Goal: Answer question/provide support: Share knowledge or assist other users

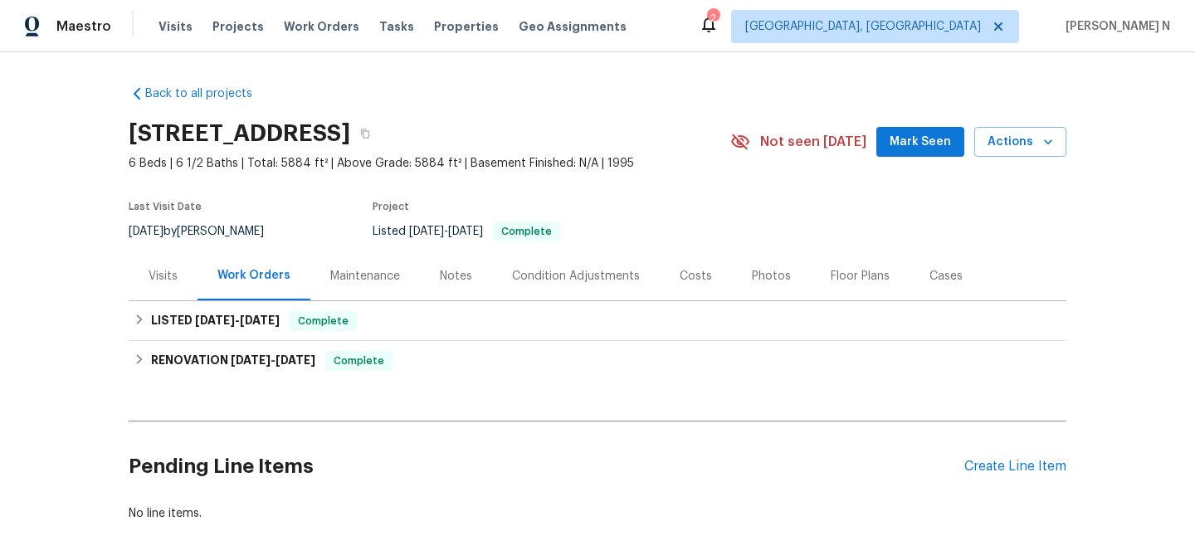
click at [368, 271] on div "Maintenance" at bounding box center [365, 276] width 70 height 17
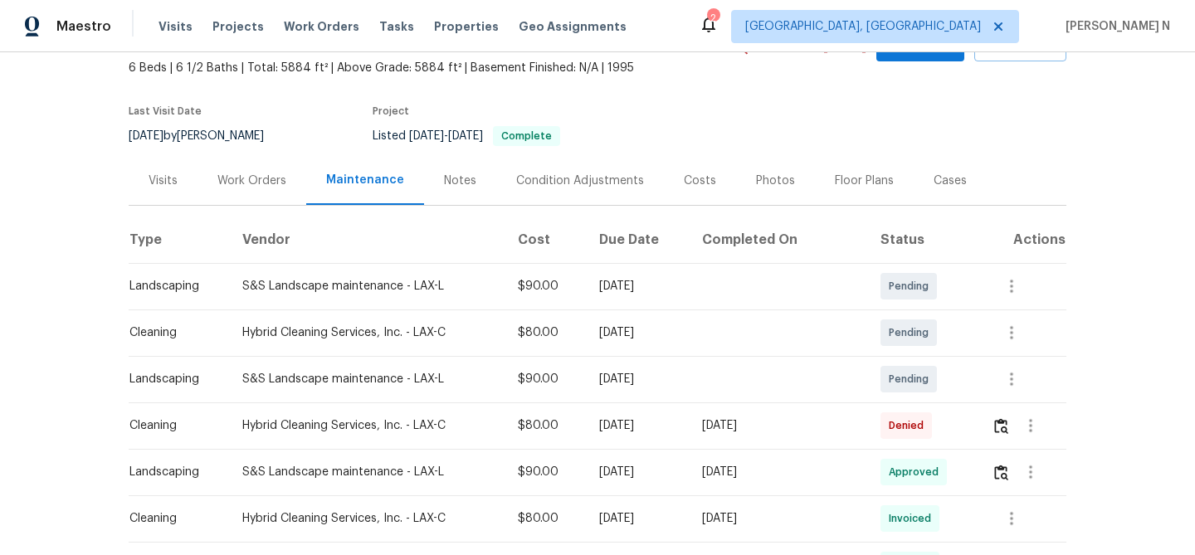
scroll to position [136, 0]
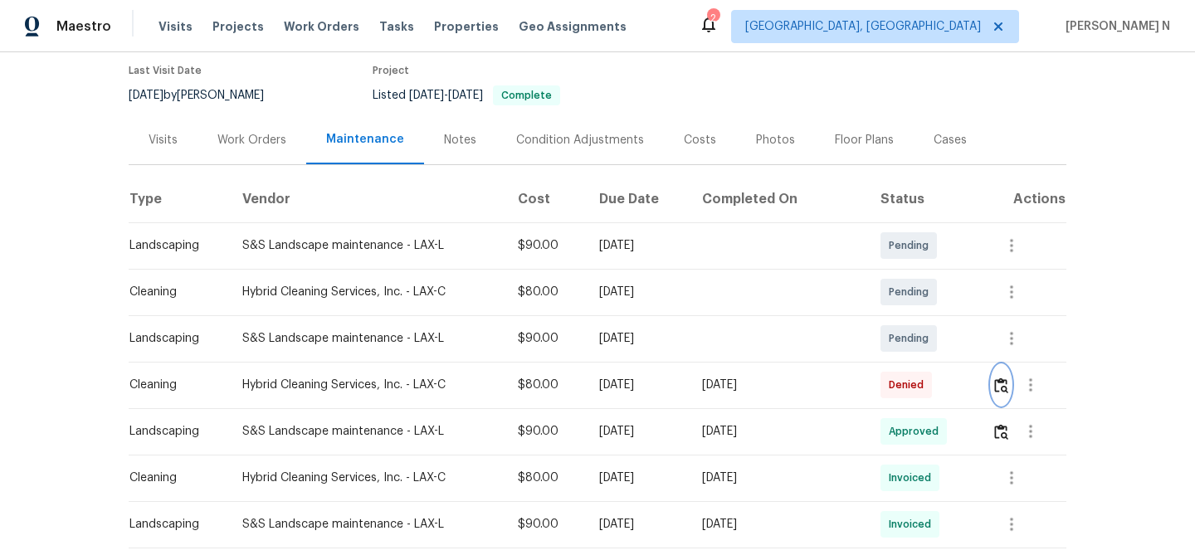
click at [1001, 398] on button "button" at bounding box center [1000, 385] width 19 height 40
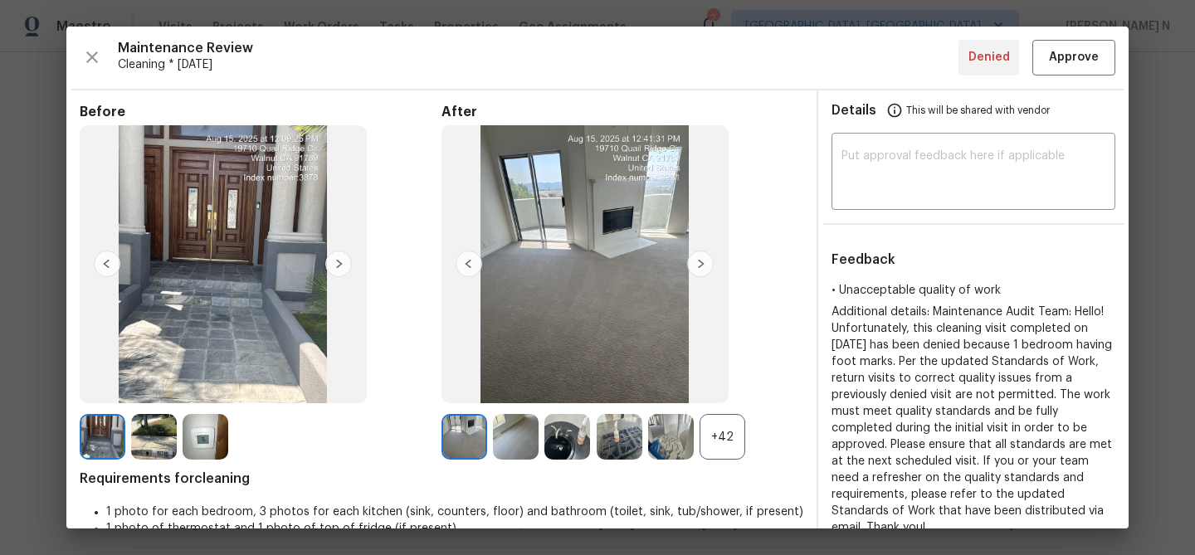
click at [718, 448] on div "+42" at bounding box center [722, 437] width 46 height 46
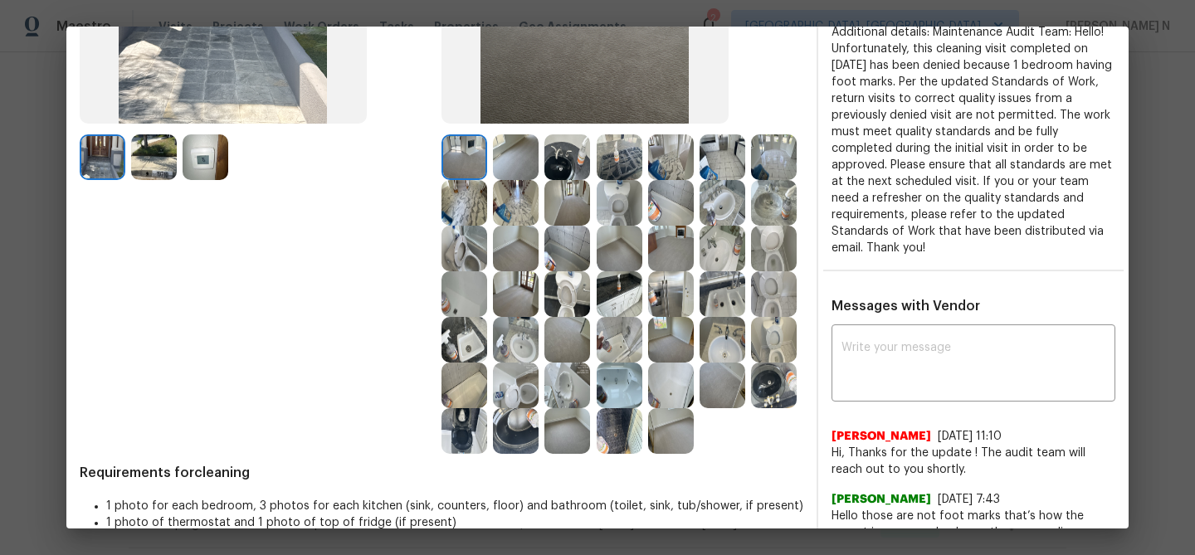
scroll to position [253, 0]
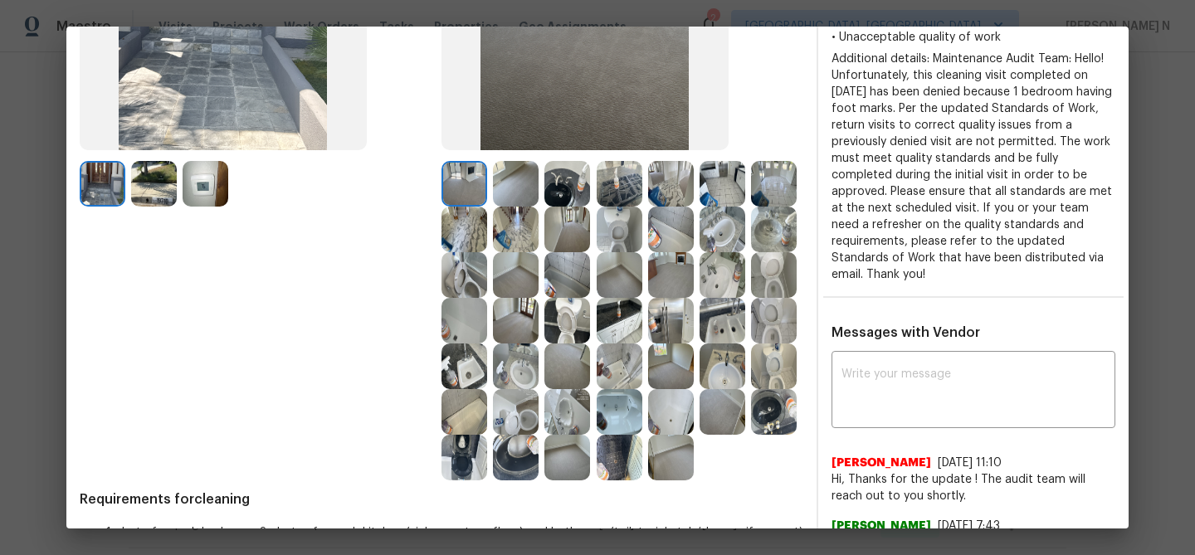
click at [533, 182] on img at bounding box center [516, 184] width 46 height 46
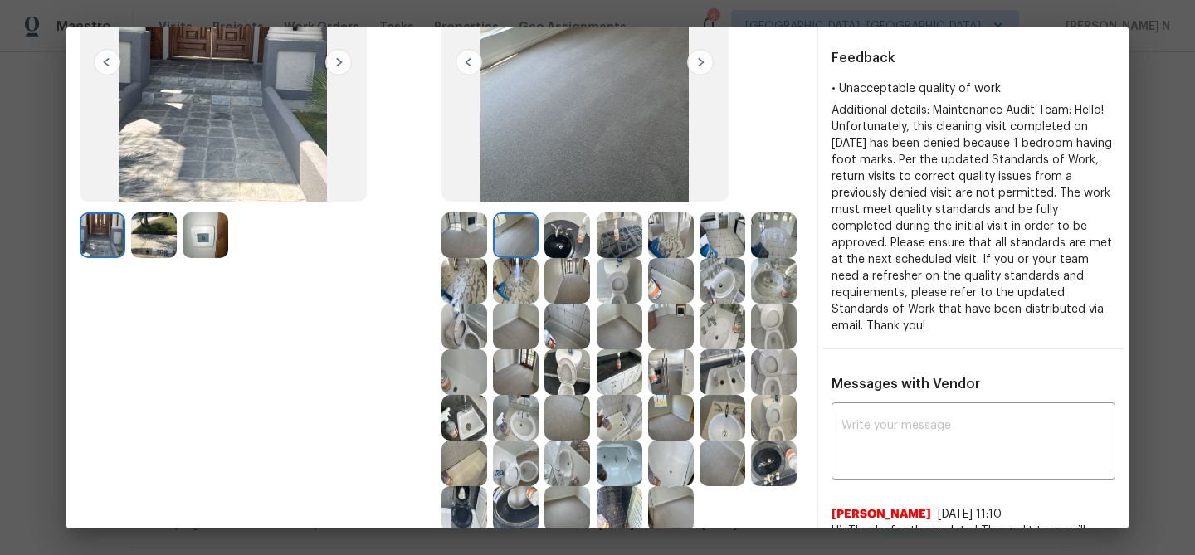
scroll to position [136, 0]
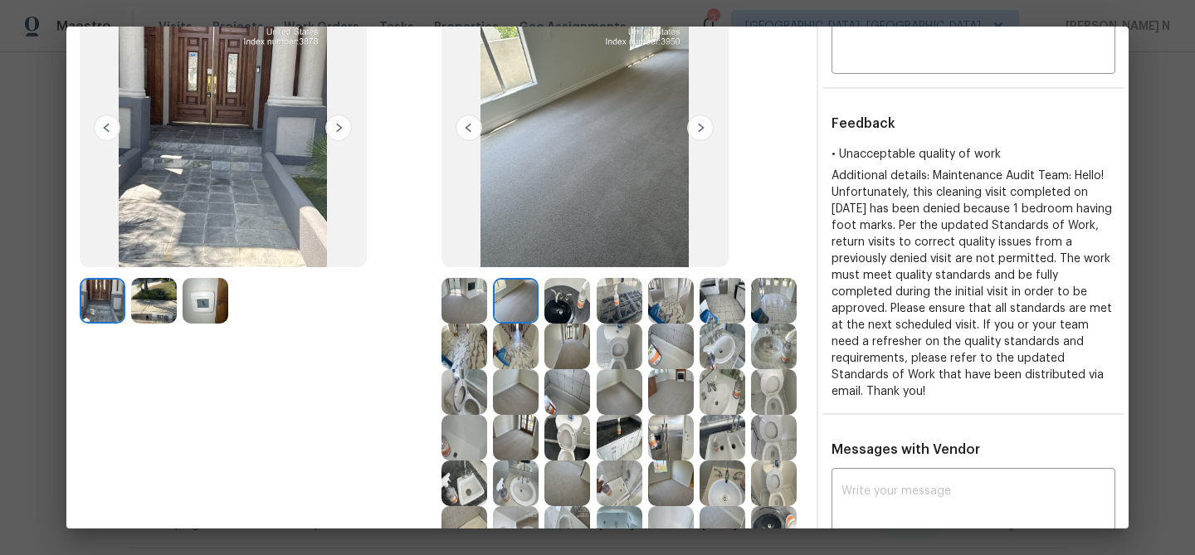
click at [466, 291] on img at bounding box center [464, 301] width 46 height 46
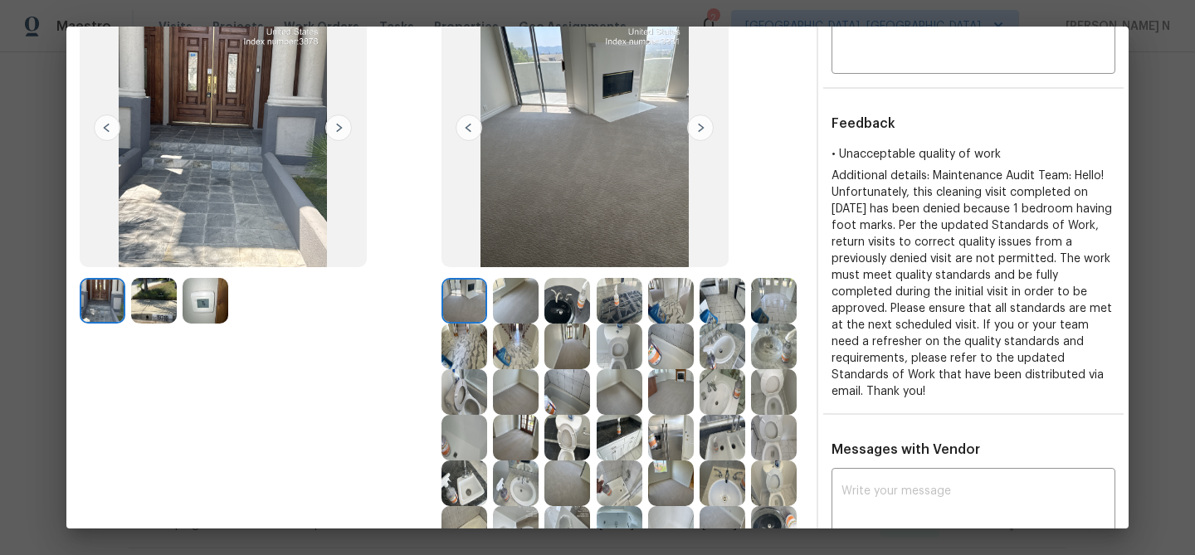
click at [518, 294] on img at bounding box center [516, 301] width 46 height 46
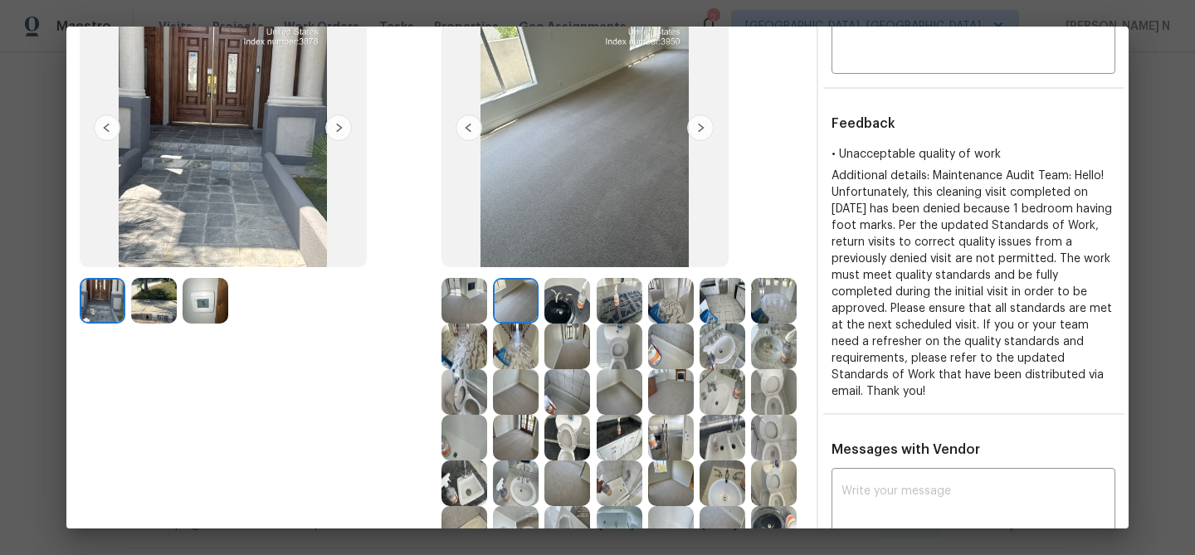
click at [580, 353] on img at bounding box center [567, 347] width 46 height 46
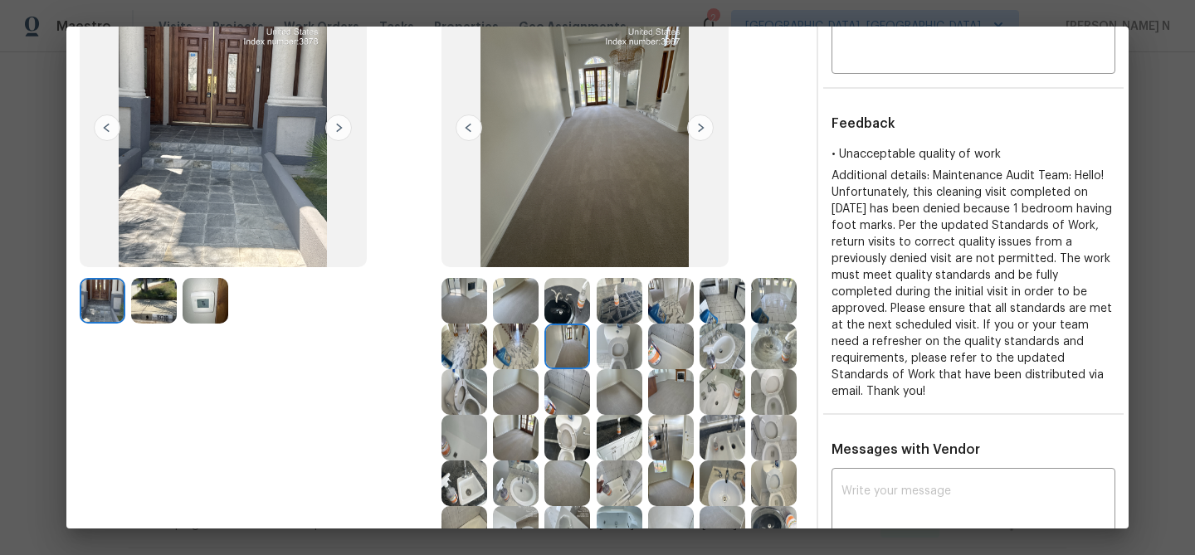
click at [509, 377] on img at bounding box center [516, 392] width 46 height 46
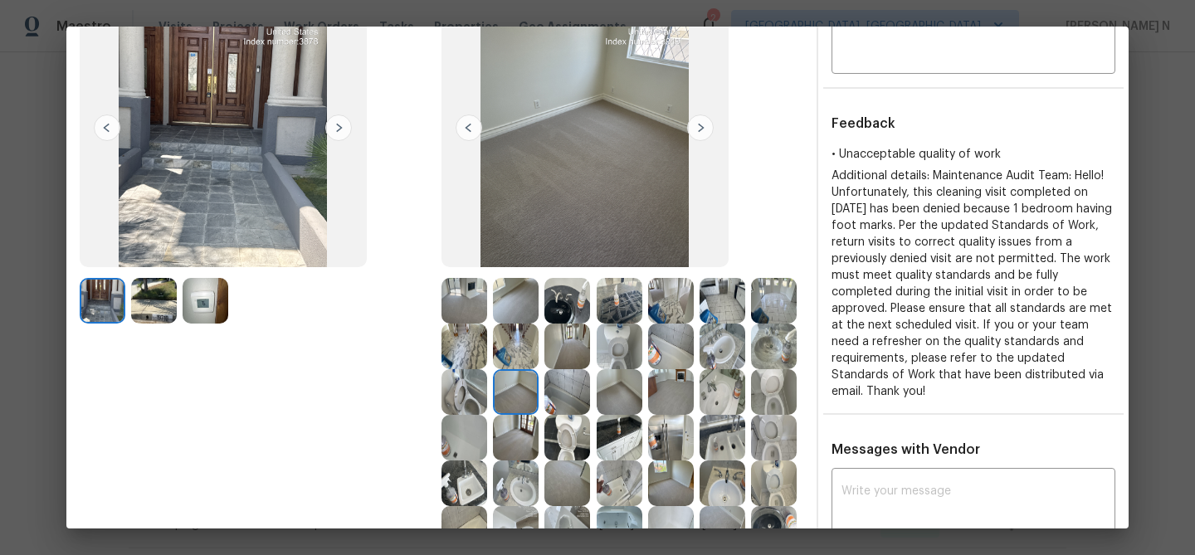
click at [623, 393] on img at bounding box center [619, 392] width 46 height 46
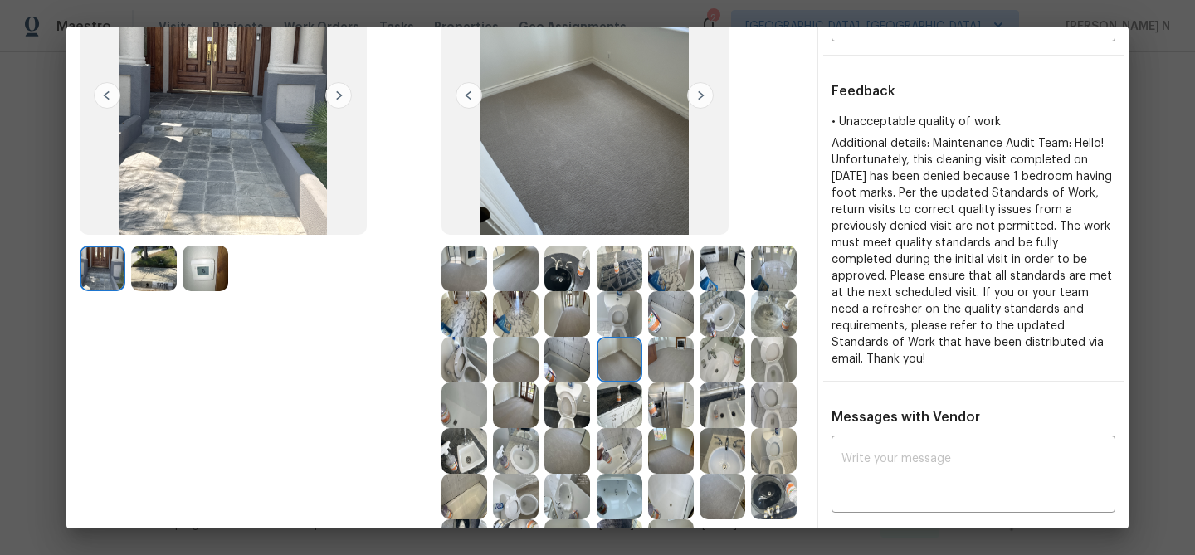
scroll to position [179, 0]
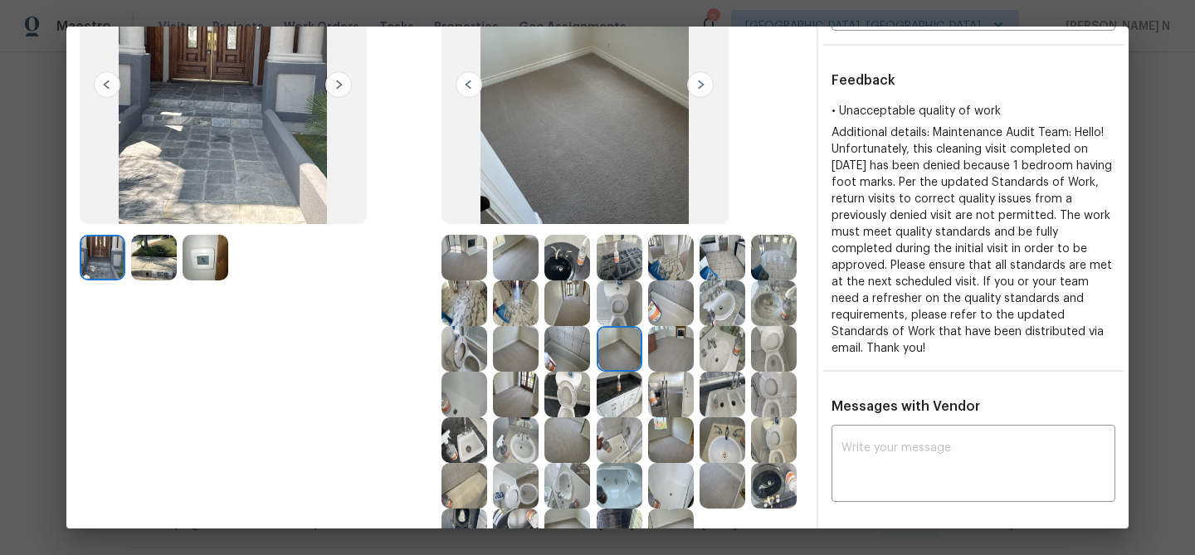
click at [676, 432] on img at bounding box center [671, 440] width 46 height 46
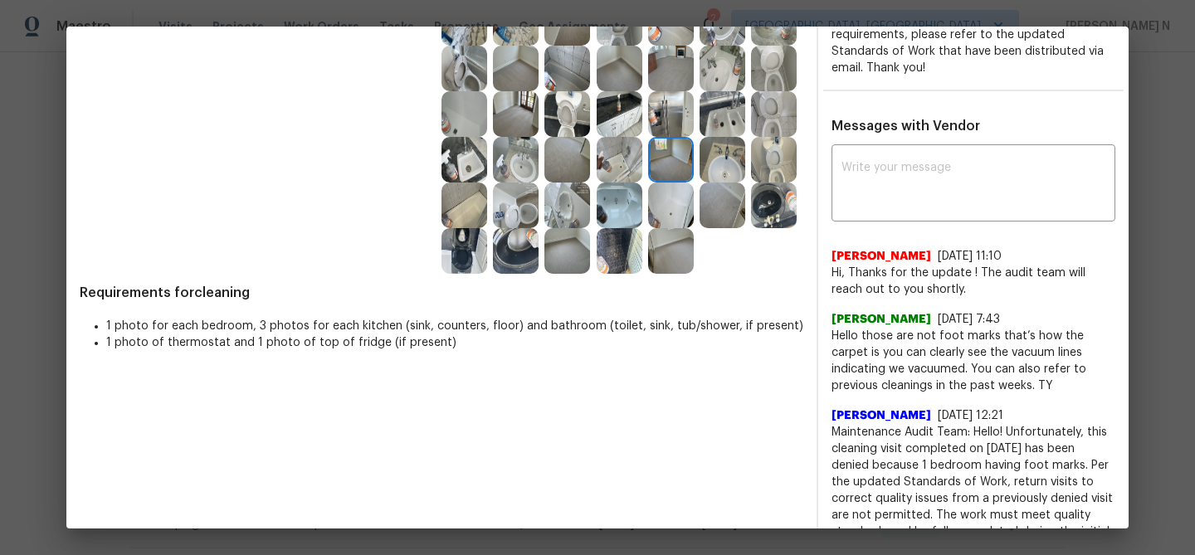
scroll to position [524, 0]
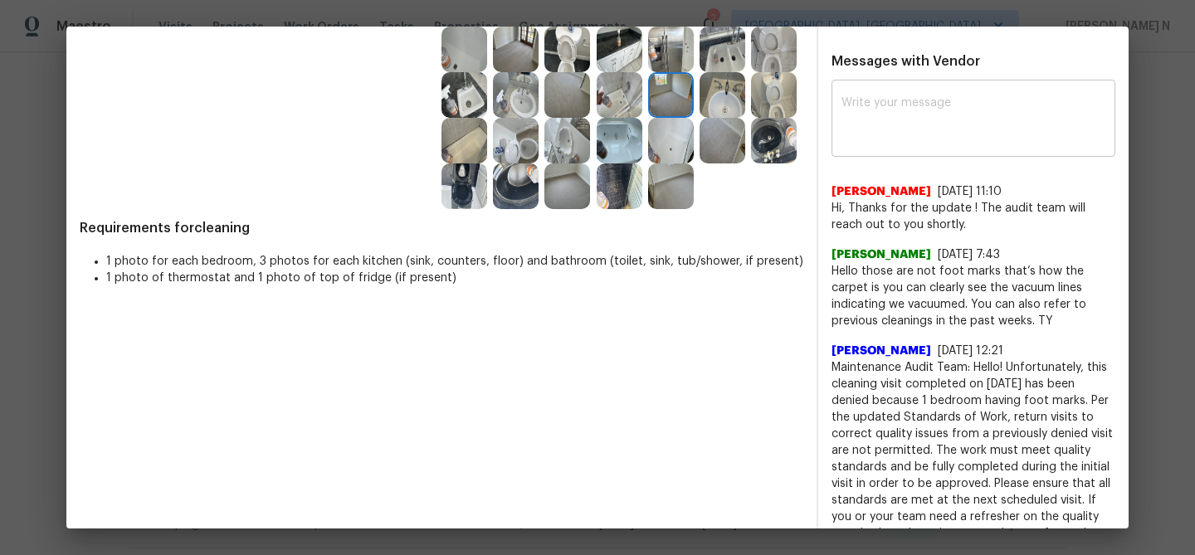
click at [908, 126] on div "x ​" at bounding box center [973, 120] width 284 height 73
paste textarea "Maintenance Audit Team: Hello! Thank you for the feedback after further review …"
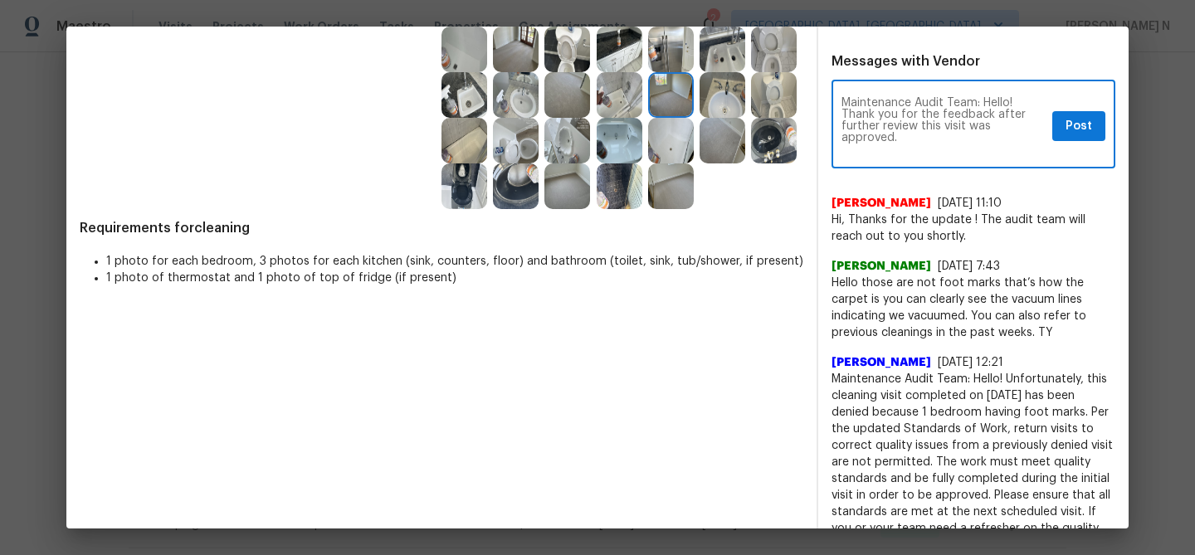
scroll to position [0, 0]
type textarea "Maintenance Audit Team: Hello! Thank you for the feedback after further review …"
click at [1077, 116] on span "Post" at bounding box center [1078, 126] width 27 height 21
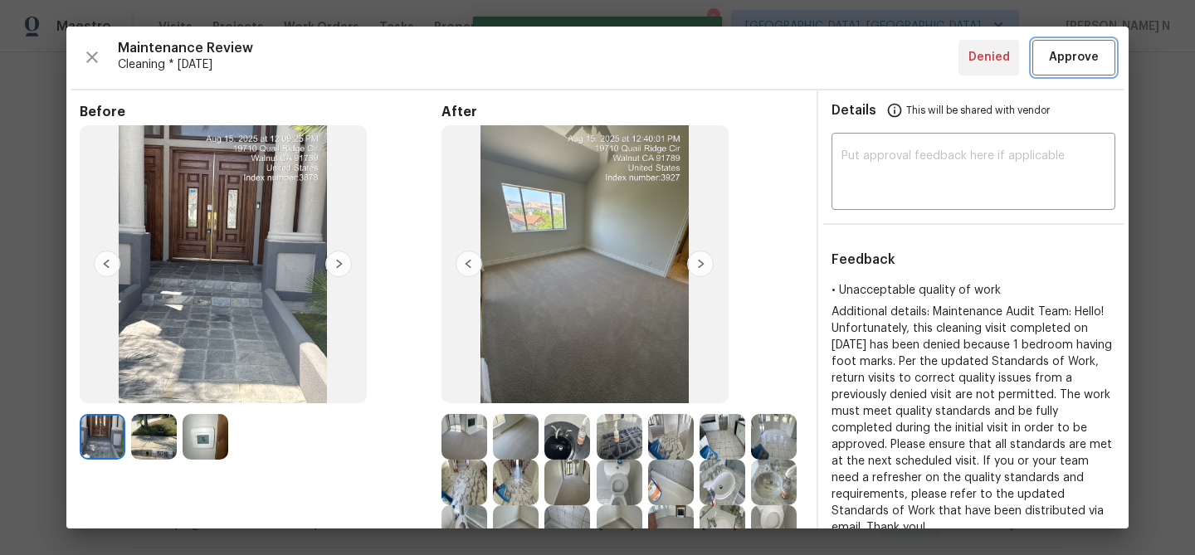
click at [1072, 61] on span "Approve" at bounding box center [1074, 57] width 50 height 21
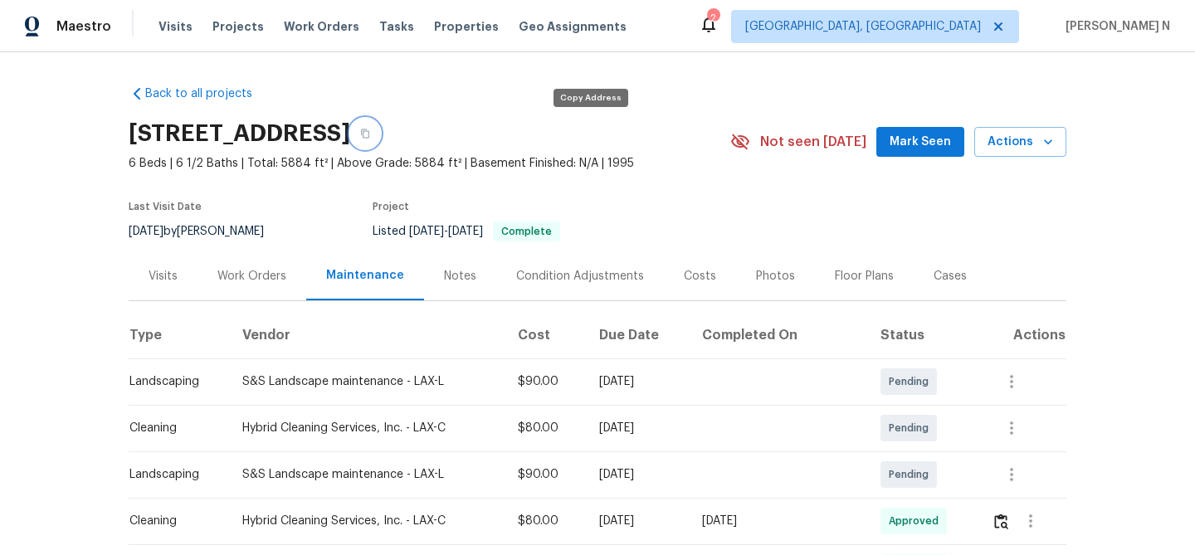
click at [369, 131] on icon "button" at bounding box center [365, 133] width 8 height 9
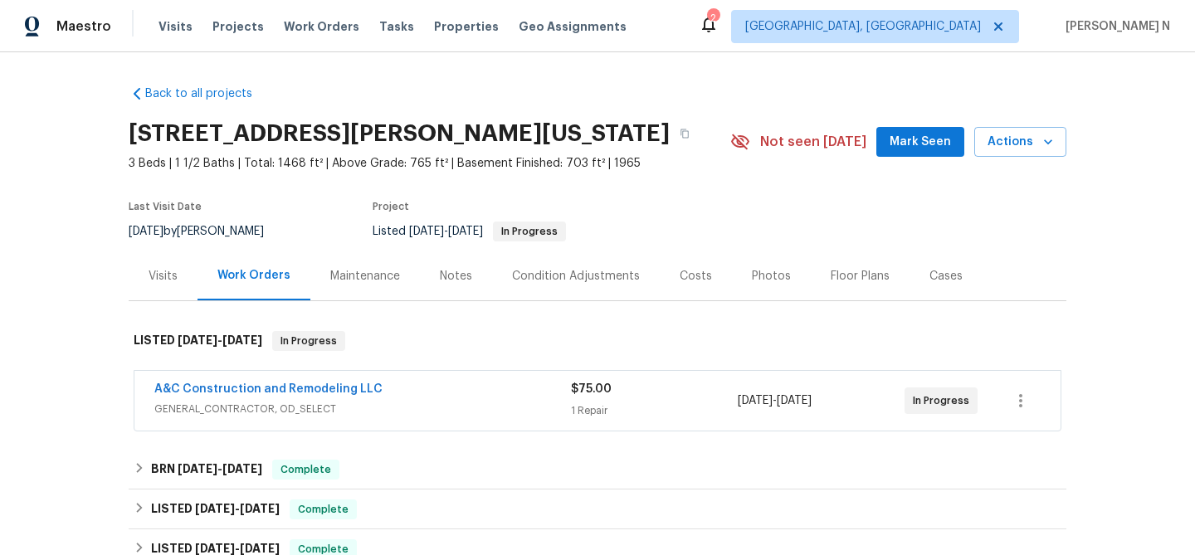
click at [363, 272] on div "Maintenance" at bounding box center [365, 276] width 70 height 17
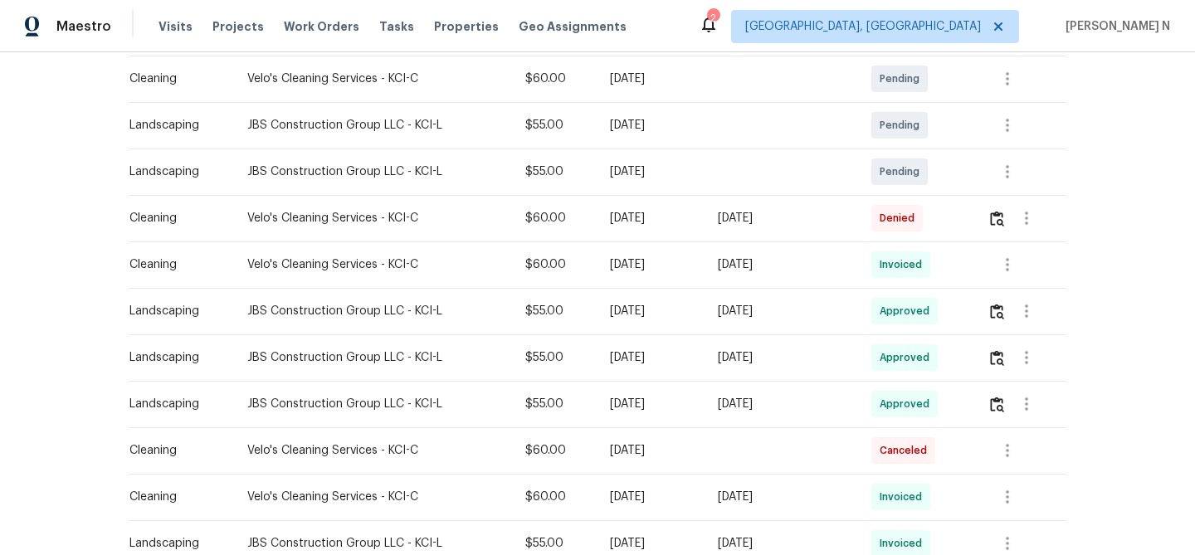
scroll to position [365, 0]
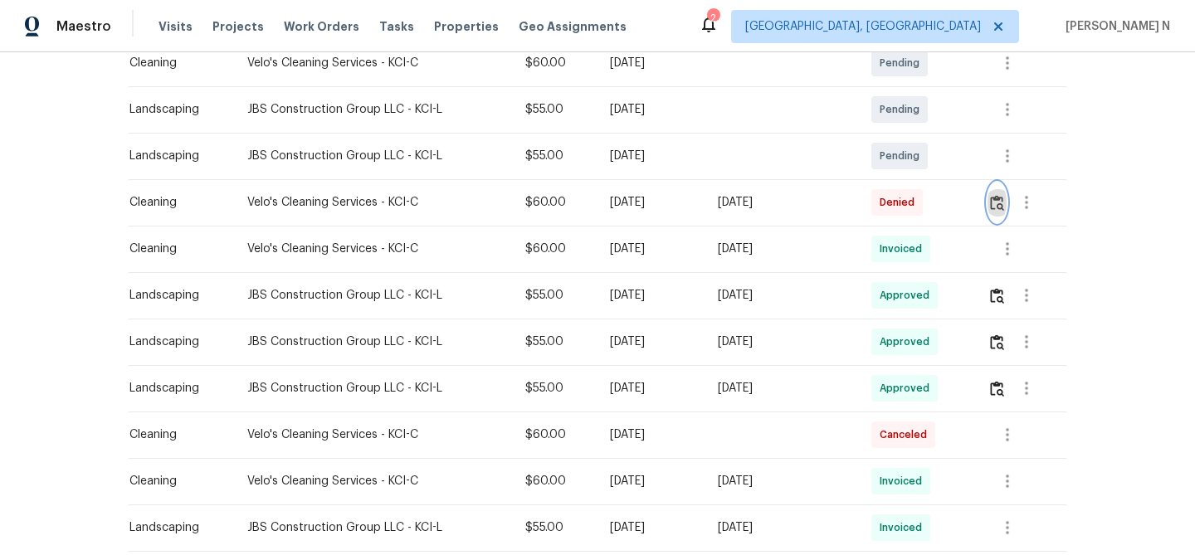
click at [1004, 195] on img "button" at bounding box center [997, 203] width 14 height 16
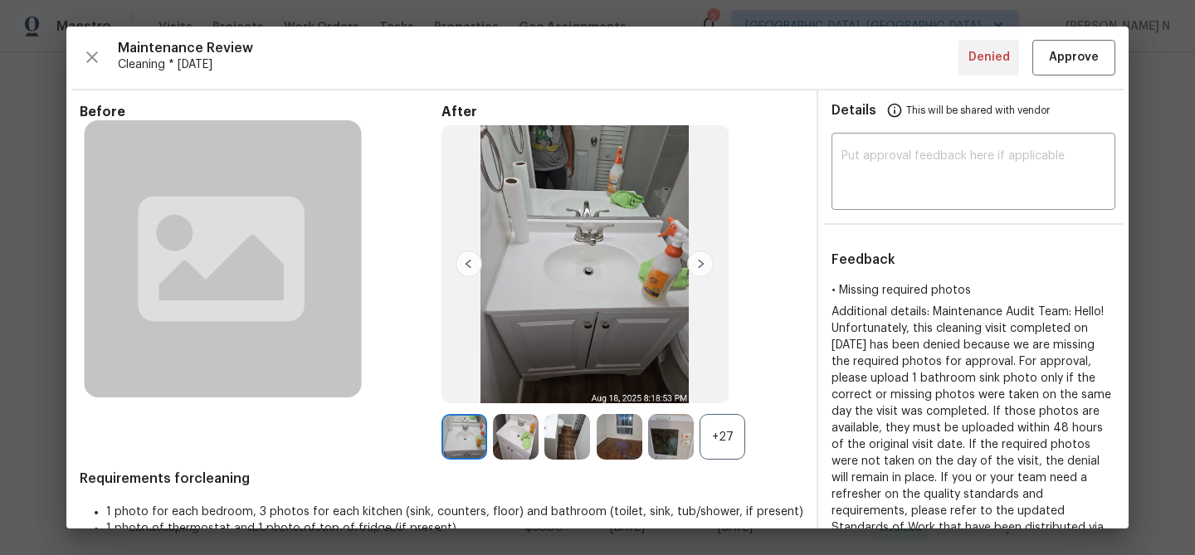
click at [713, 423] on div "+27" at bounding box center [722, 437] width 46 height 46
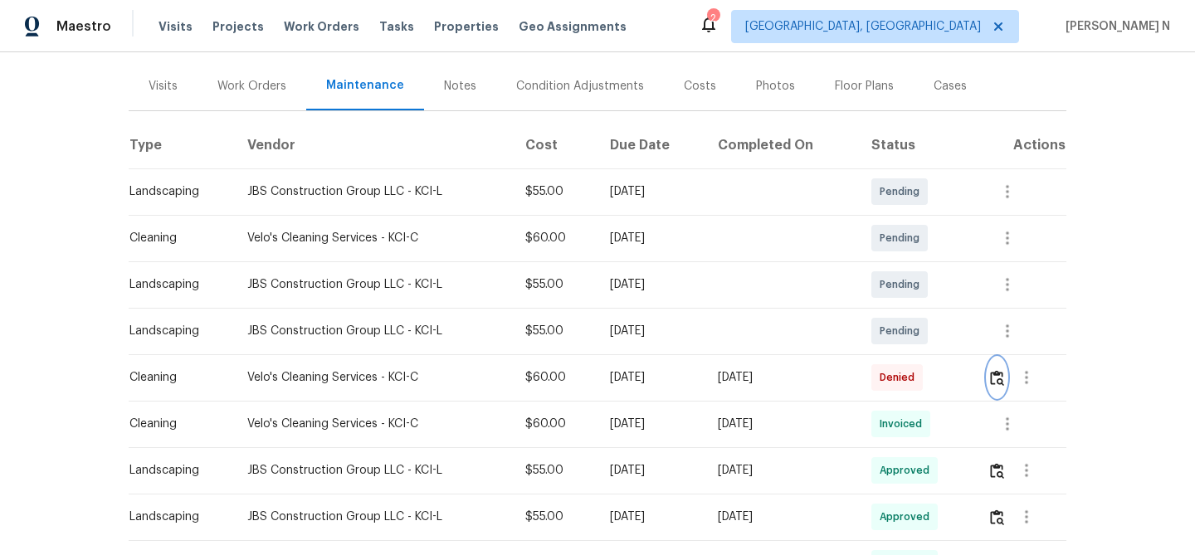
scroll to position [260, 0]
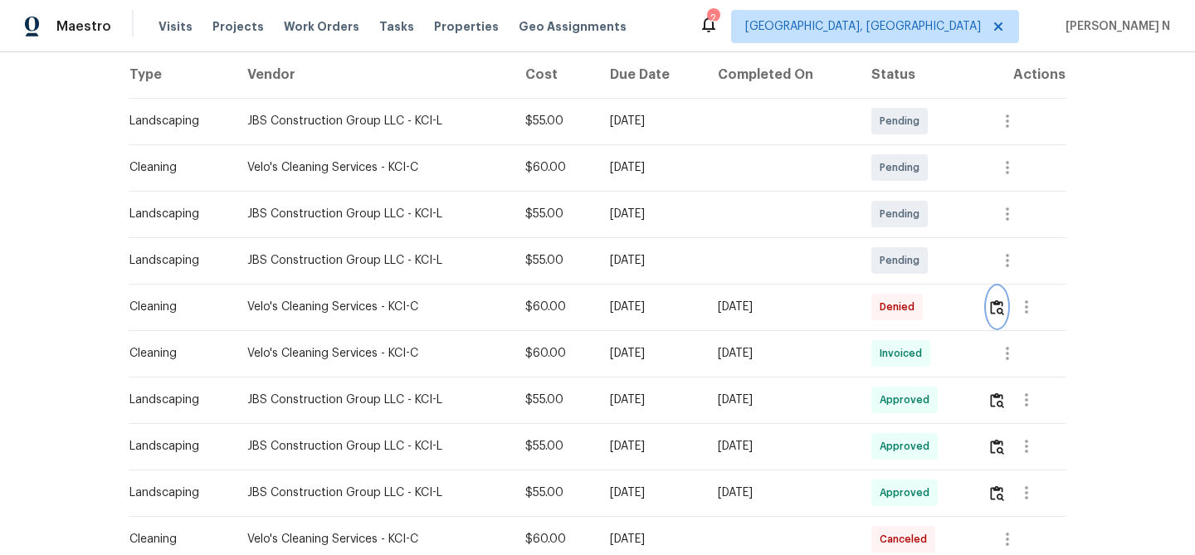
click at [1000, 312] on img "button" at bounding box center [997, 307] width 14 height 16
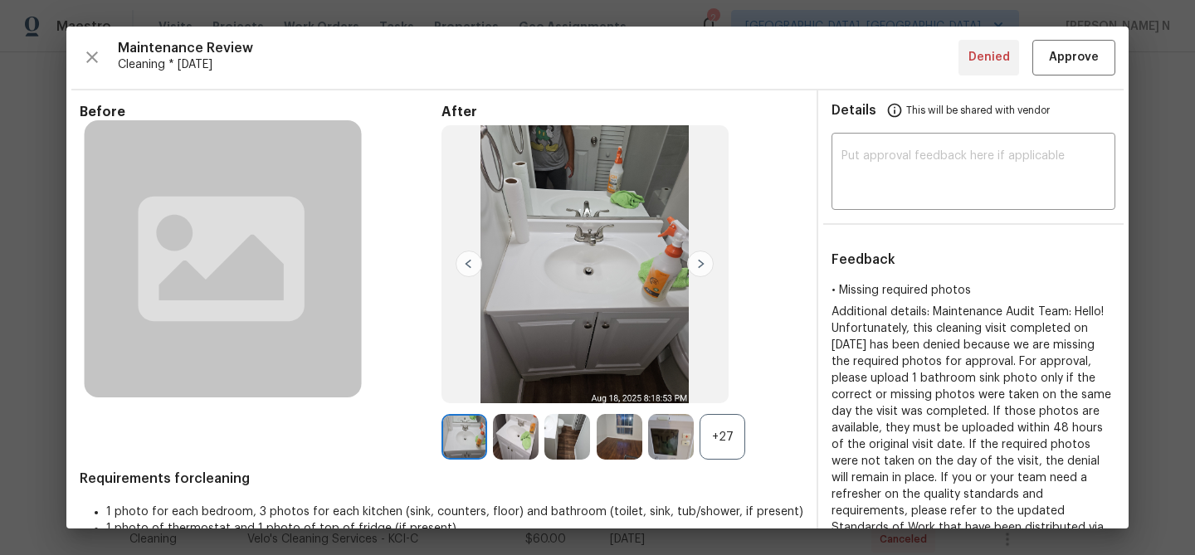
click at [731, 447] on div "+27" at bounding box center [722, 437] width 46 height 46
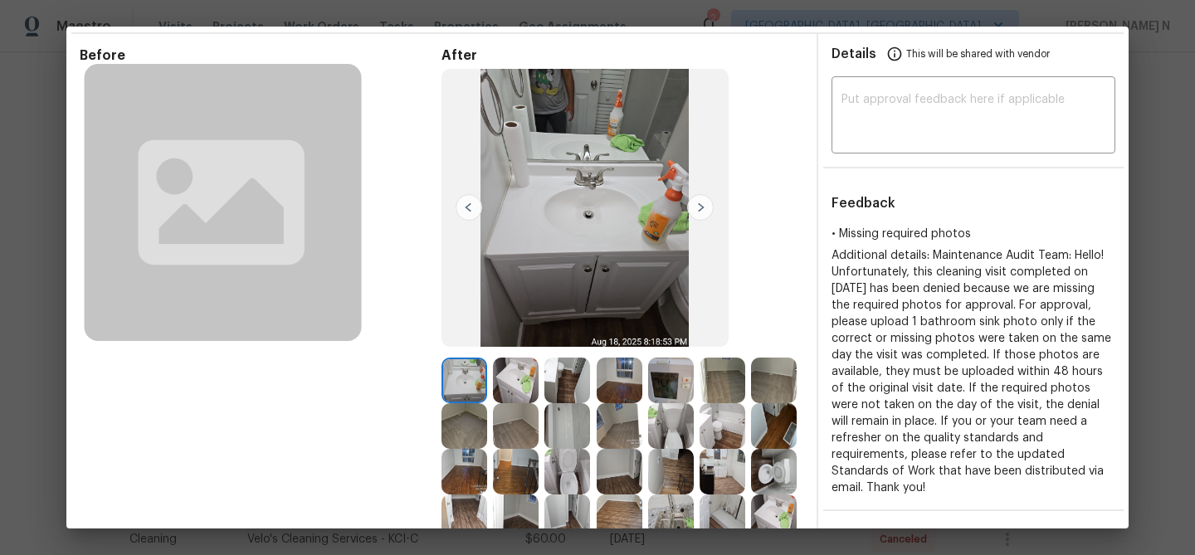
scroll to position [146, 0]
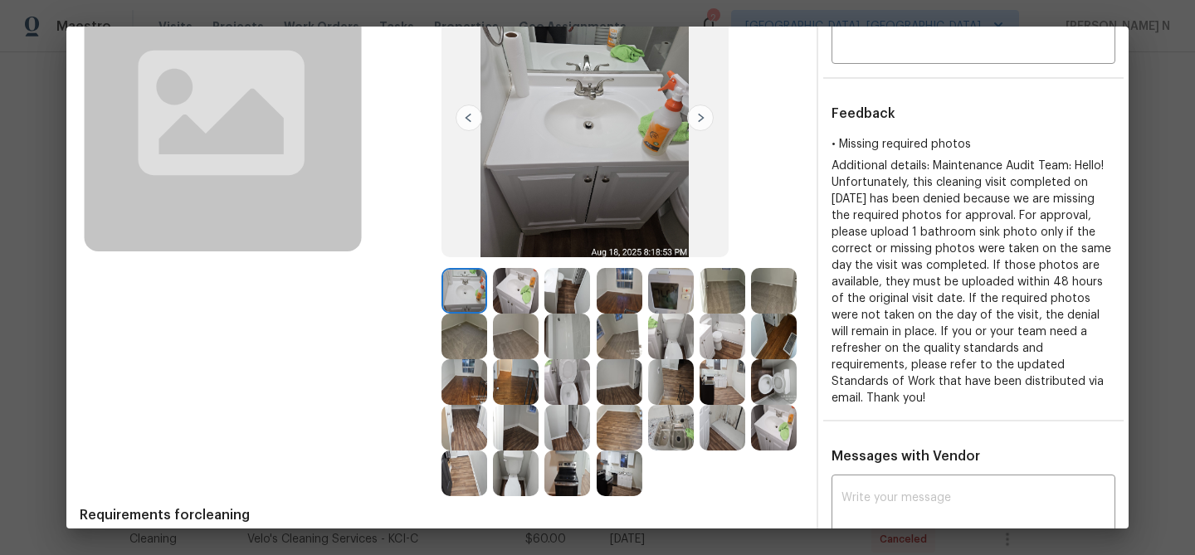
click at [742, 444] on img at bounding box center [722, 428] width 46 height 46
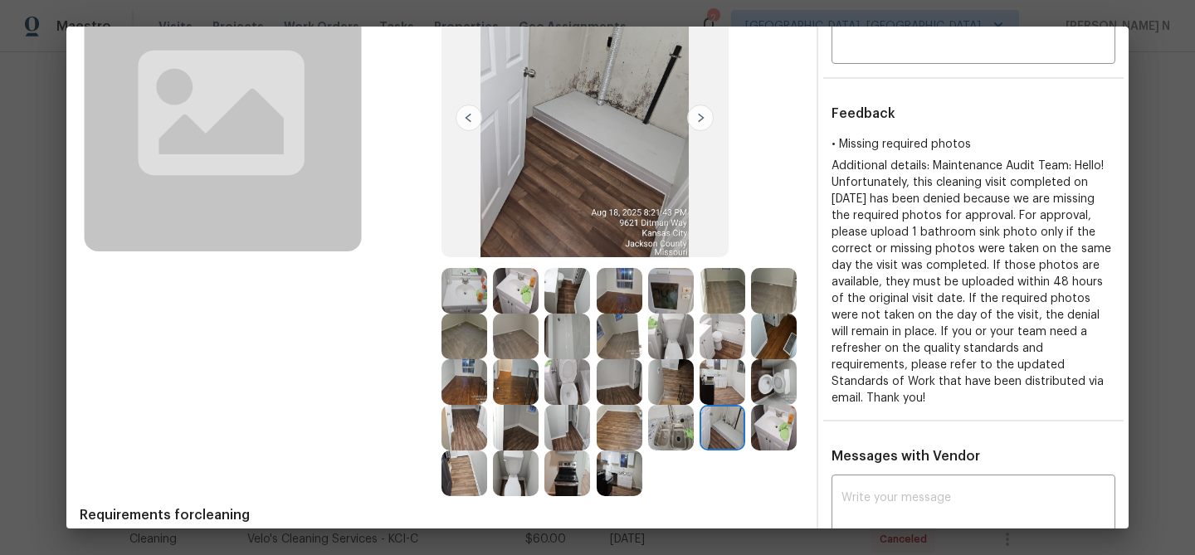
click at [470, 289] on img at bounding box center [464, 291] width 46 height 46
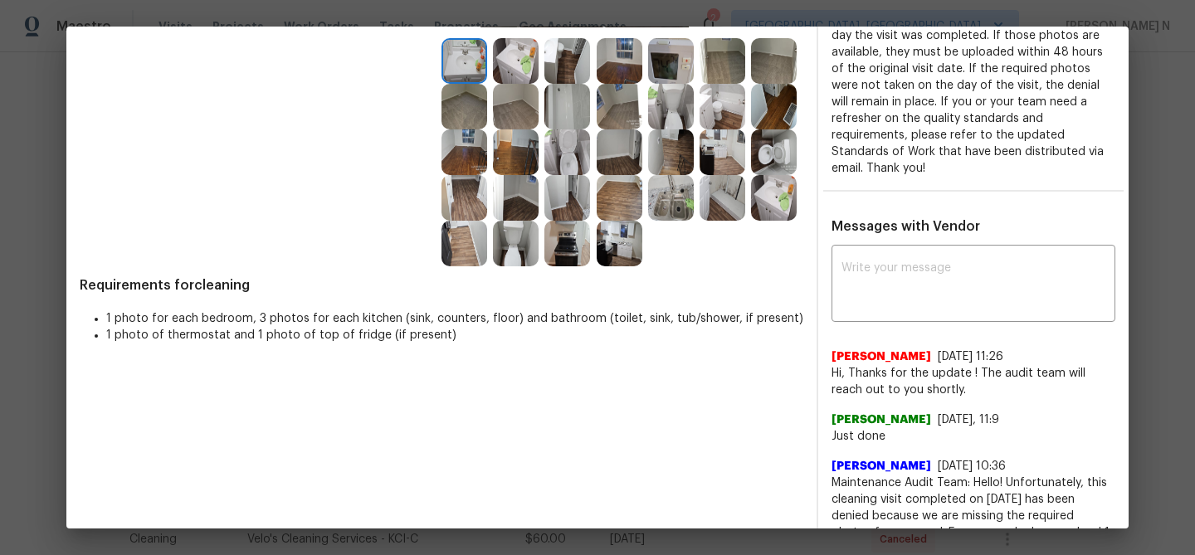
scroll to position [393, 0]
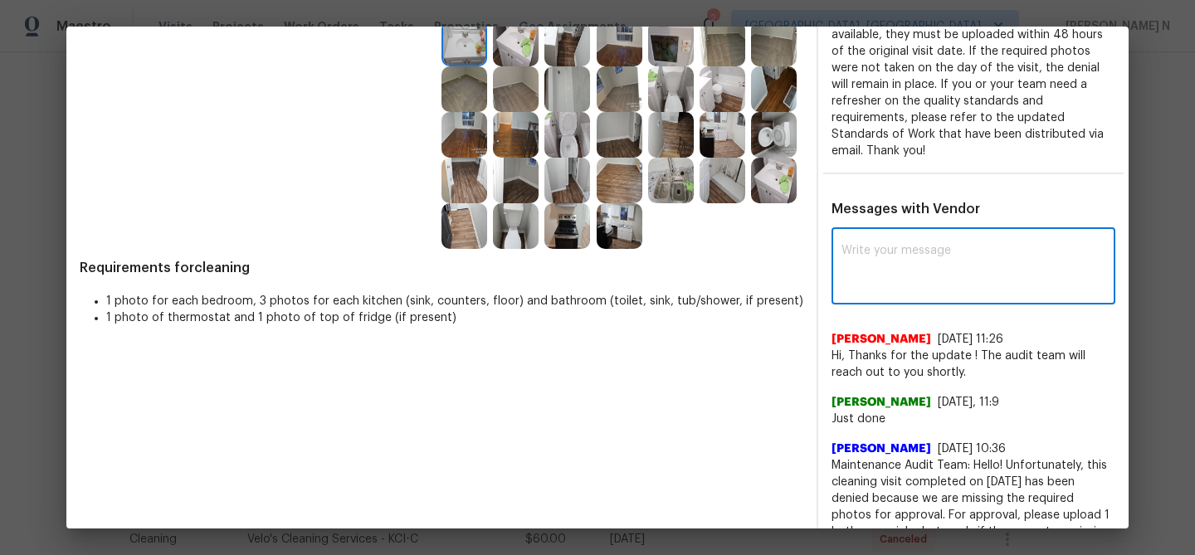
click at [977, 282] on textarea at bounding box center [973, 268] width 264 height 46
paste textarea "Maintenance Audit Team: Hello! Thank you for uploading the photo, after further…"
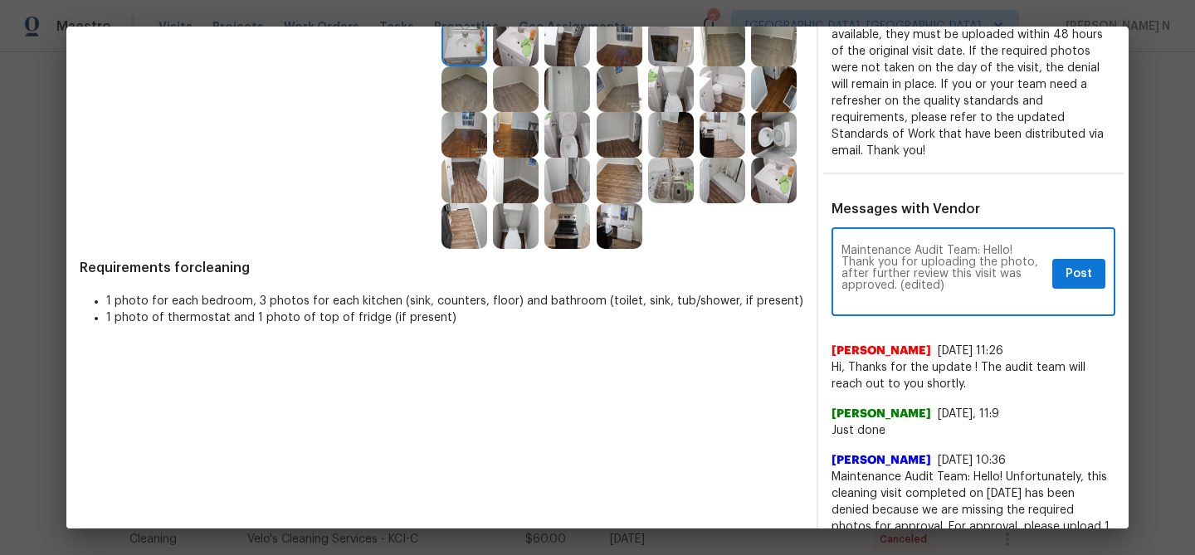
scroll to position [0, 0]
drag, startPoint x: 896, startPoint y: 282, endPoint x: 987, endPoint y: 279, distance: 91.3
click at [984, 281] on textarea "Maintenance Audit Team: Hello! Thank you for uploading the photo, after further…" at bounding box center [943, 274] width 204 height 58
type textarea "Maintenance Audit Team: Hello! Thank you for uploading the photo, after further…"
click at [1095, 268] on button "Post" at bounding box center [1078, 274] width 53 height 31
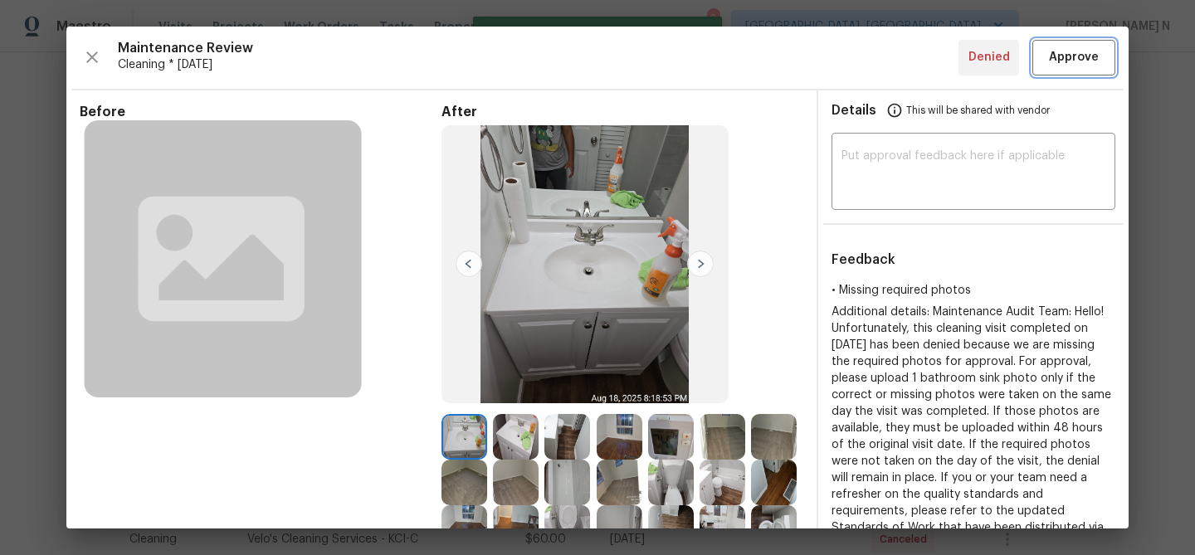
click at [1079, 47] on span "Approve" at bounding box center [1074, 57] width 50 height 21
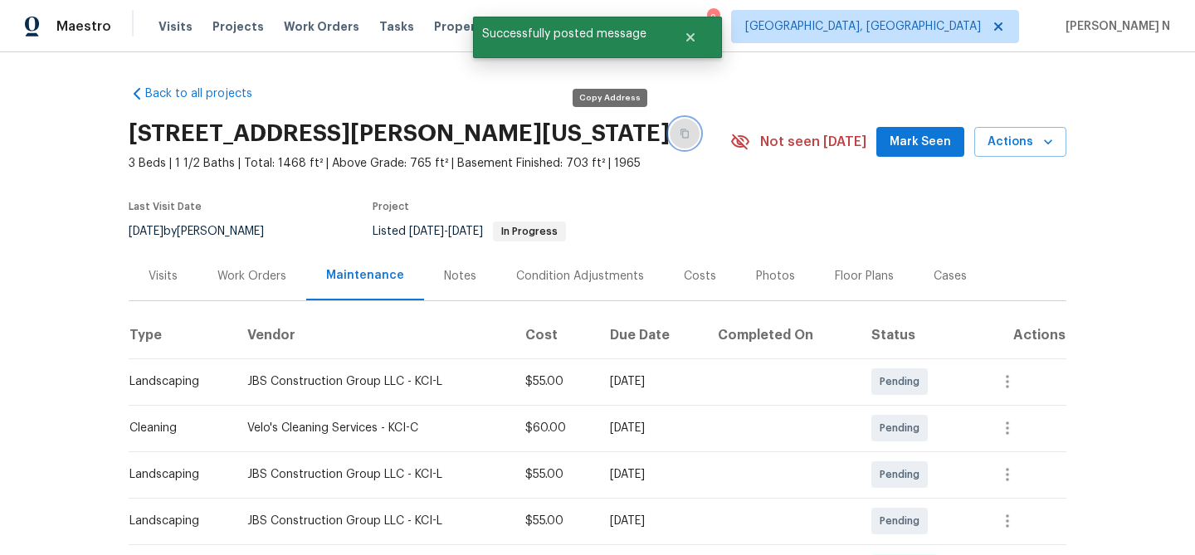
click at [680, 133] on icon "button" at bounding box center [684, 133] width 8 height 9
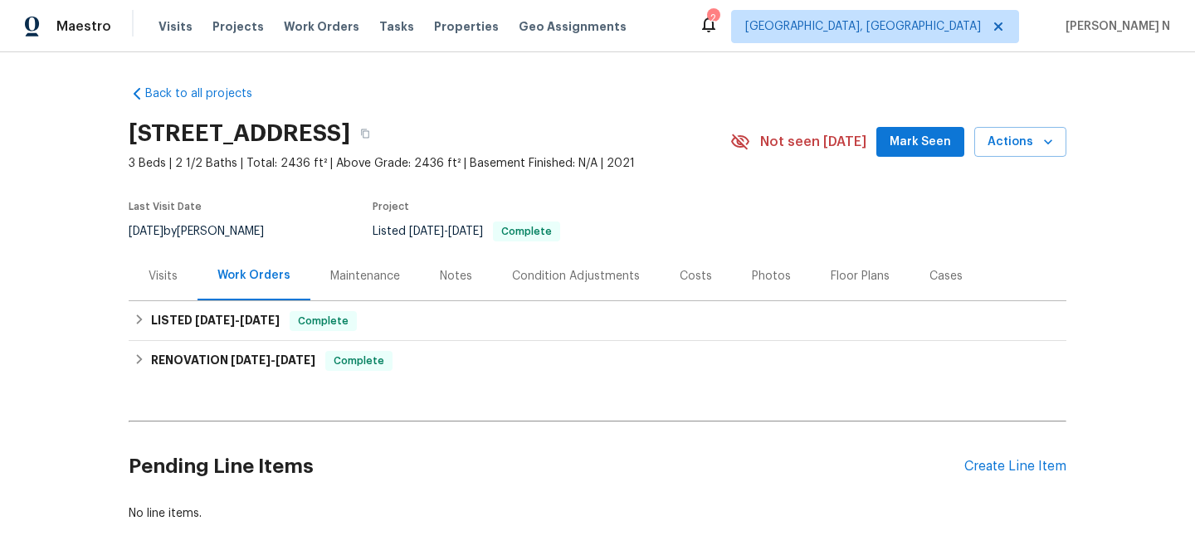
click at [359, 292] on div "Maintenance" at bounding box center [365, 275] width 110 height 49
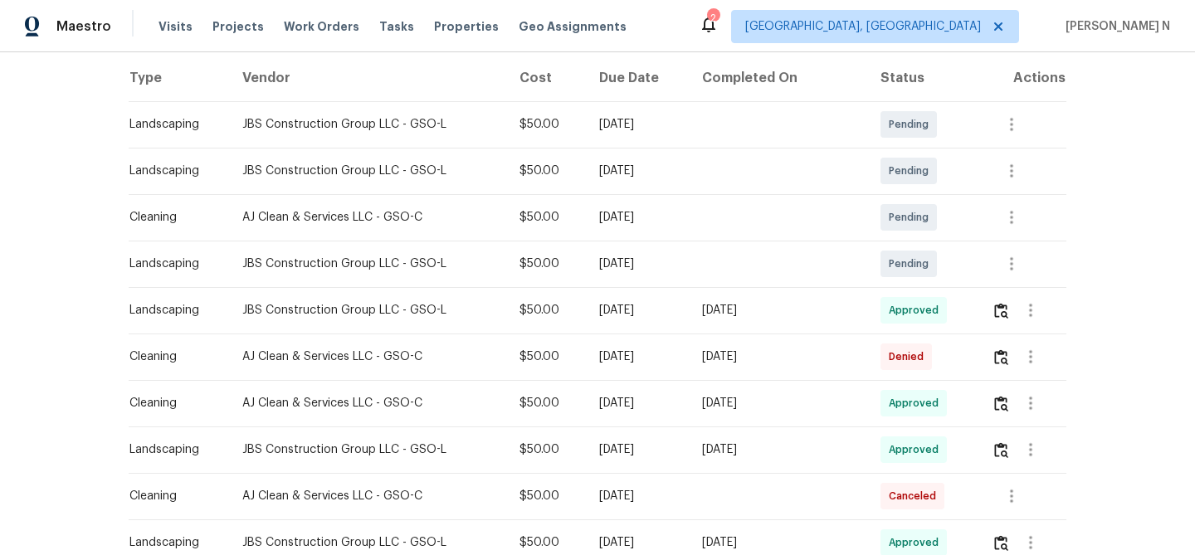
scroll to position [260, 0]
click at [995, 355] on img "button" at bounding box center [1001, 355] width 14 height 16
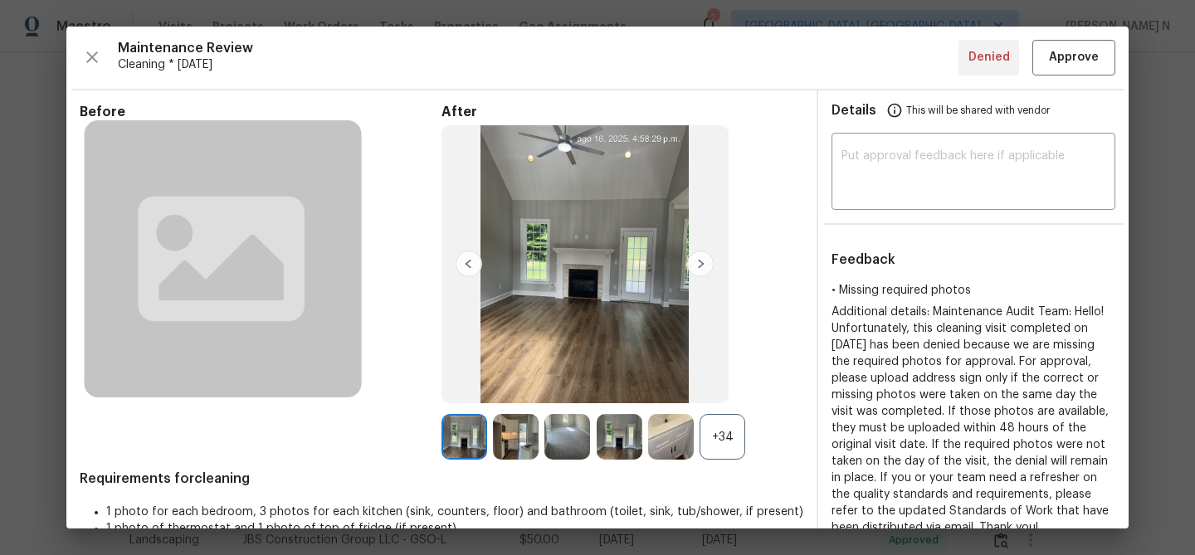
click at [726, 425] on div "+34" at bounding box center [722, 437] width 46 height 46
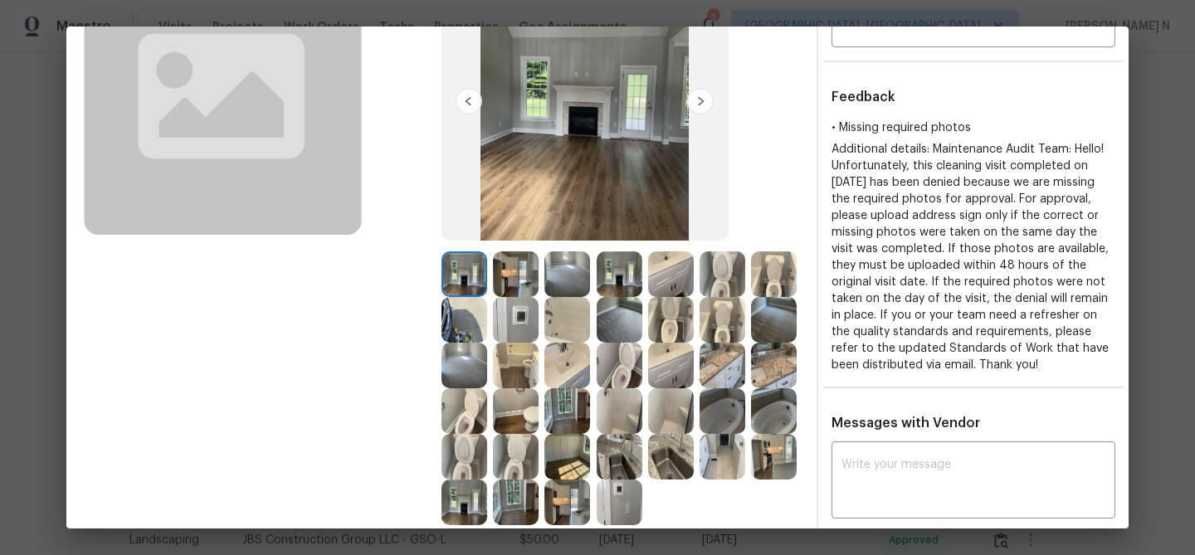
scroll to position [217, 0]
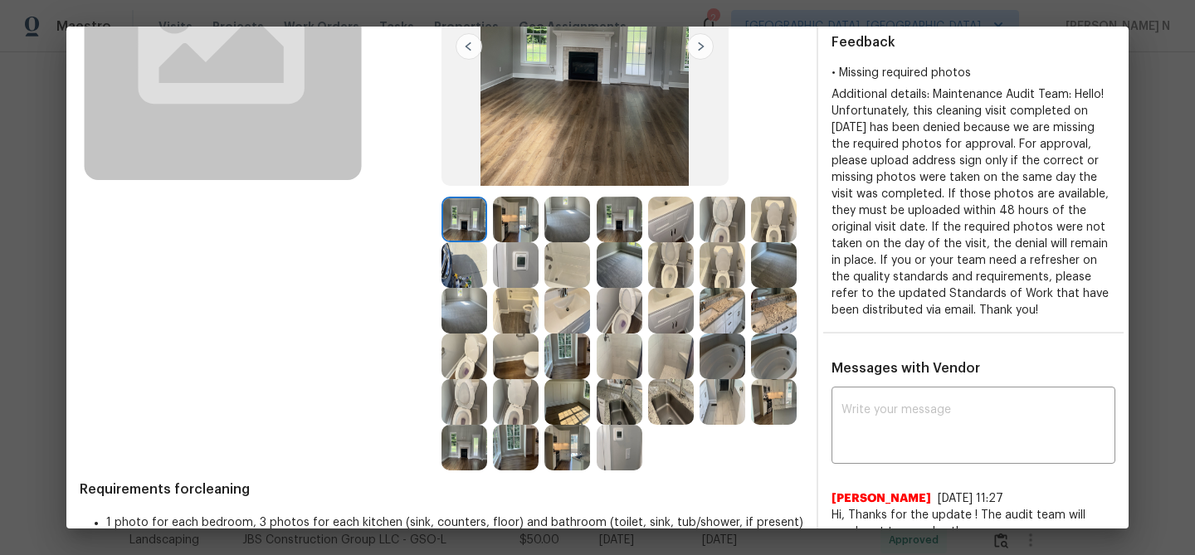
click at [781, 356] on img at bounding box center [774, 356] width 46 height 46
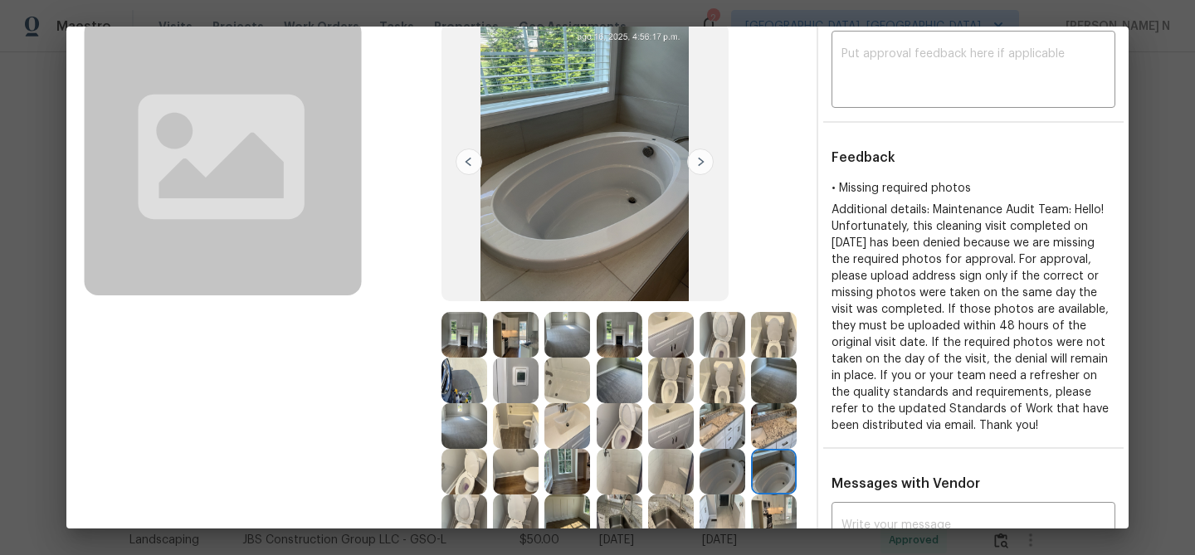
scroll to position [177, 0]
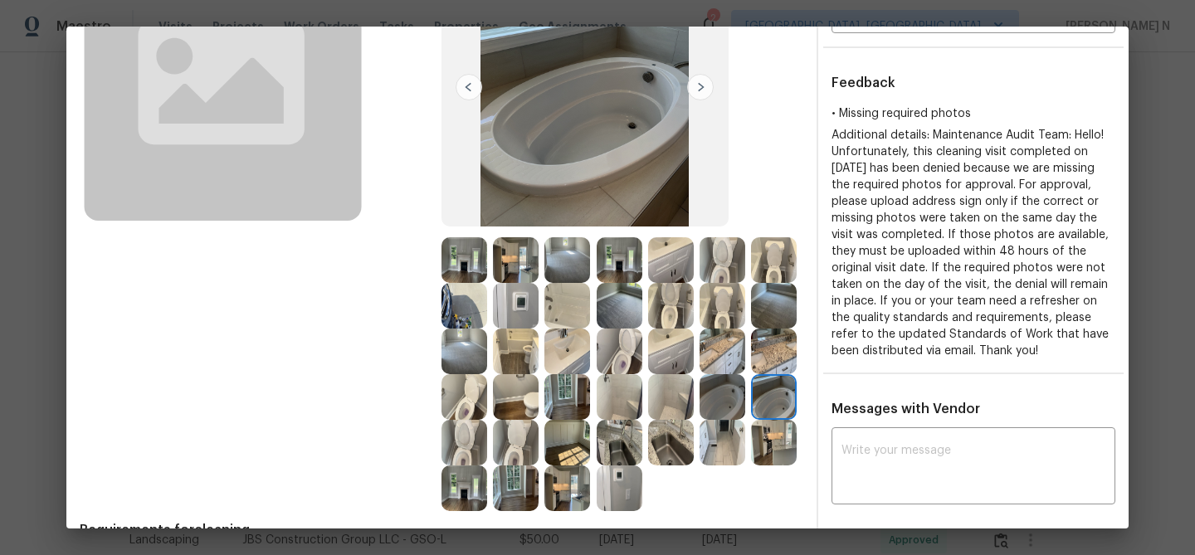
click at [515, 482] on img at bounding box center [516, 488] width 46 height 46
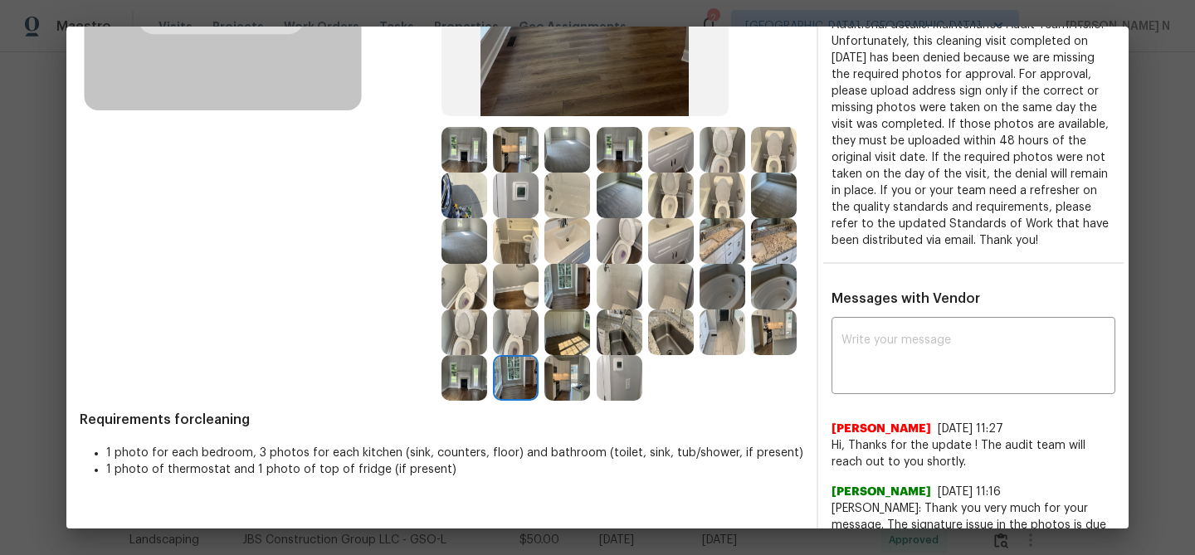
scroll to position [322, 0]
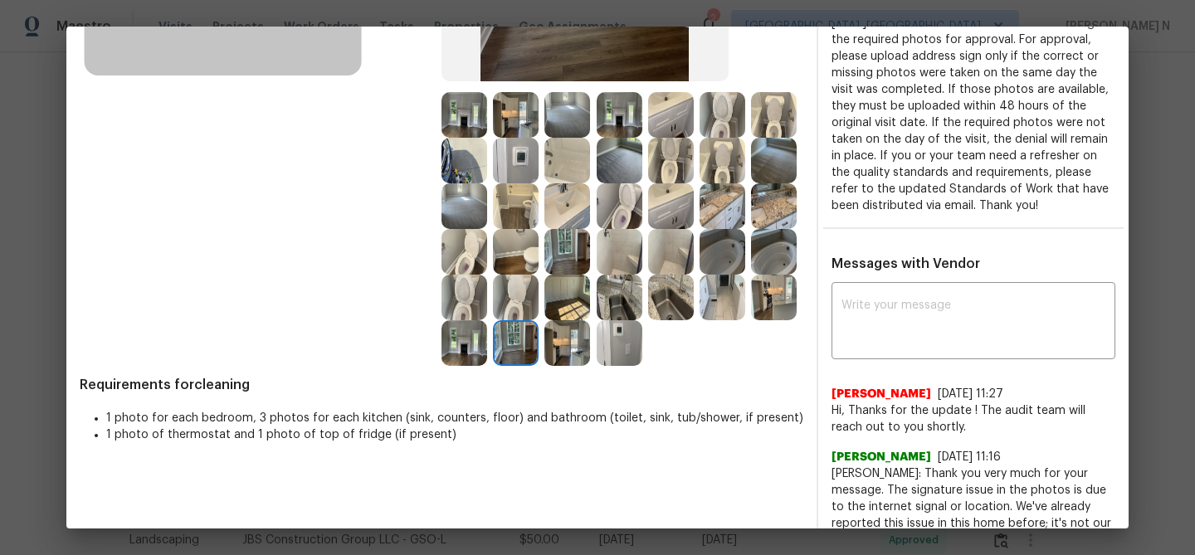
click at [528, 169] on img at bounding box center [516, 161] width 46 height 46
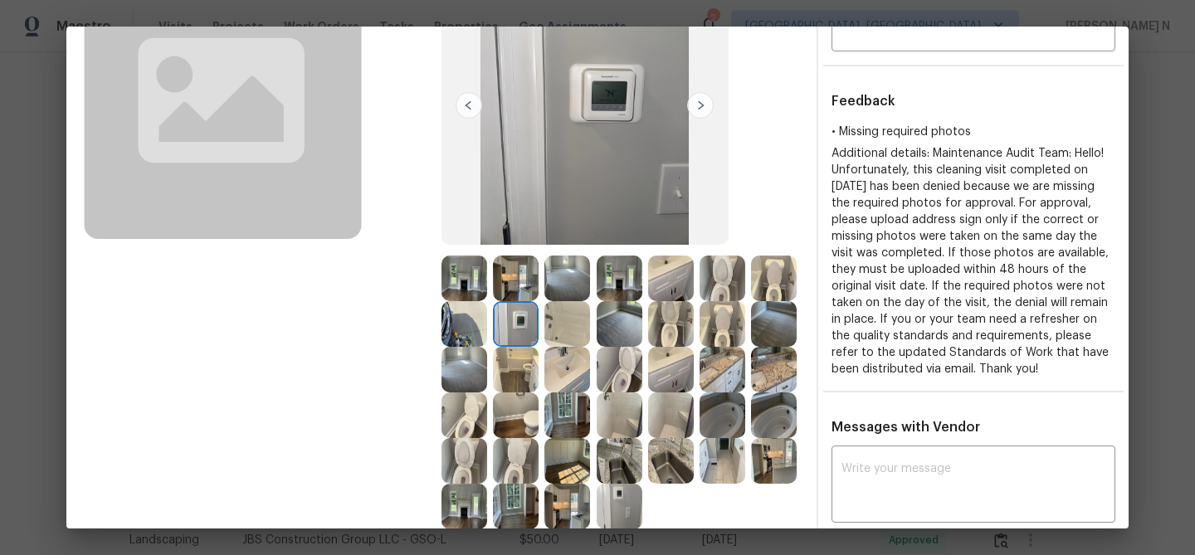
scroll to position [355, 0]
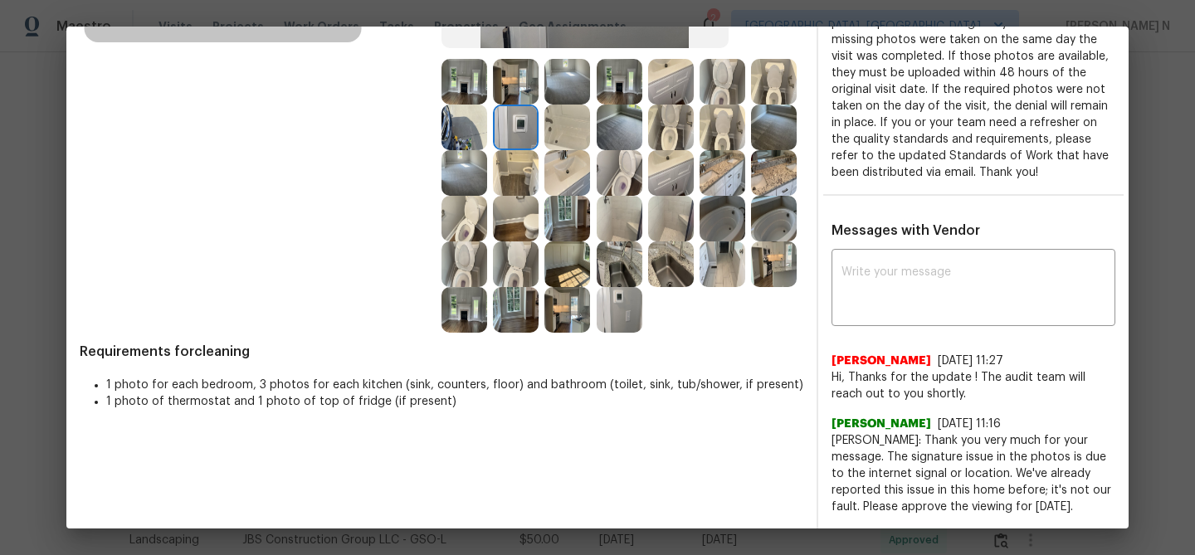
click at [679, 282] on img at bounding box center [671, 264] width 46 height 46
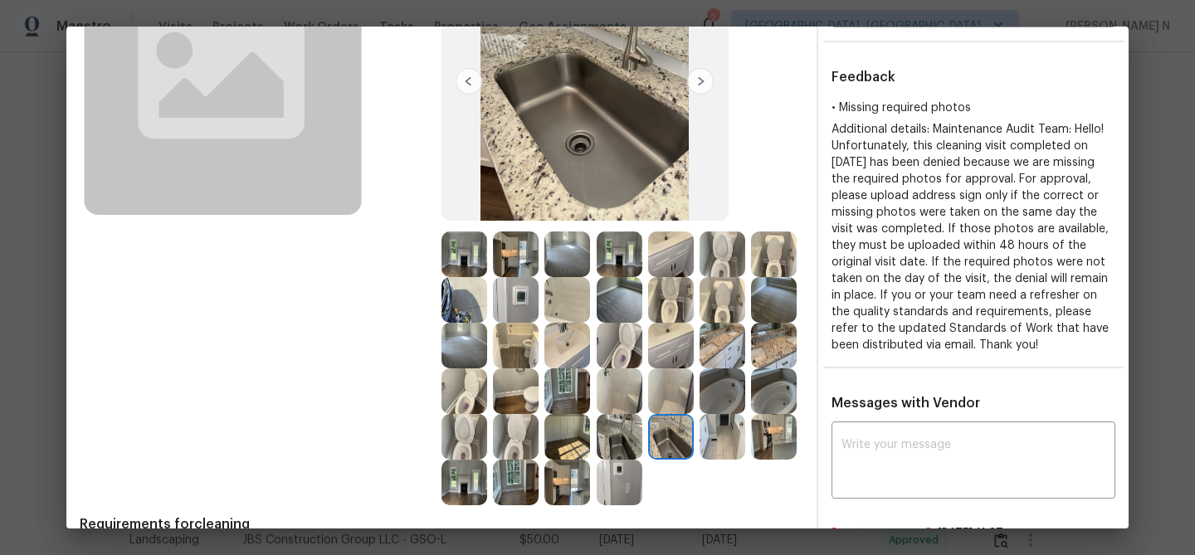
scroll to position [230, 0]
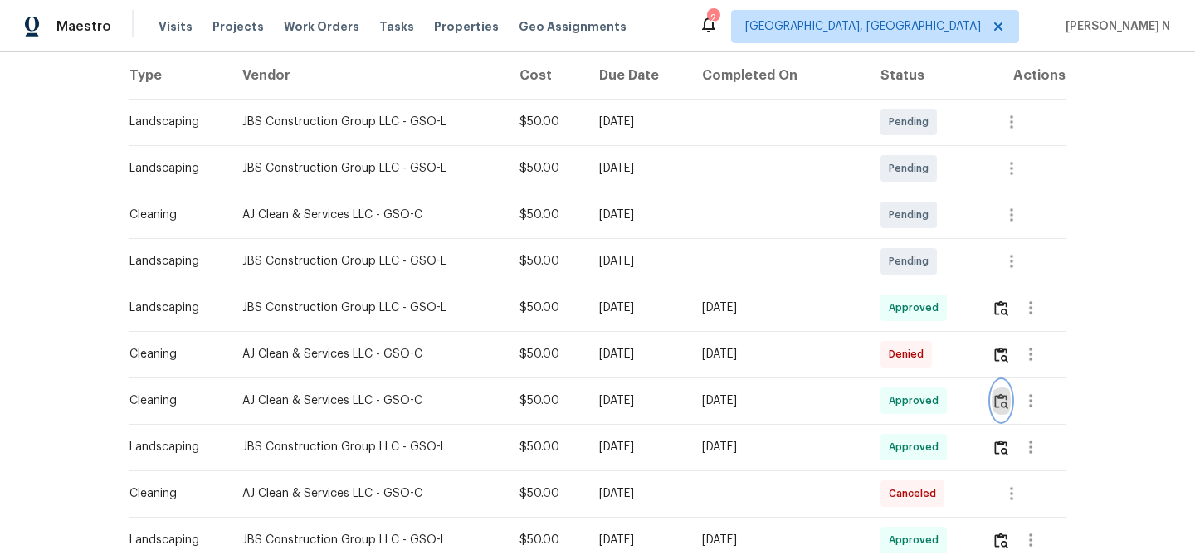
click at [1005, 413] on button "button" at bounding box center [1000, 401] width 19 height 40
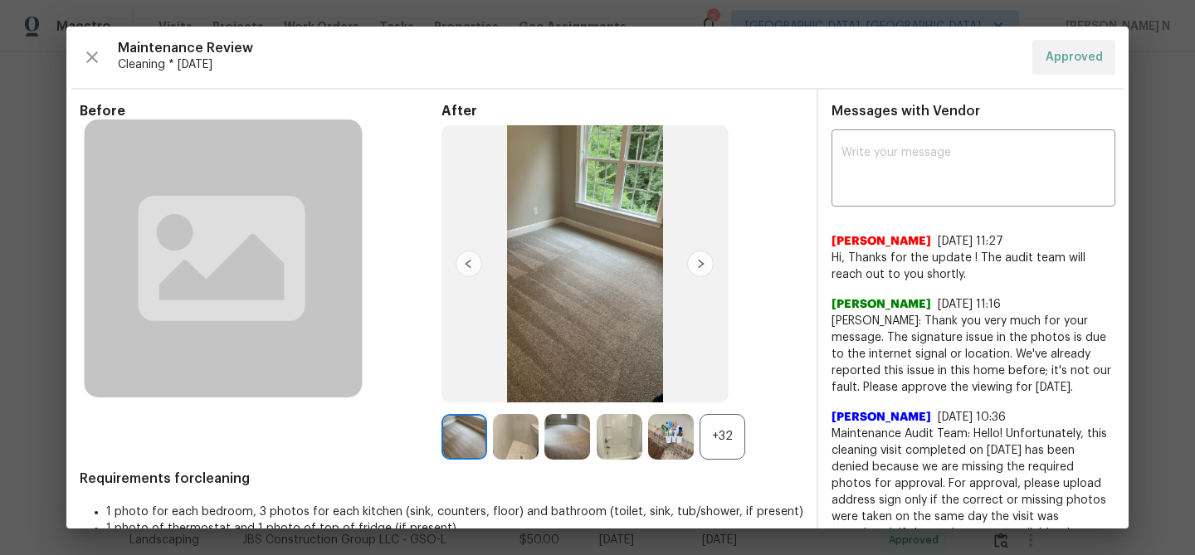
click at [751, 450] on div "+32" at bounding box center [622, 437] width 362 height 46
click at [732, 450] on div "+32" at bounding box center [722, 437] width 46 height 46
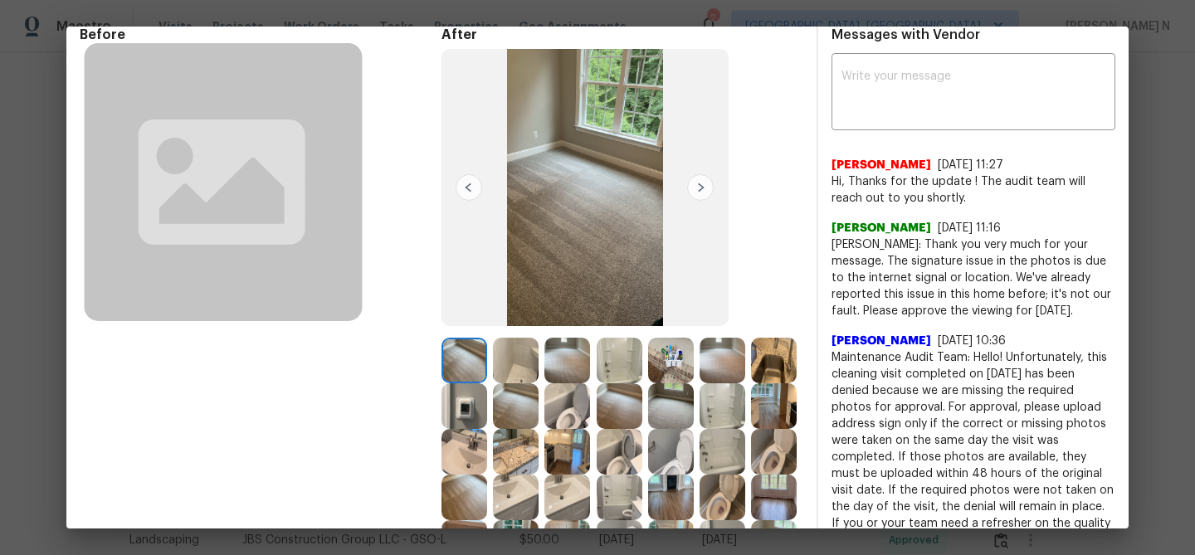
scroll to position [182, 0]
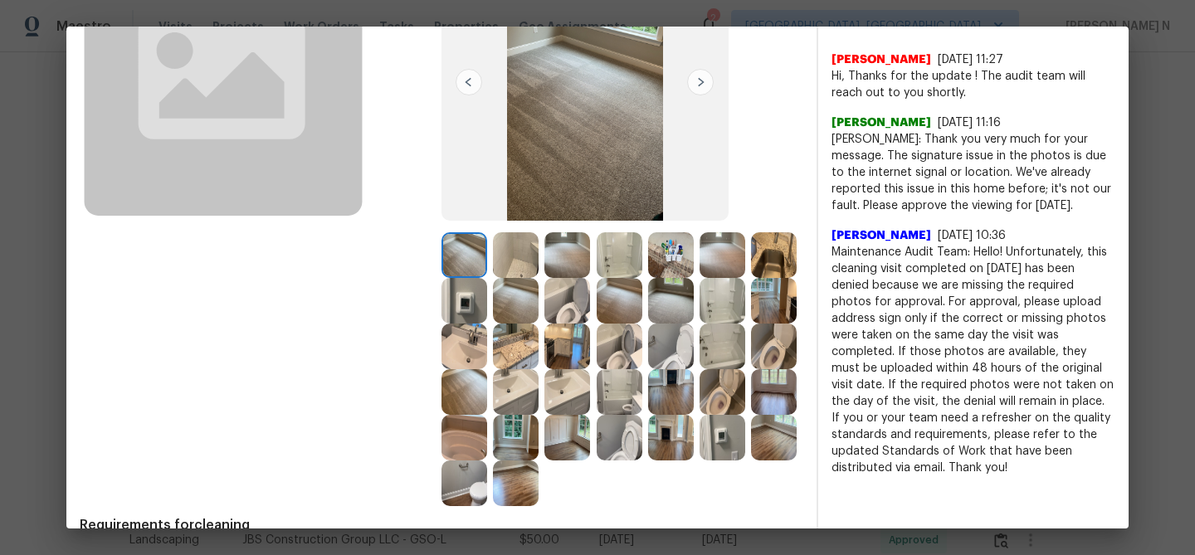
click at [766, 252] on img at bounding box center [774, 255] width 46 height 46
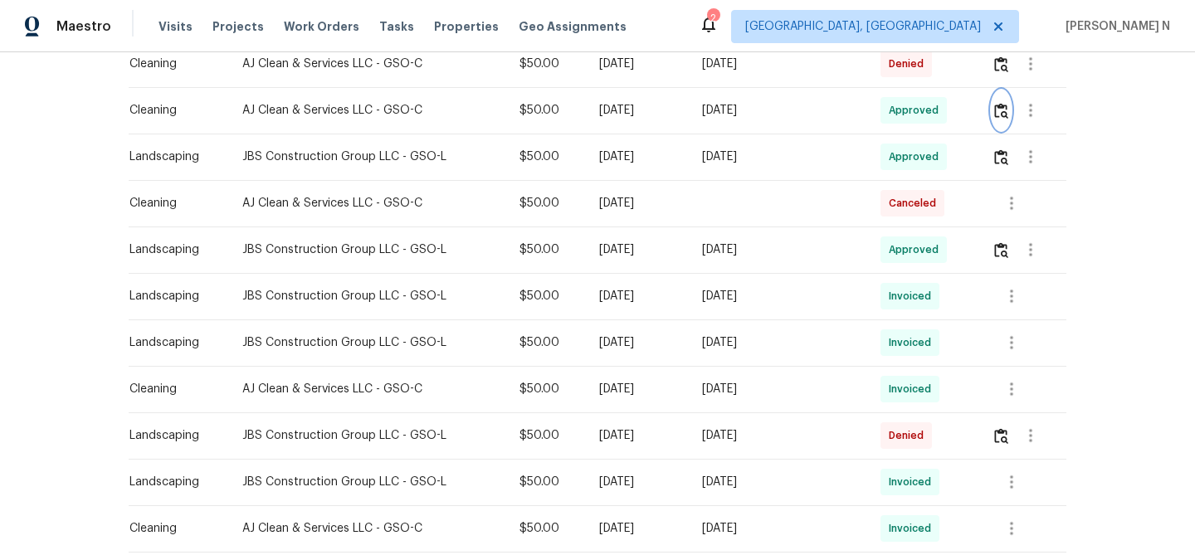
scroll to position [574, 0]
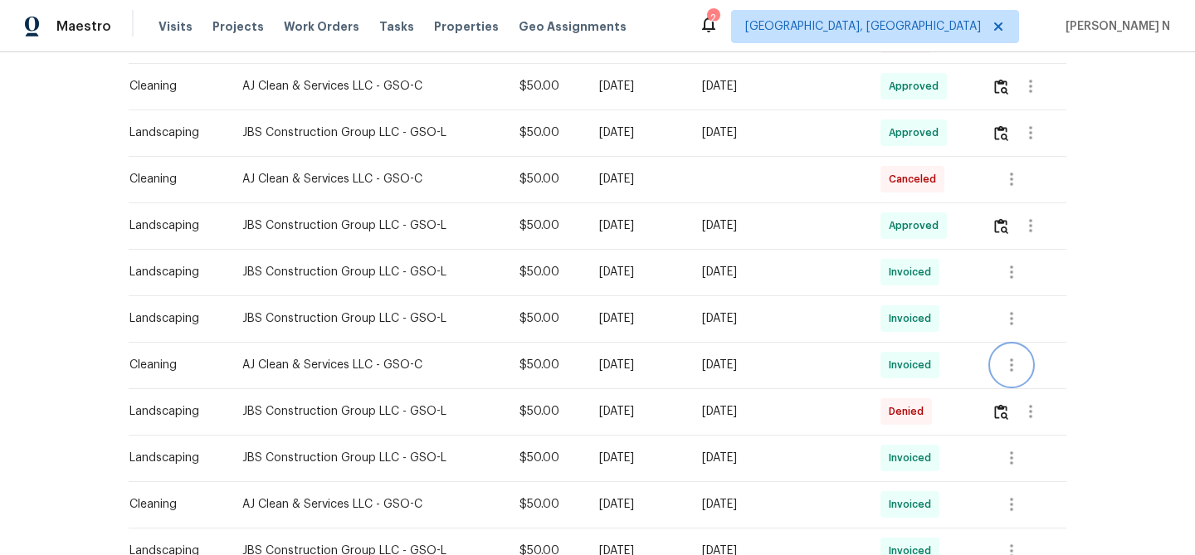
click at [1009, 371] on icon "button" at bounding box center [1011, 365] width 20 height 20
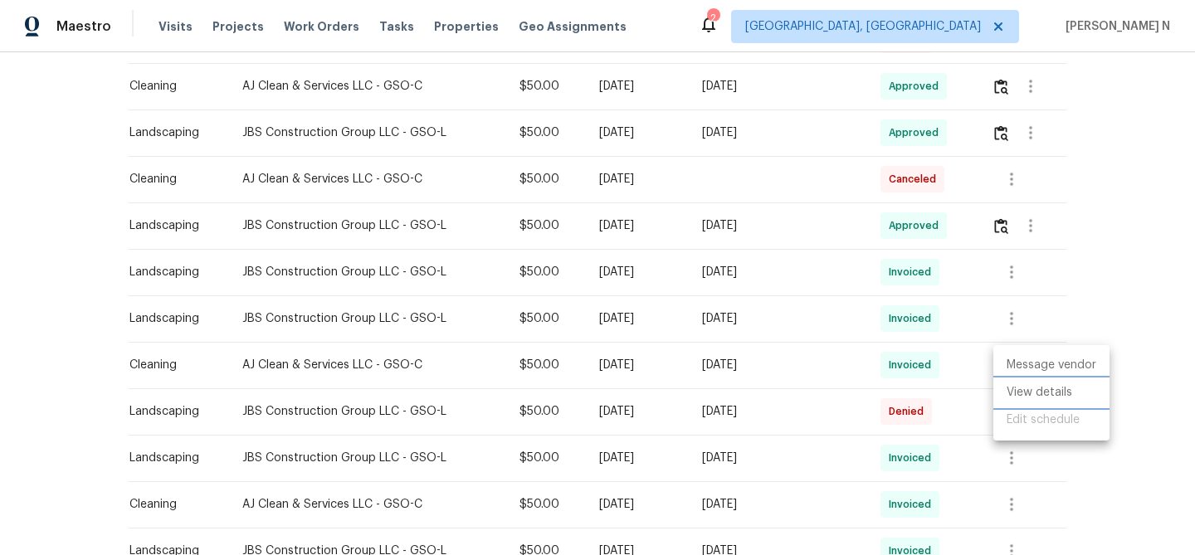
click at [1012, 385] on li "View details" at bounding box center [1051, 392] width 116 height 27
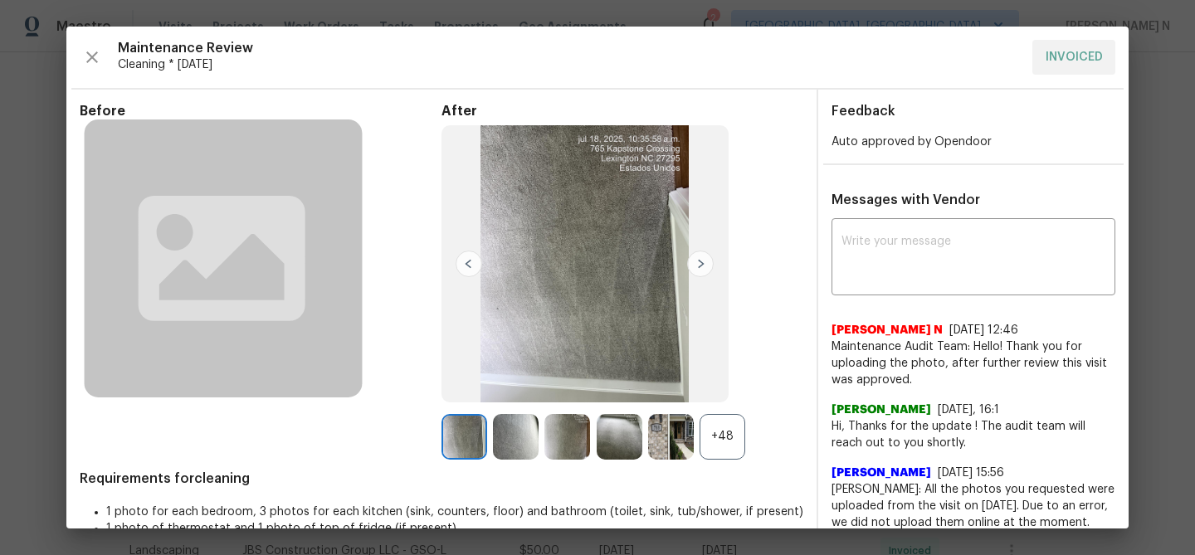
click at [716, 425] on div "+48" at bounding box center [722, 437] width 46 height 46
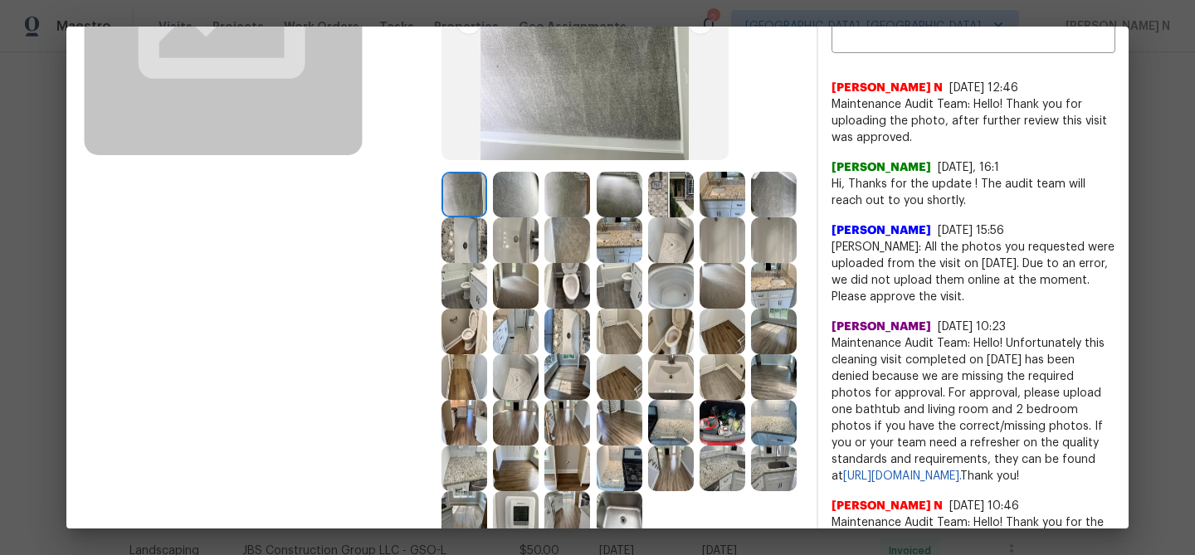
scroll to position [267, 0]
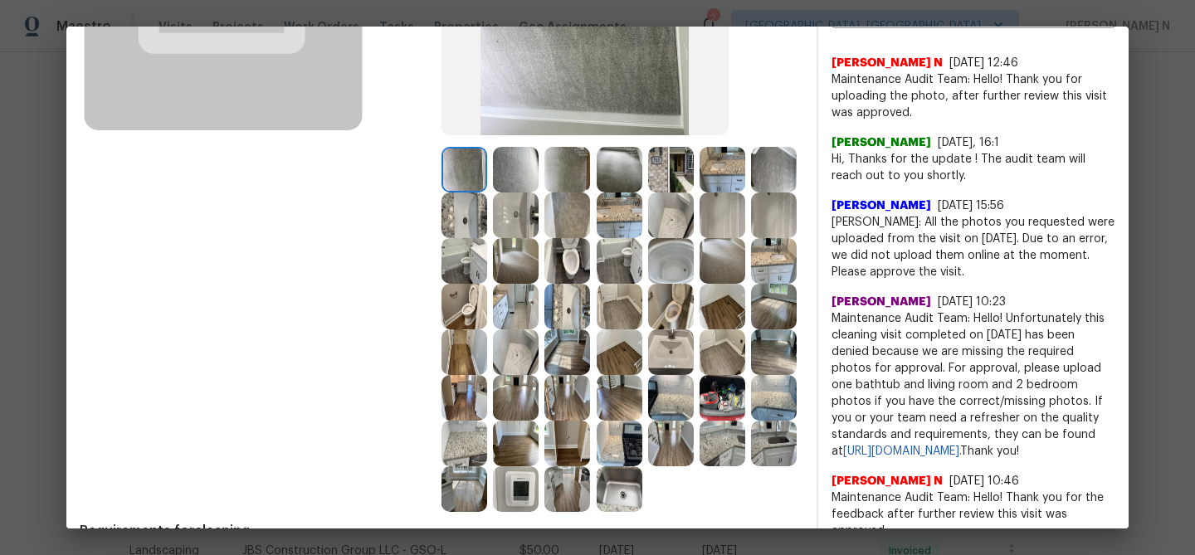
click at [625, 499] on img at bounding box center [619, 489] width 46 height 46
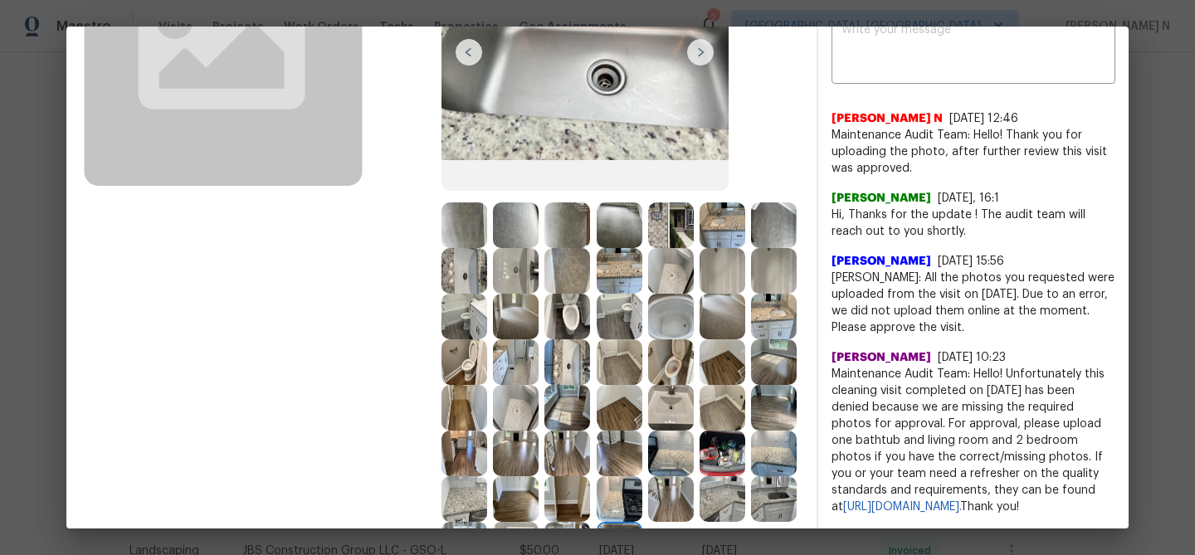
scroll to position [257, 0]
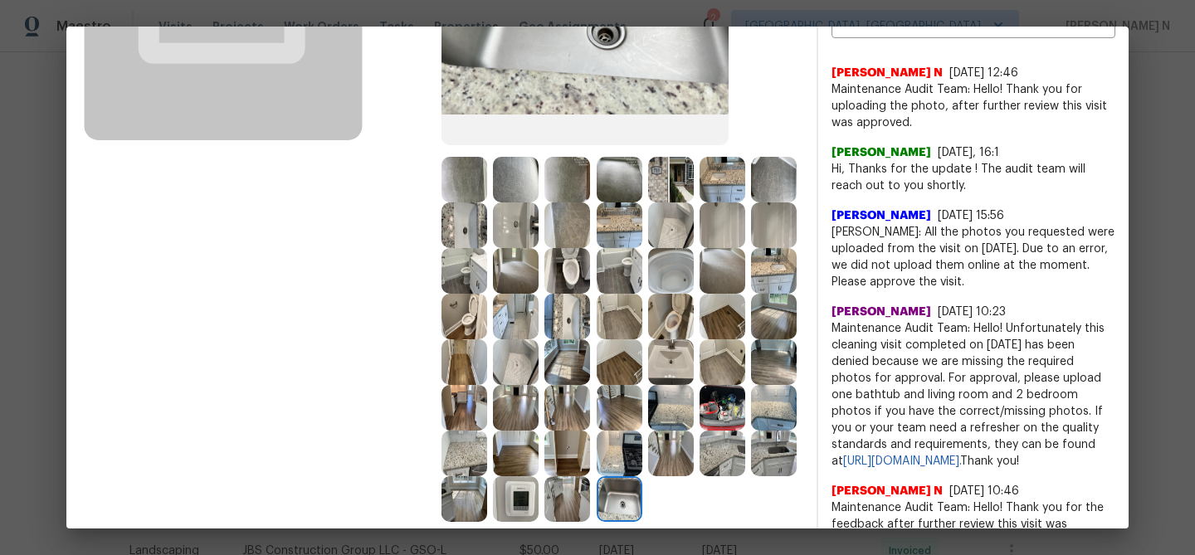
click at [516, 335] on img at bounding box center [516, 317] width 46 height 46
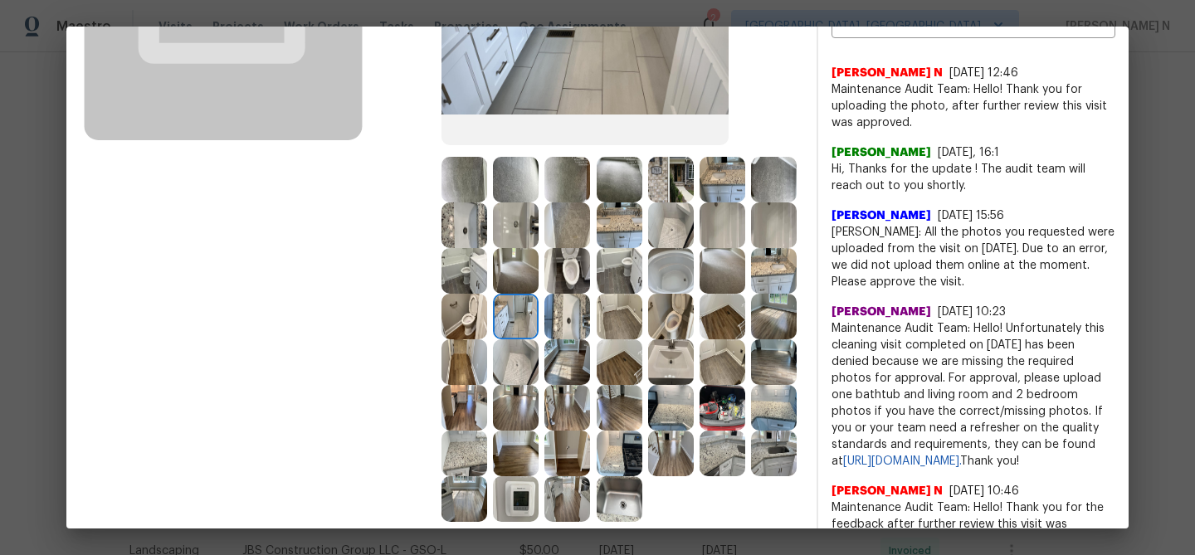
click at [520, 370] on img at bounding box center [516, 362] width 46 height 46
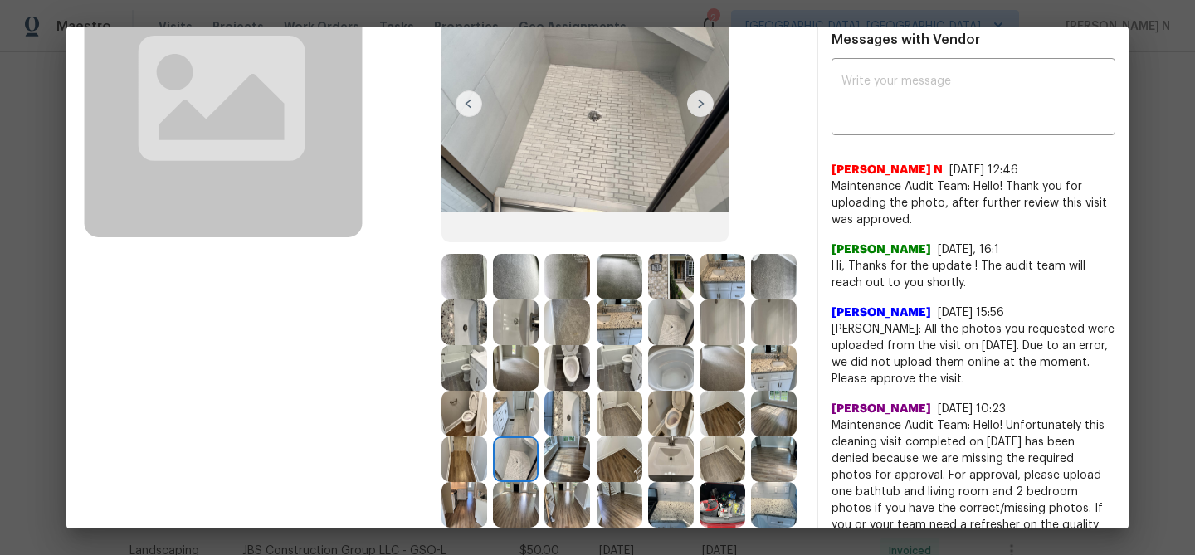
scroll to position [38, 0]
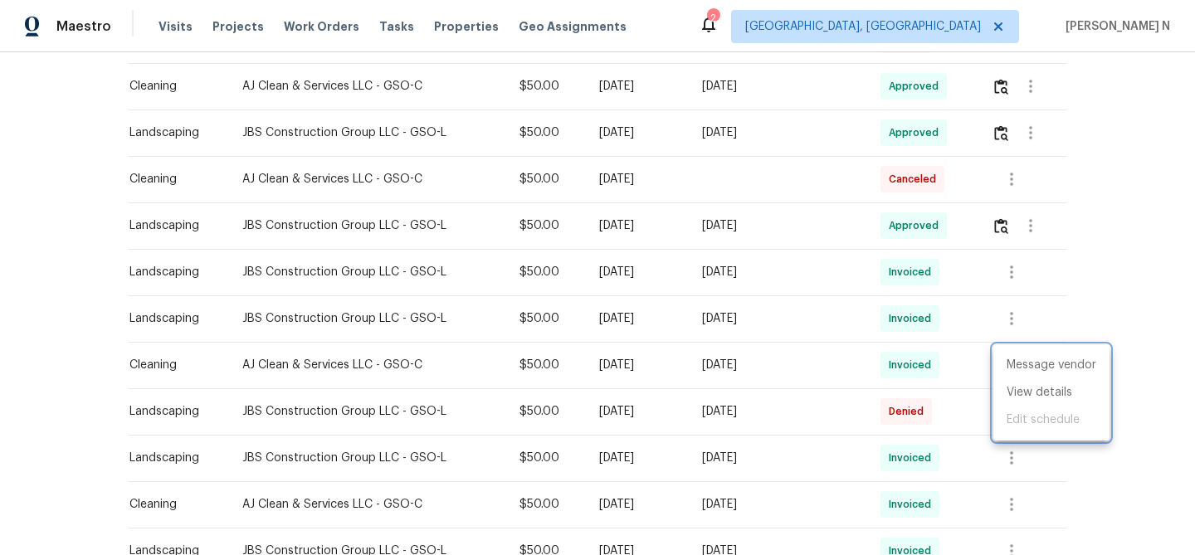
click at [961, 284] on div at bounding box center [597, 277] width 1195 height 555
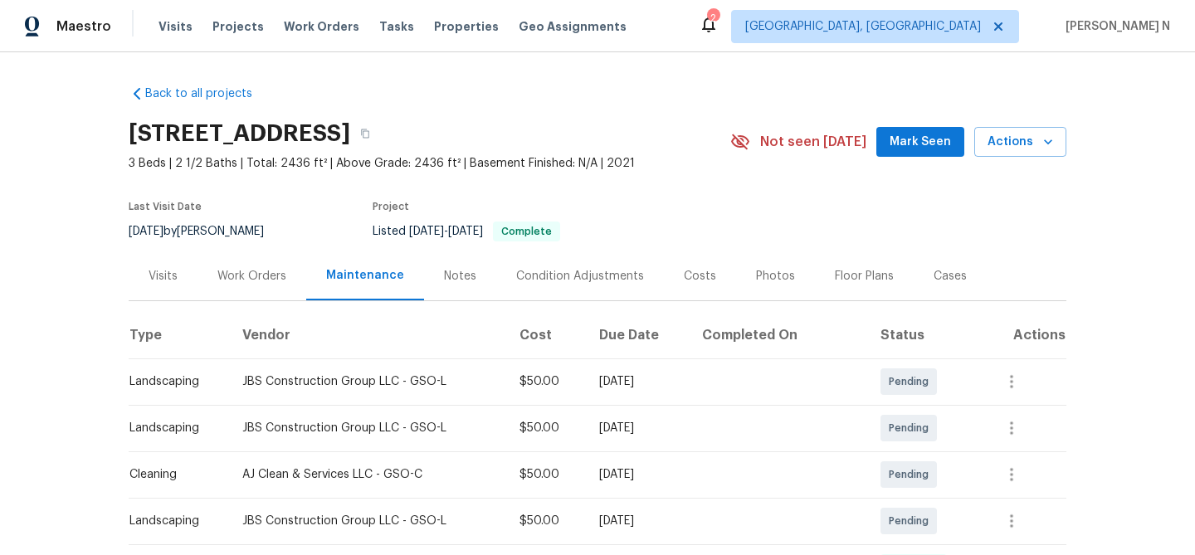
scroll to position [217, 0]
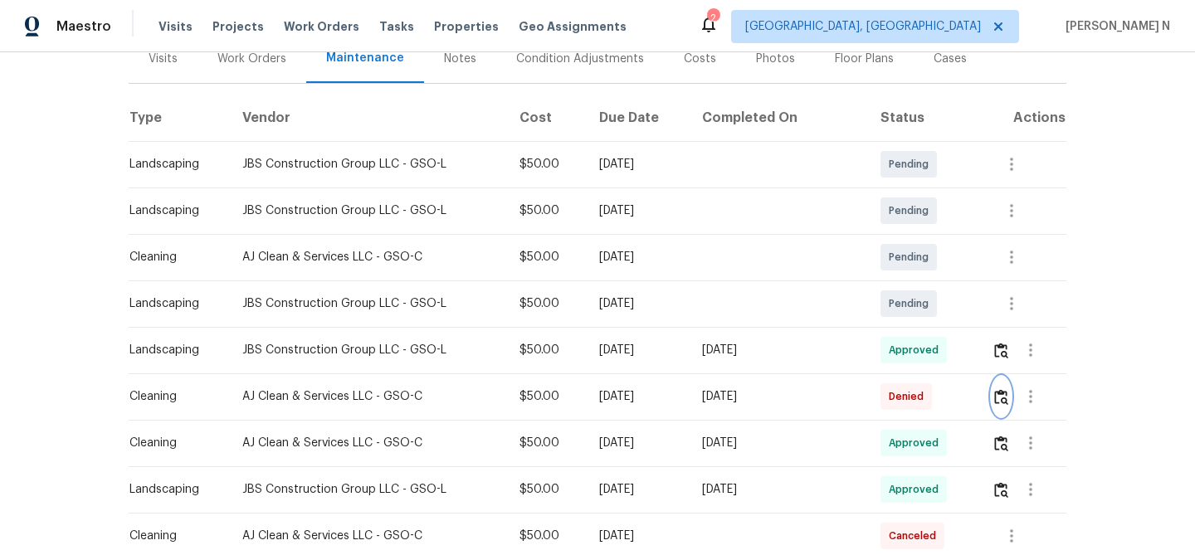
click at [1000, 392] on img "button" at bounding box center [1001, 397] width 14 height 16
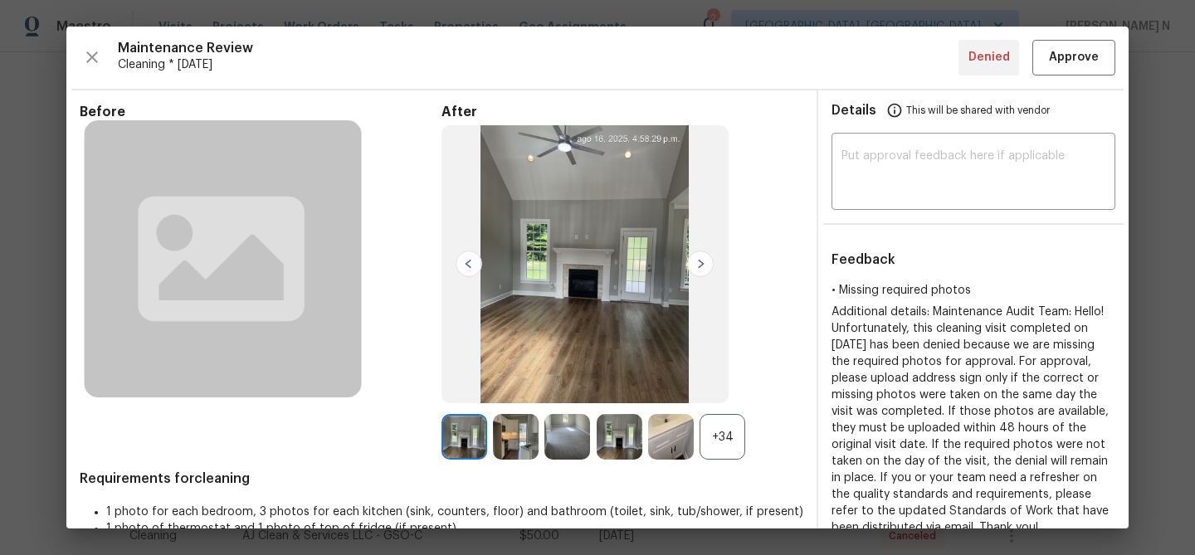
click at [724, 431] on div "+34" at bounding box center [722, 437] width 46 height 46
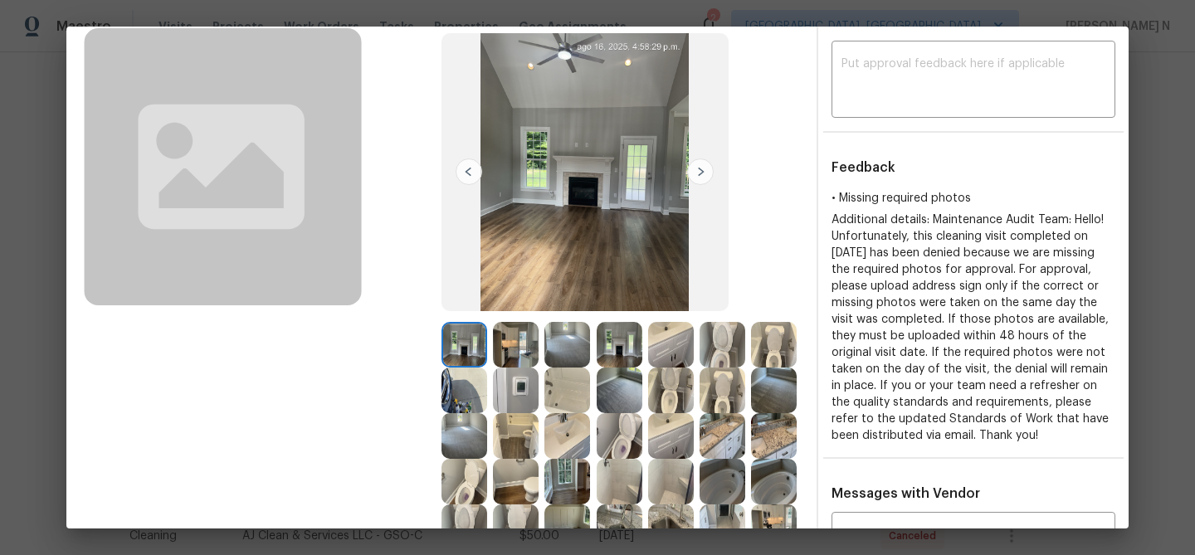
scroll to position [209, 0]
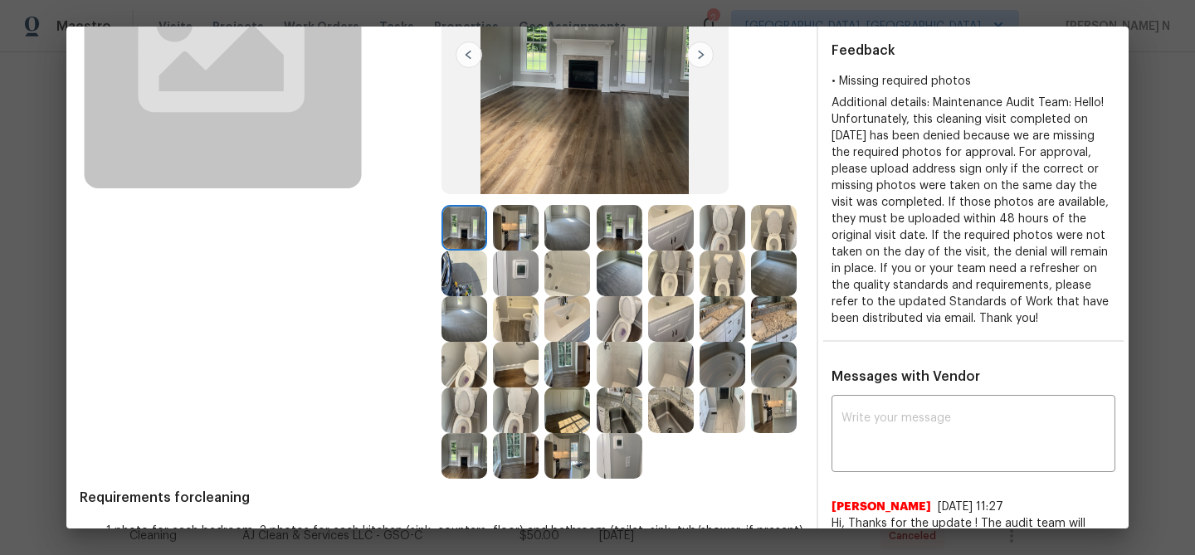
click at [684, 367] on img at bounding box center [671, 365] width 46 height 46
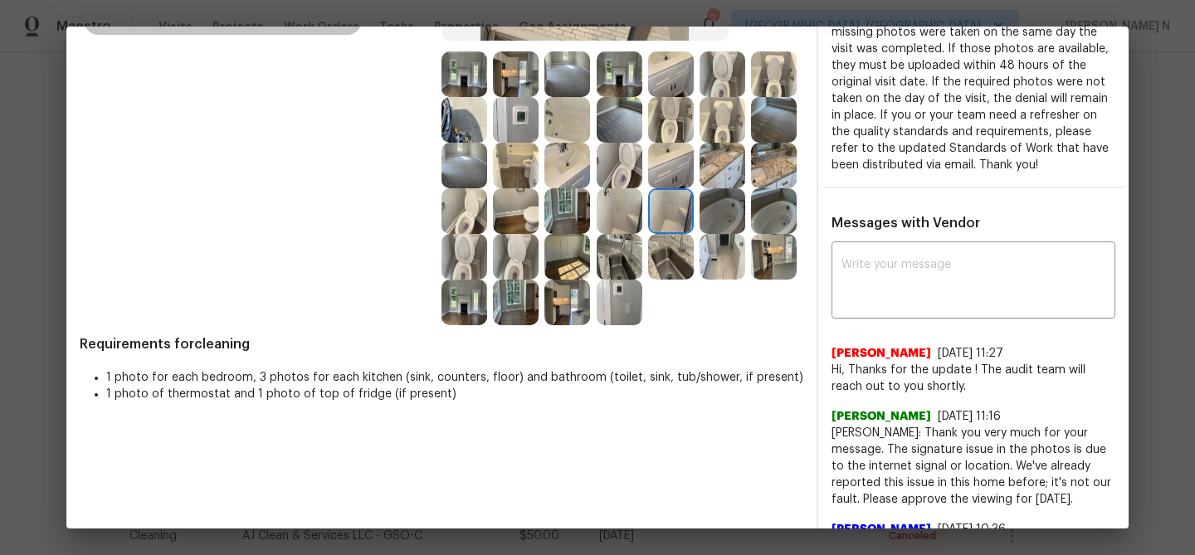
scroll to position [382, 0]
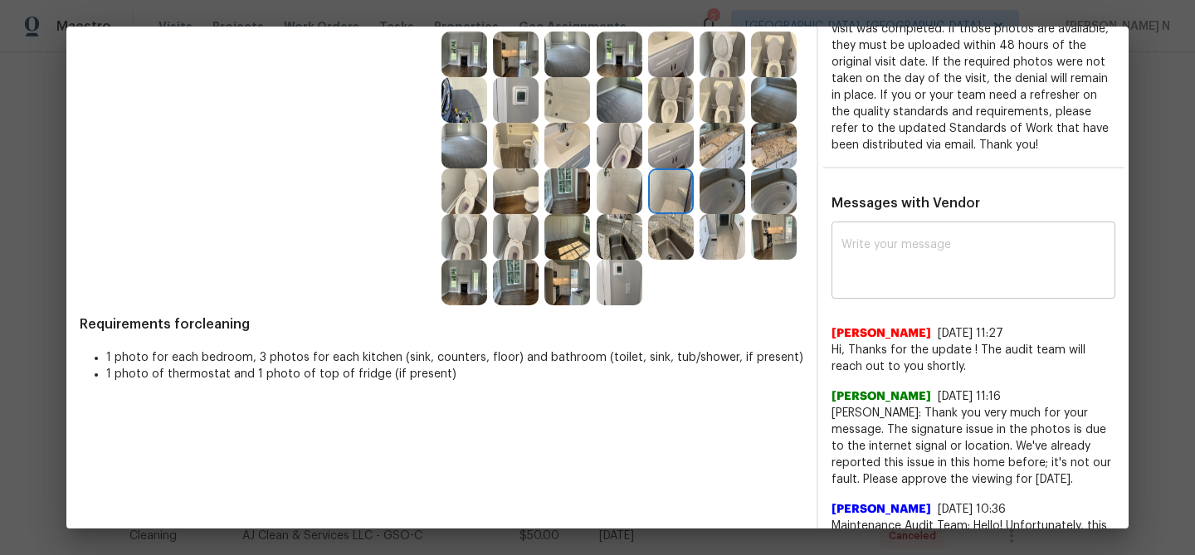
click at [930, 285] on textarea at bounding box center [973, 262] width 264 height 46
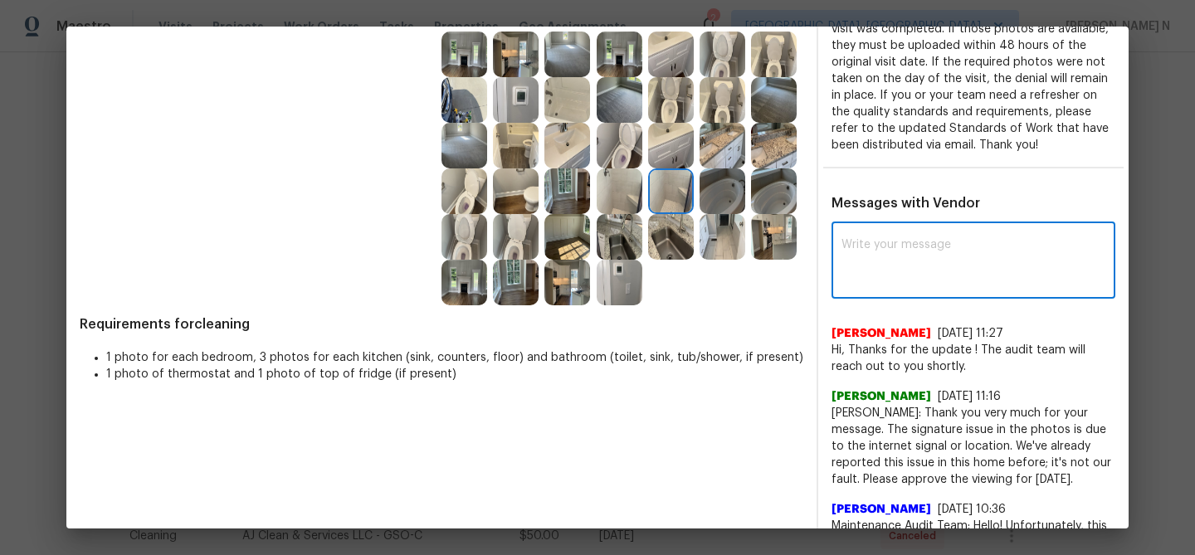
paste textarea "Maintenance Audit Team: Hello! We approve this visit as an exception for this t…"
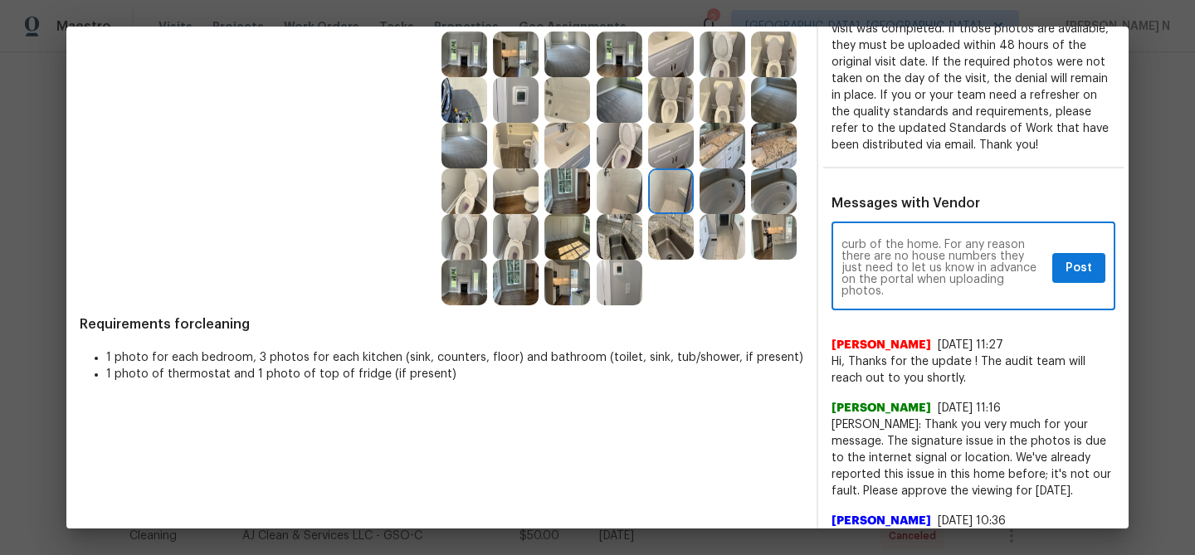
scroll to position [0, 0]
click at [926, 295] on textarea "Maintenance Audit Team: Hello! We approve this visit as an exception for this t…" at bounding box center [943, 268] width 204 height 58
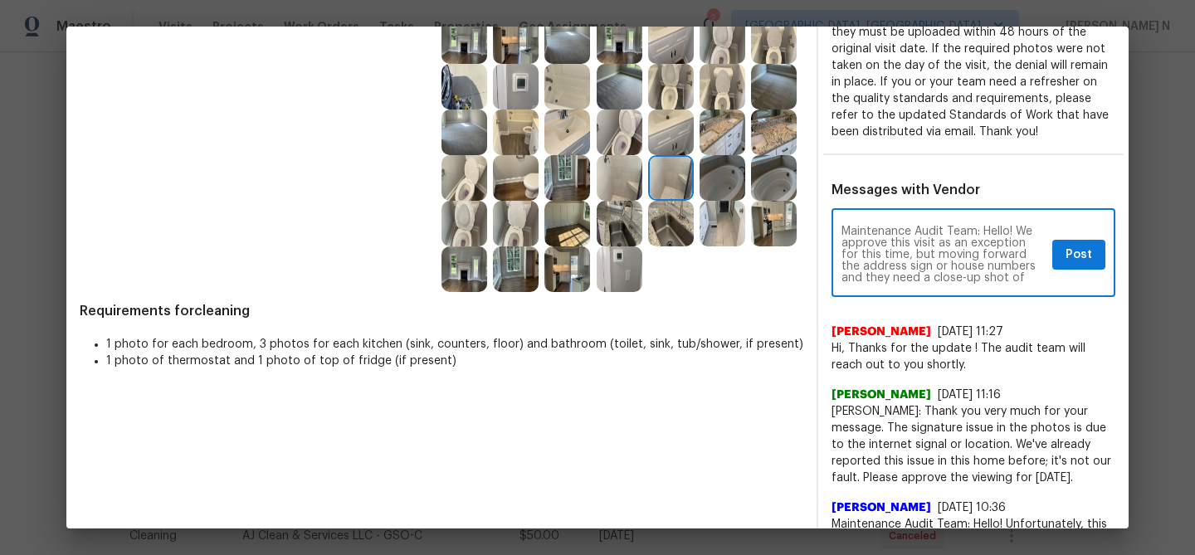
scroll to position [382, 0]
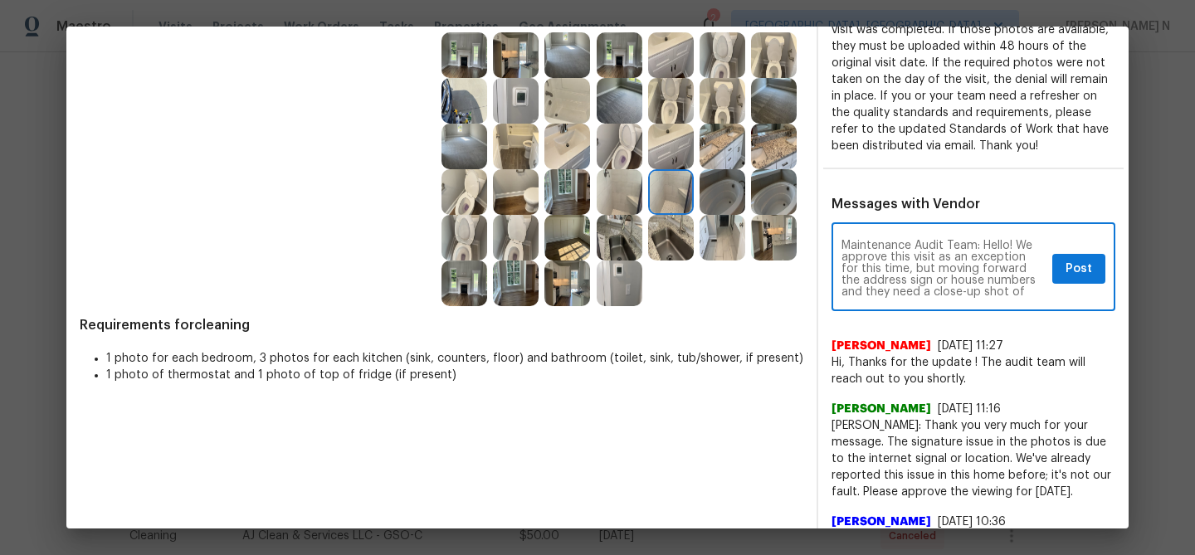
drag, startPoint x: 896, startPoint y: 284, endPoint x: 922, endPoint y: 287, distance: 25.9
click at [922, 287] on textarea "Maintenance Audit Team: Hello! We approve this visit as an exception for this t…" at bounding box center [943, 269] width 204 height 58
click at [923, 294] on textarea "Maintenance Audit Team: Hello! We approve this visit as an exception for this t…" at bounding box center [943, 269] width 204 height 58
drag, startPoint x: 896, startPoint y: 282, endPoint x: 996, endPoint y: 324, distance: 108.6
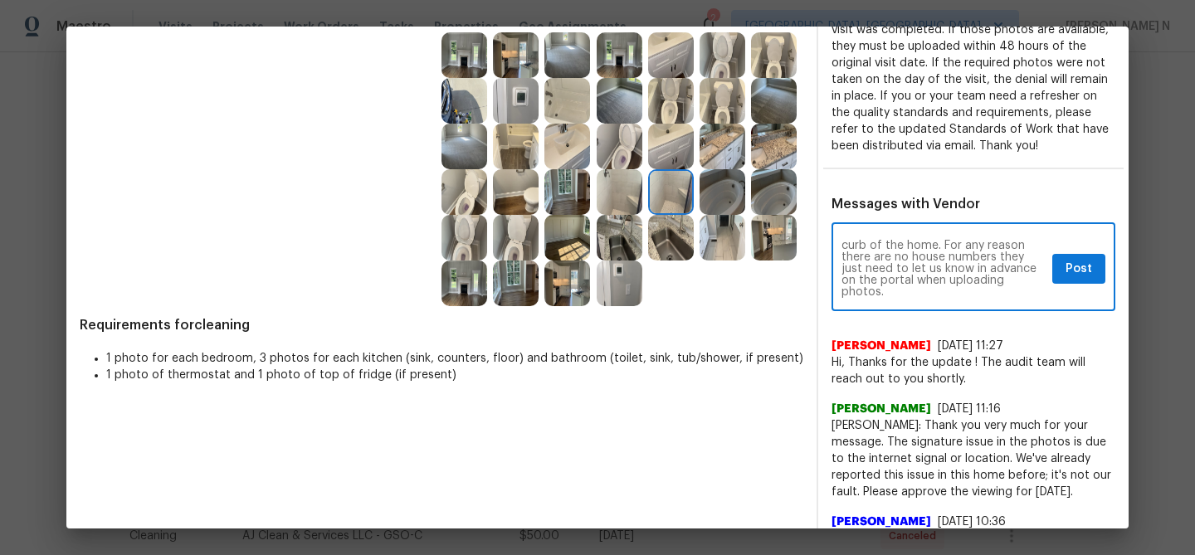
click at [996, 311] on div "Maintenance Audit Team: Hello! We approve this visit as an exception for this t…" at bounding box center [973, 268] width 284 height 85
click at [1015, 294] on textarea "Maintenance Audit Team: Hello! We approve this visit as an exception for this t…" at bounding box center [943, 269] width 204 height 58
drag, startPoint x: 1005, startPoint y: 284, endPoint x: 1025, endPoint y: 329, distance: 49.0
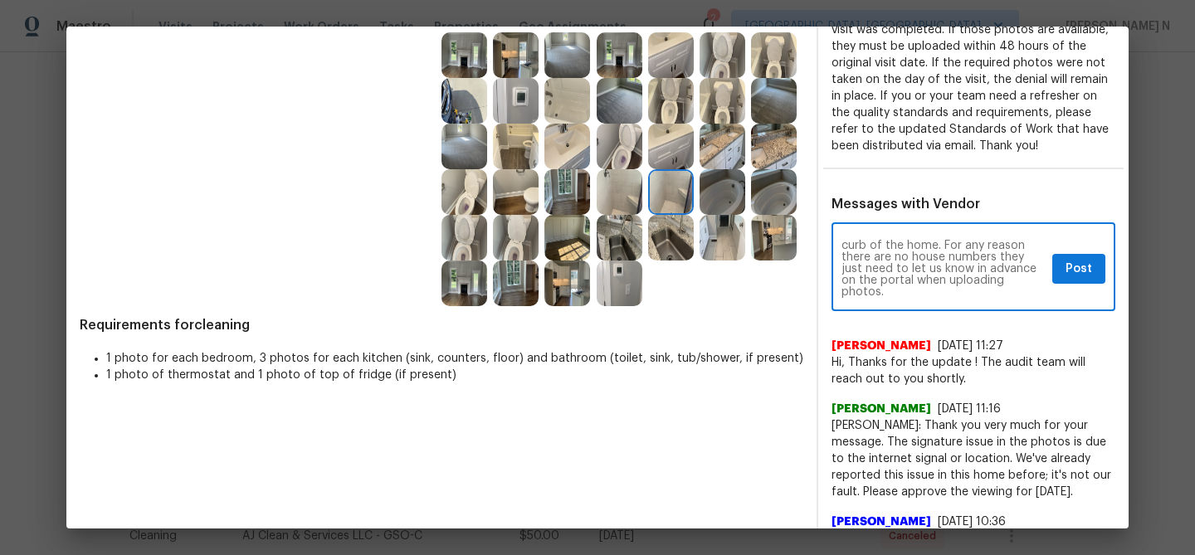
click at [1025, 329] on div "Maintenance Audit Team: Hello! We approve this visit as an exception for this t…" at bounding box center [973, 494] width 284 height 536
type textarea "Maintenance Audit Team: Hello! We approve this visit as an exception for this t…"
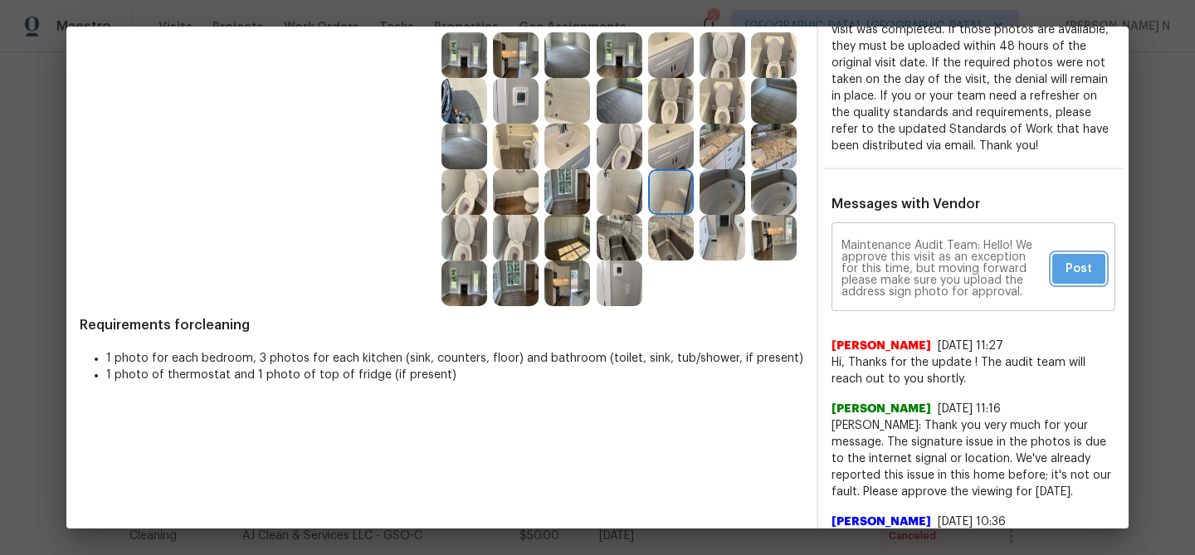
click at [1078, 280] on span "Post" at bounding box center [1078, 269] width 27 height 21
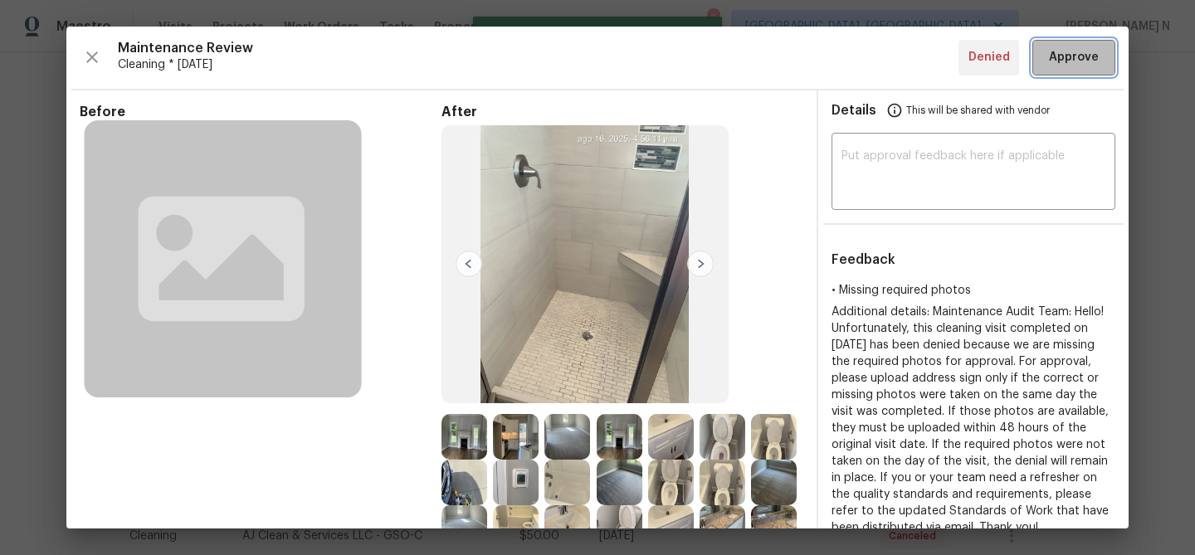
click at [1072, 68] on button "Approve" at bounding box center [1073, 58] width 83 height 36
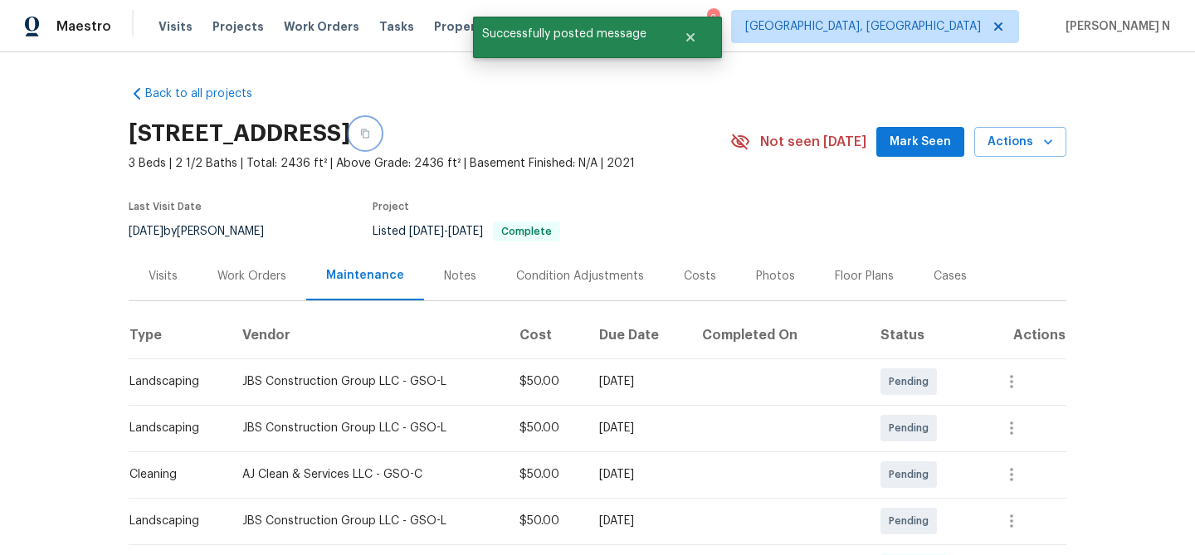
click at [380, 121] on button "button" at bounding box center [365, 134] width 30 height 30
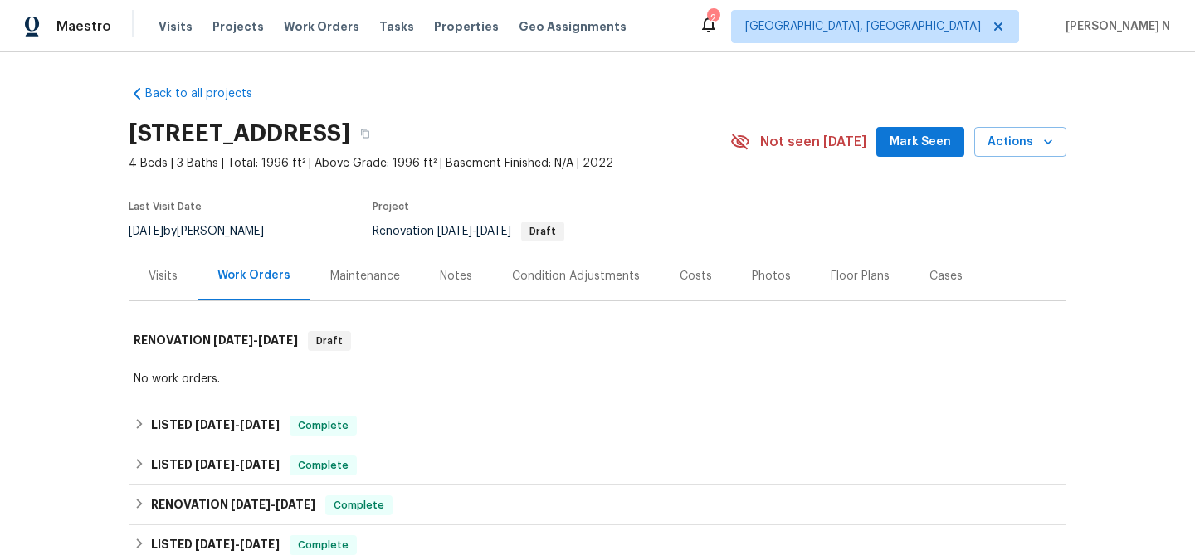
click at [391, 283] on div "Maintenance" at bounding box center [365, 276] width 70 height 17
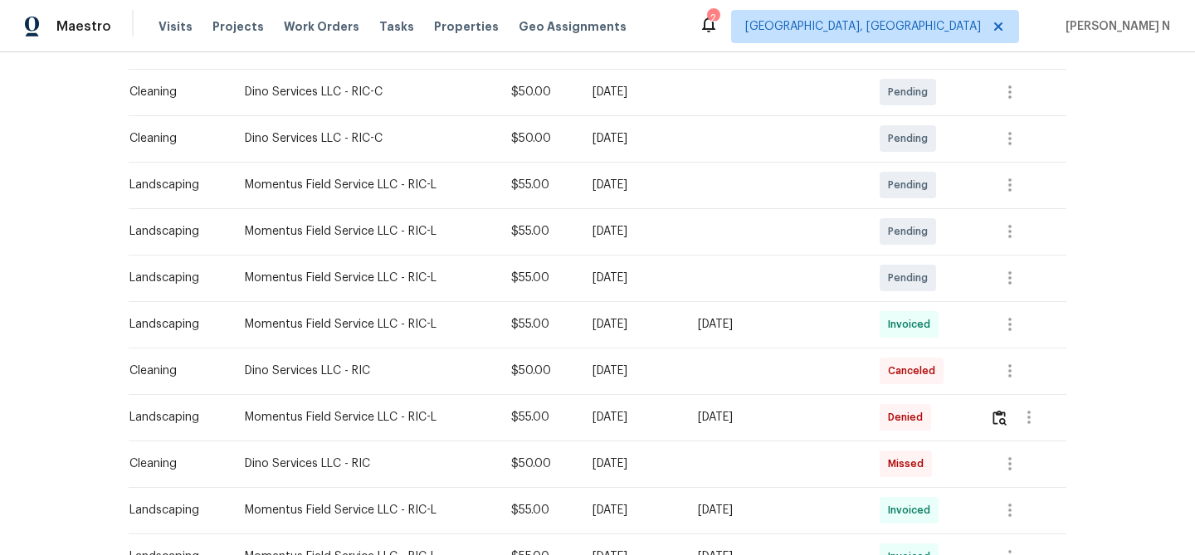
scroll to position [394, 0]
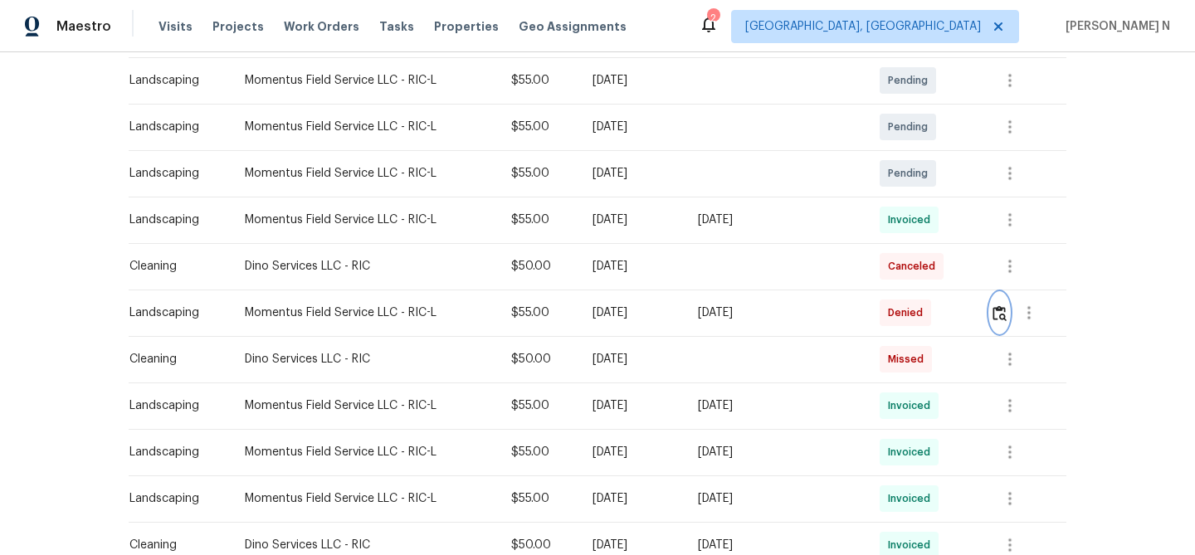
click at [993, 314] on button "button" at bounding box center [999, 313] width 19 height 40
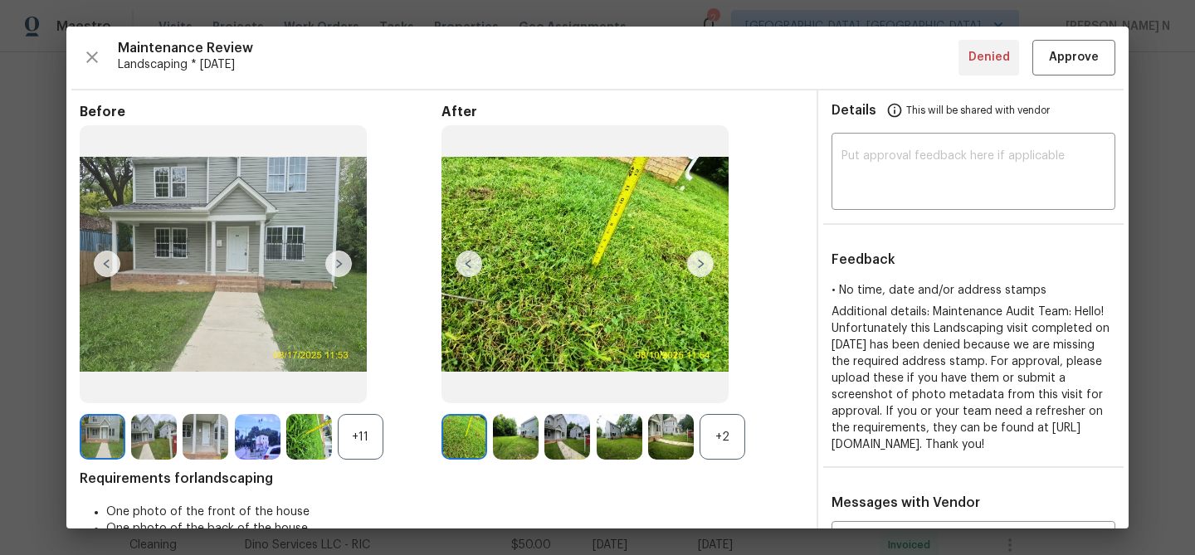
click at [723, 440] on div "+2" at bounding box center [722, 437] width 46 height 46
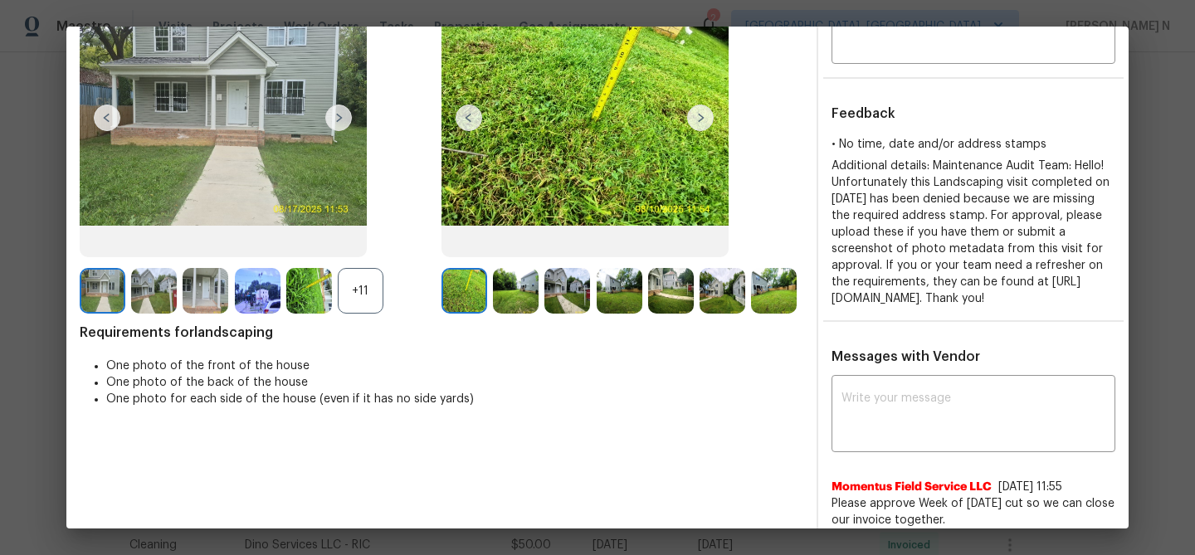
scroll to position [123, 0]
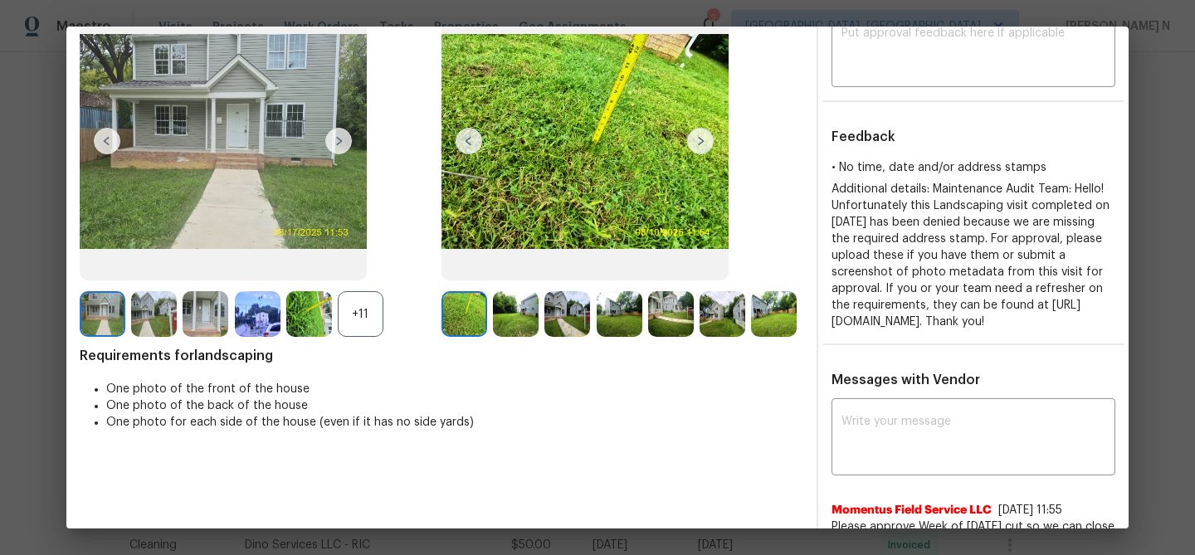
click at [343, 312] on div "+11" at bounding box center [361, 314] width 46 height 46
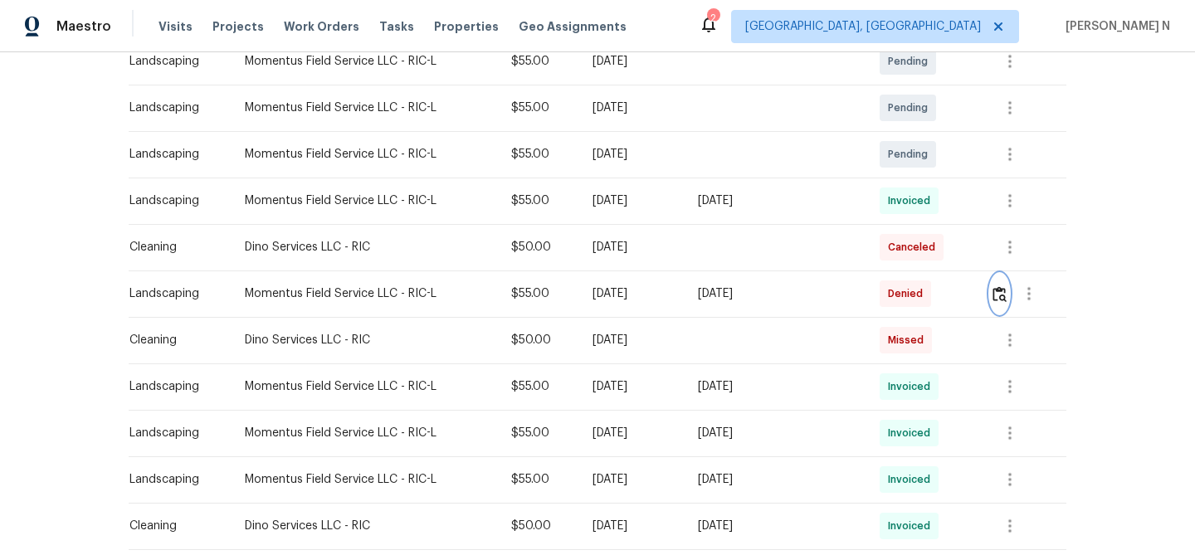
scroll to position [417, 0]
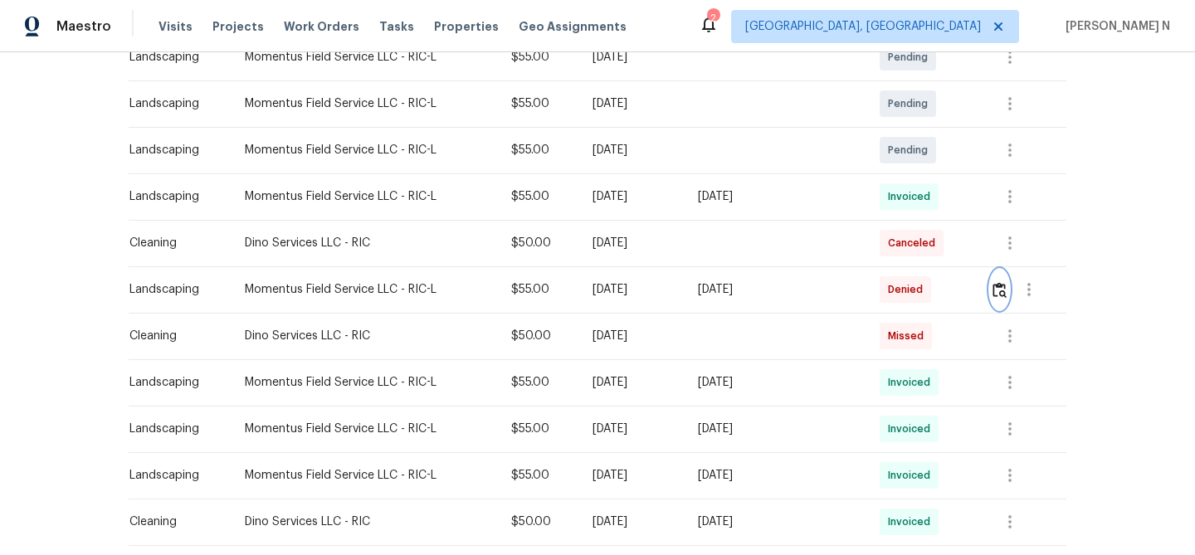
click at [1005, 294] on img "button" at bounding box center [999, 290] width 14 height 16
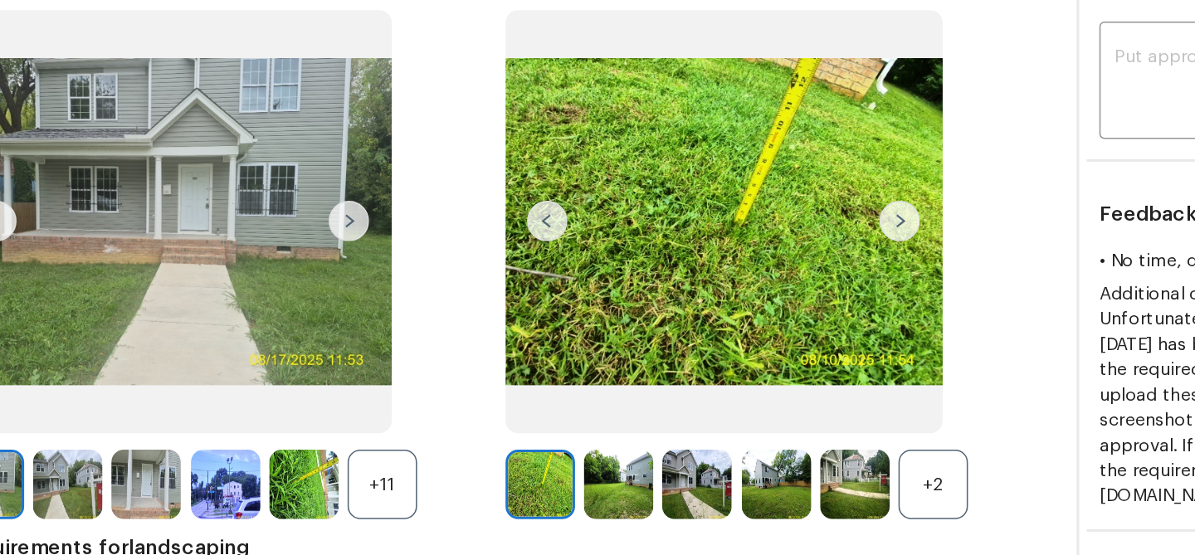
click at [368, 445] on div "+11" at bounding box center [361, 437] width 46 height 46
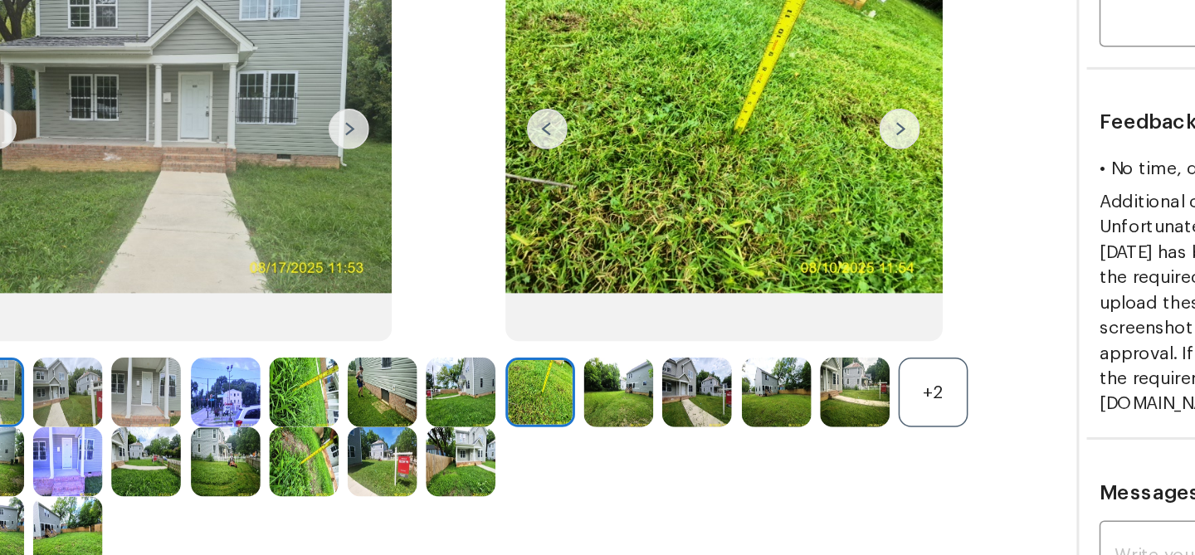
scroll to position [71, 0]
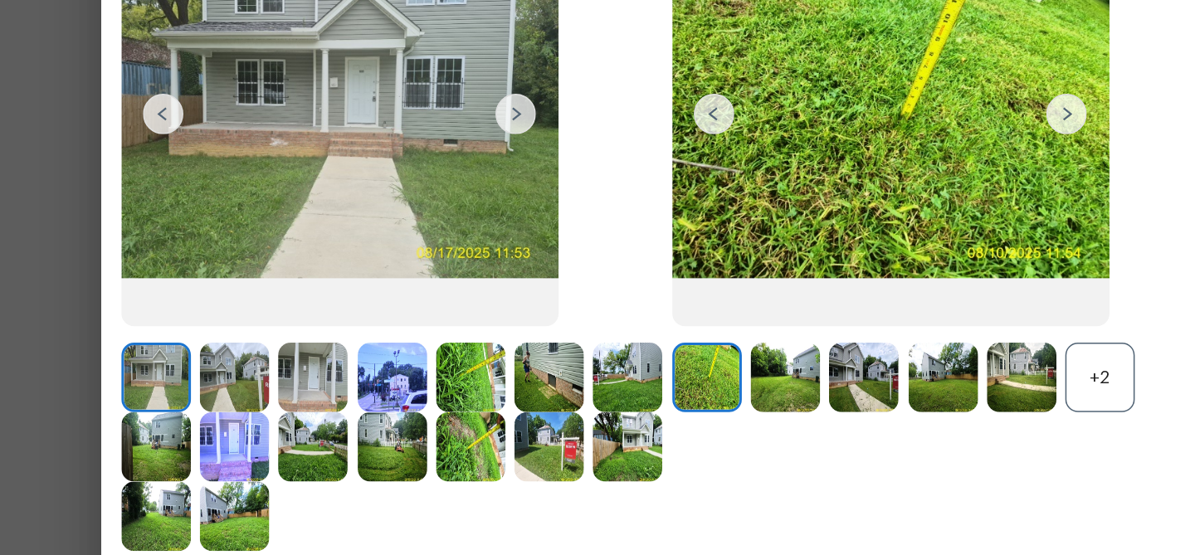
click at [723, 378] on div "+2" at bounding box center [722, 366] width 46 height 46
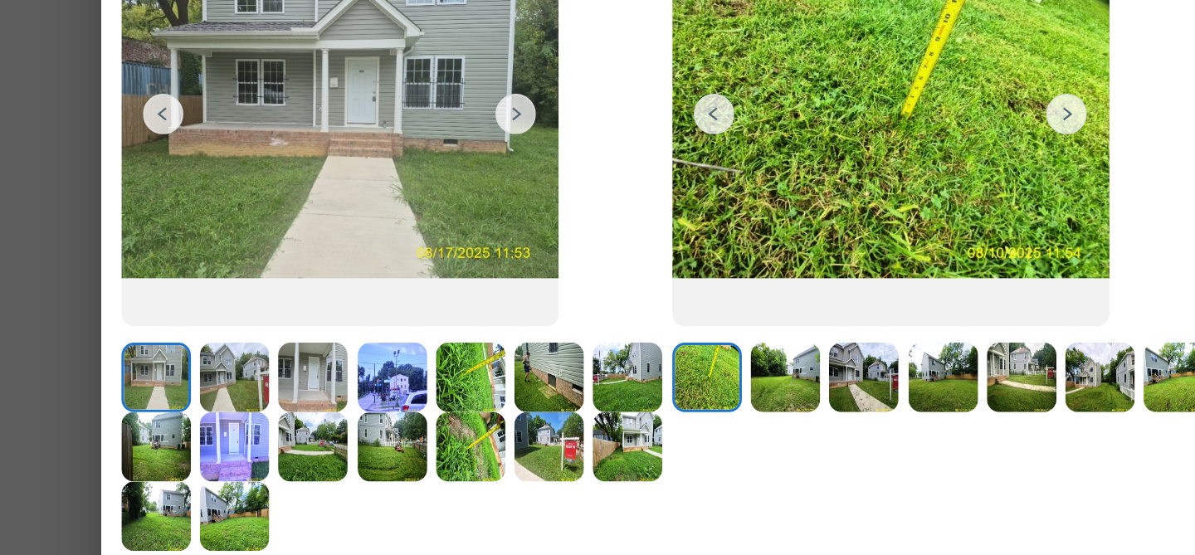
click at [211, 375] on img at bounding box center [206, 366] width 46 height 46
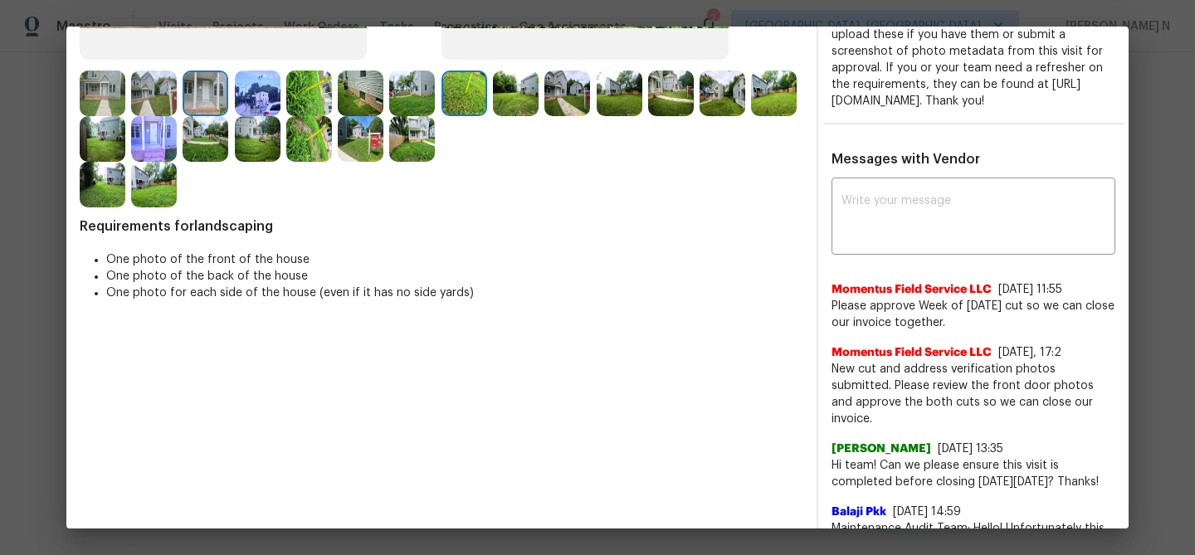
scroll to position [151, 0]
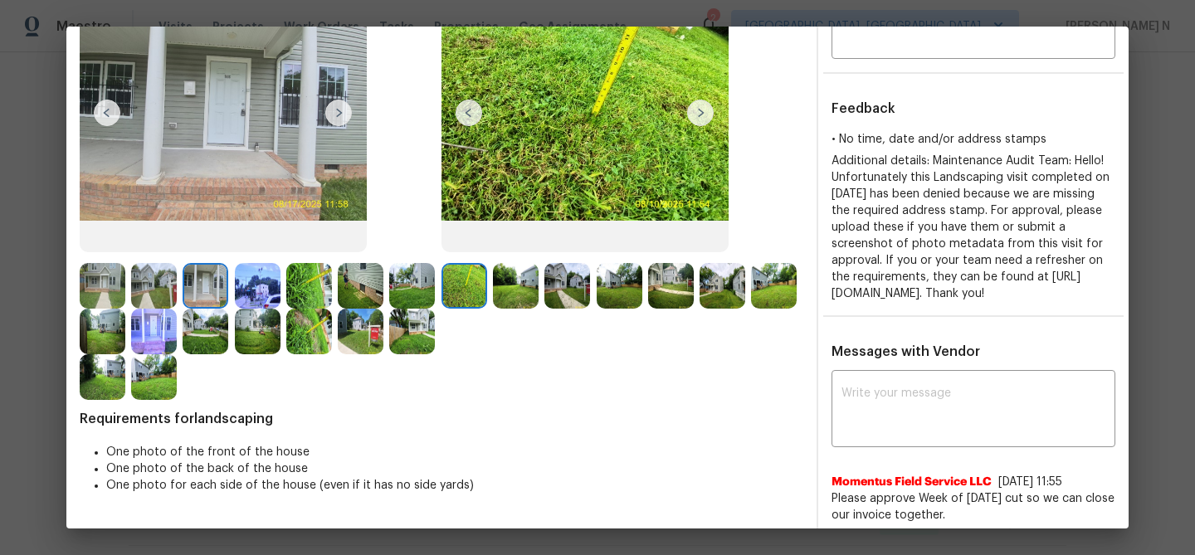
click at [550, 285] on img at bounding box center [567, 286] width 46 height 46
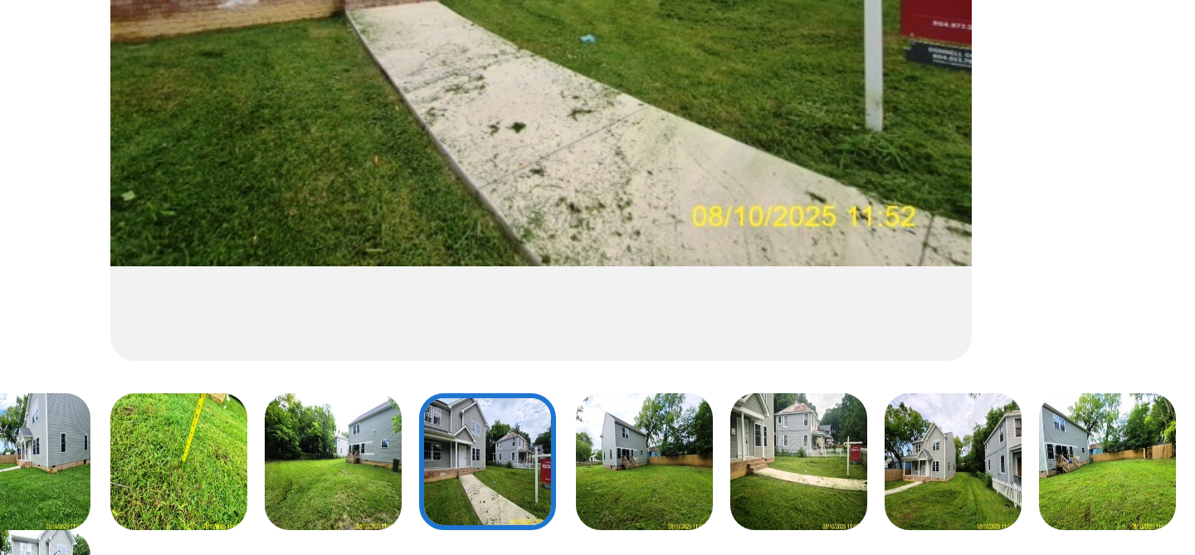
scroll to position [219, 0]
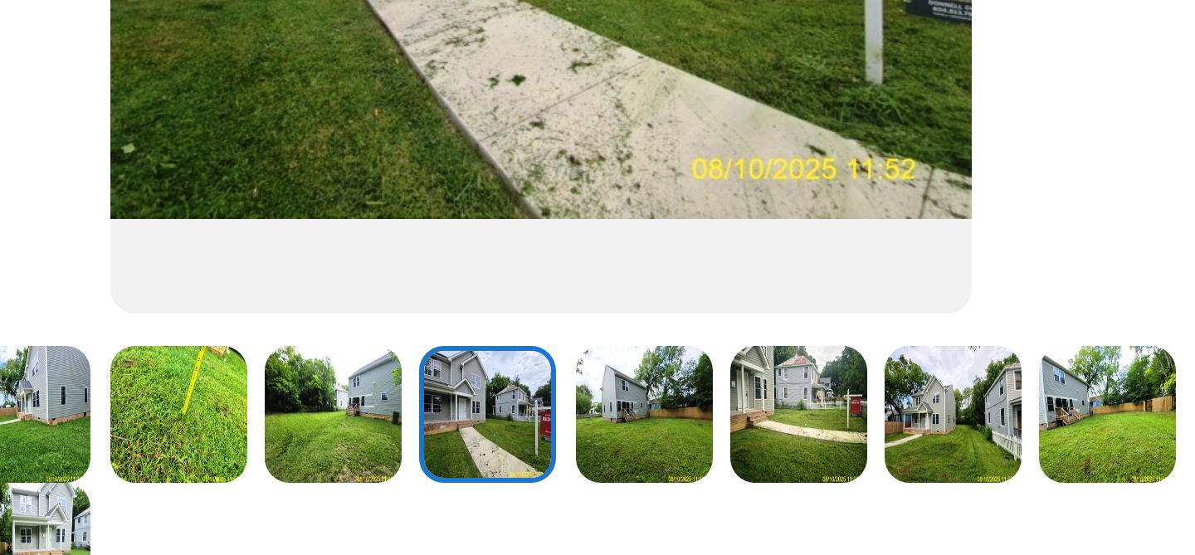
click at [660, 213] on img at bounding box center [671, 218] width 46 height 46
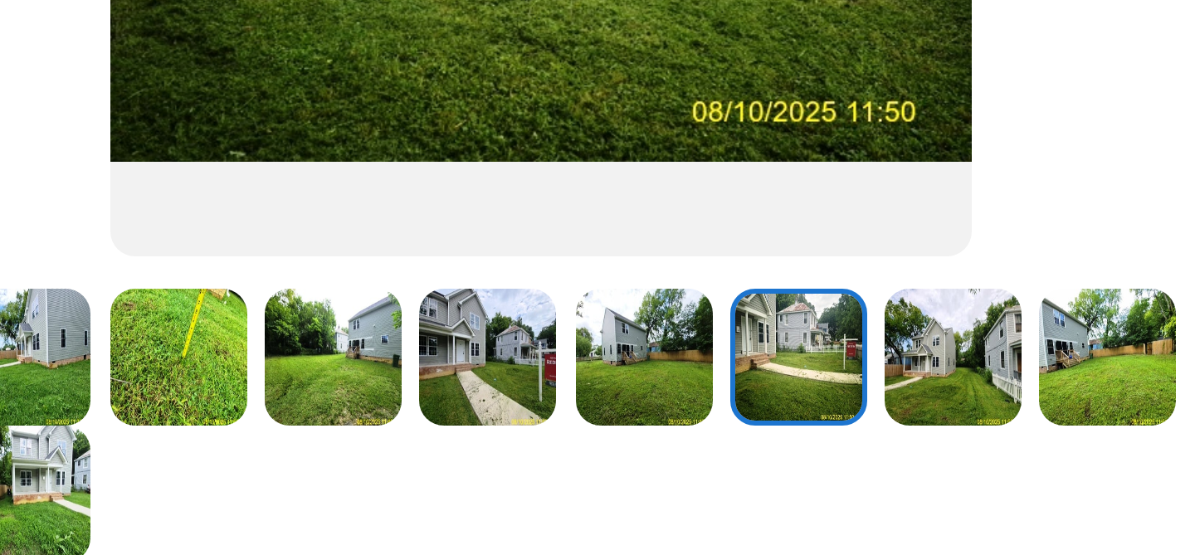
scroll to position [257, 0]
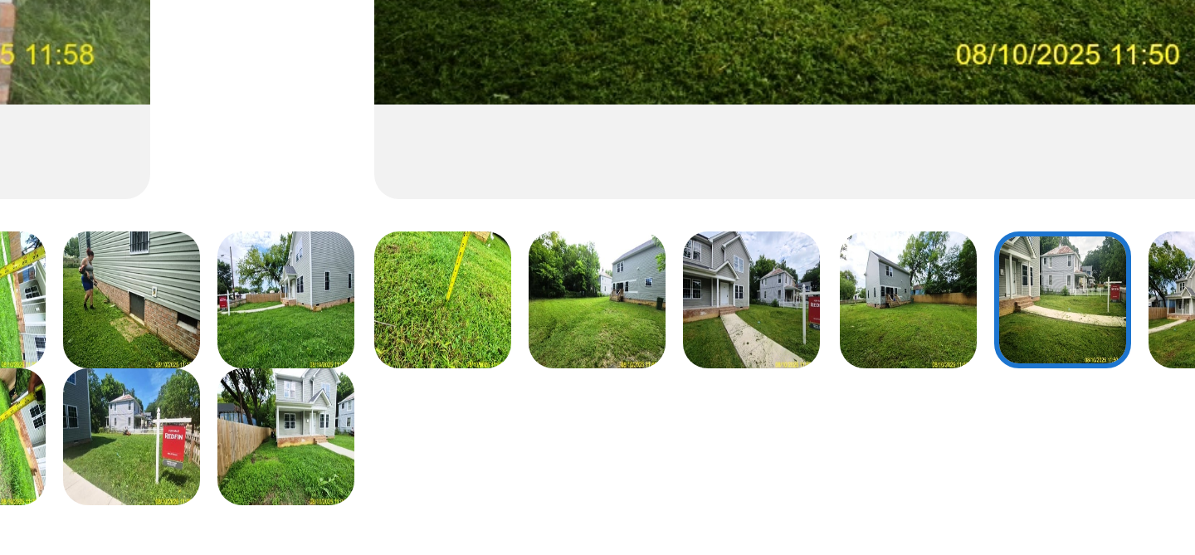
click at [421, 220] on img at bounding box center [412, 225] width 46 height 46
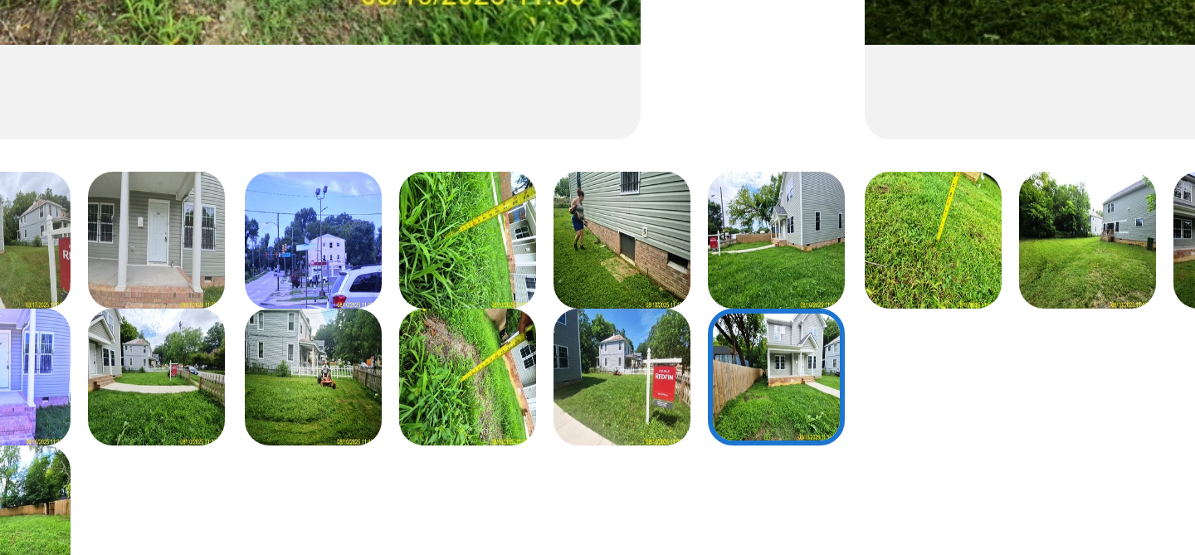
scroll to position [285, 0]
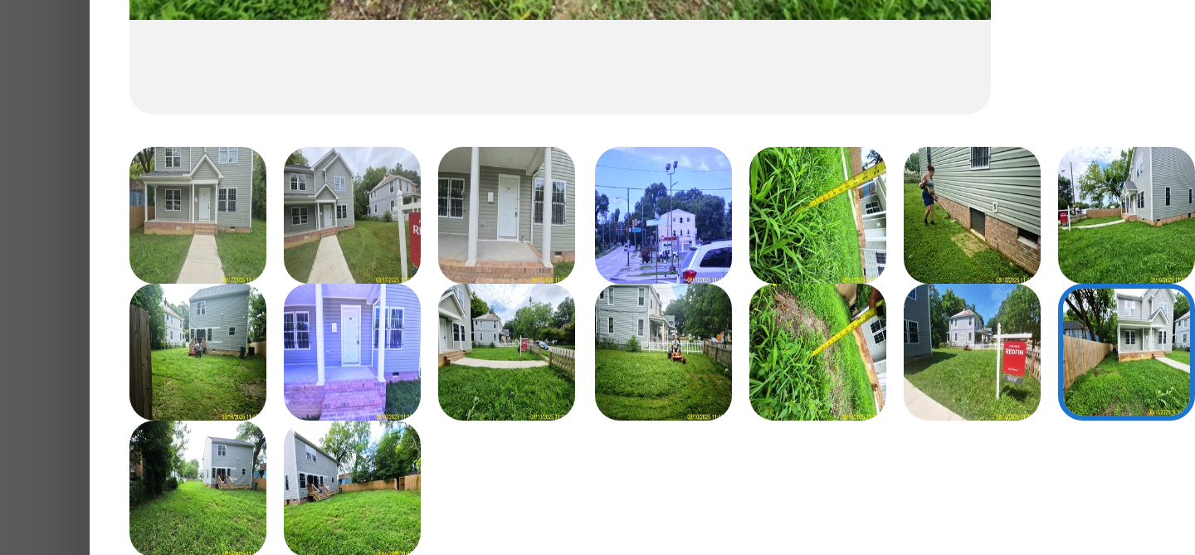
click at [156, 202] on img at bounding box center [154, 197] width 46 height 46
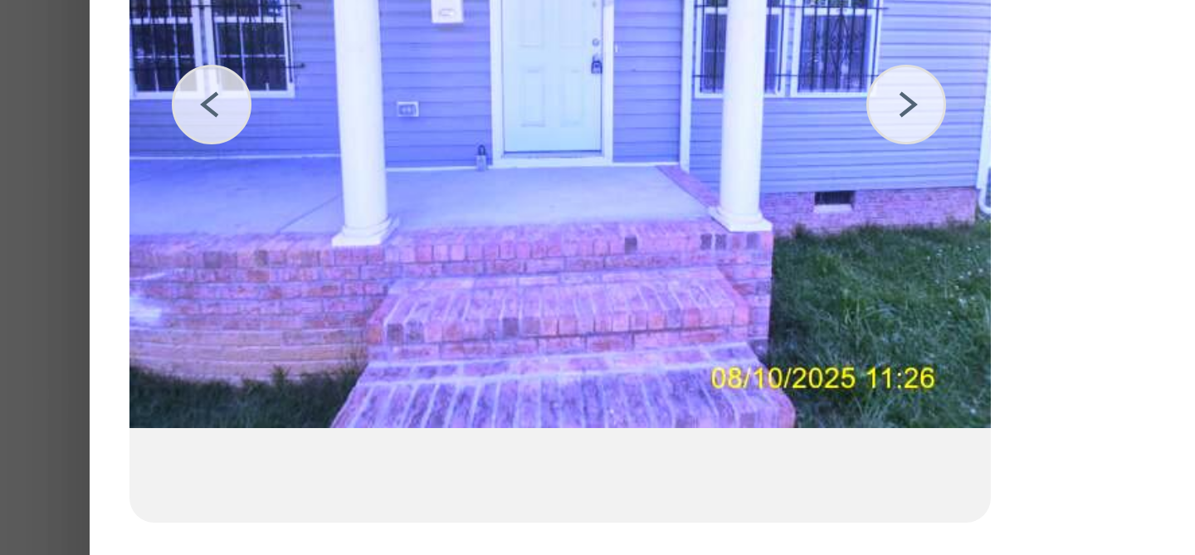
scroll to position [152, 0]
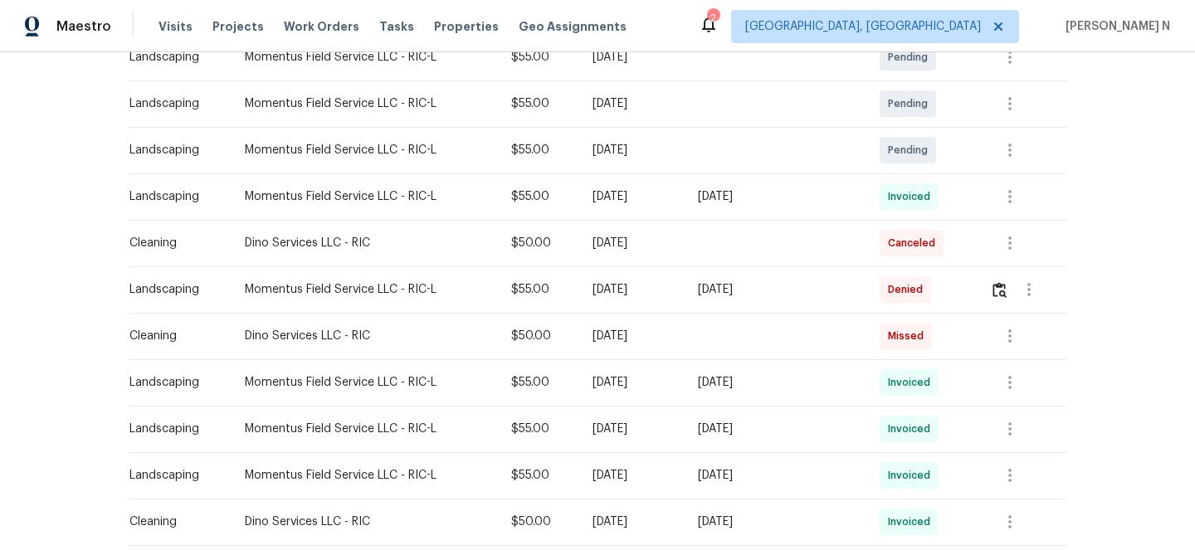
click at [990, 284] on td at bounding box center [1021, 289] width 90 height 46
click at [1000, 288] on img "button" at bounding box center [999, 290] width 14 height 16
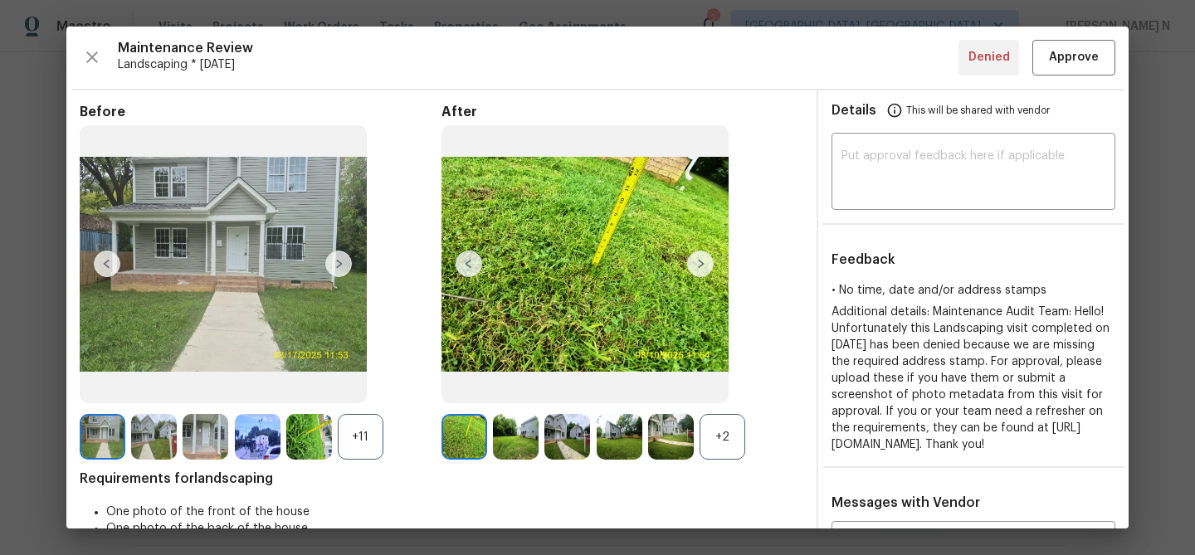
click at [353, 451] on div "+11" at bounding box center [361, 437] width 46 height 46
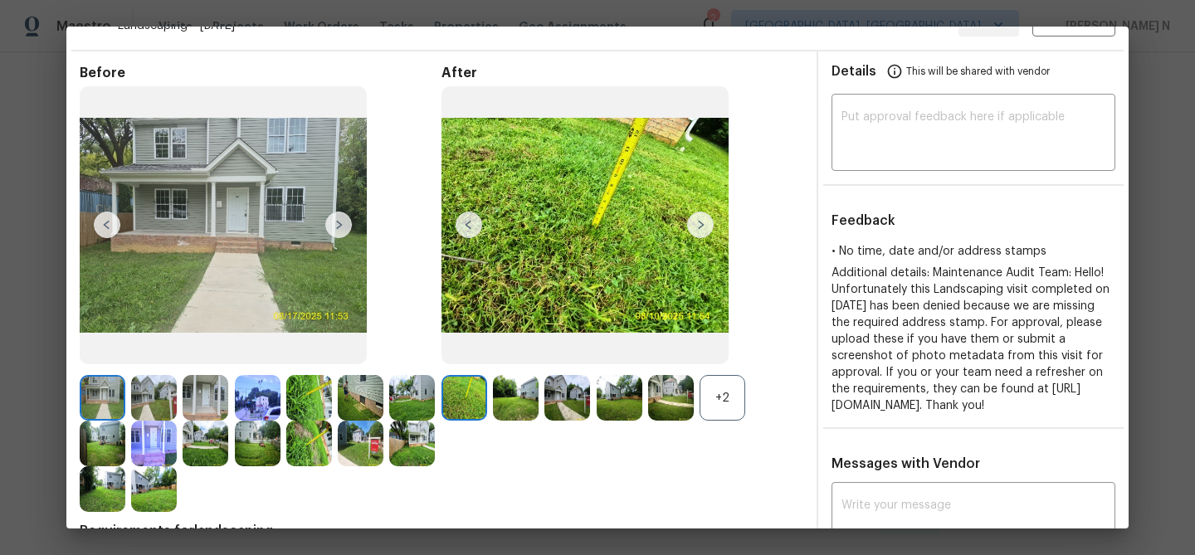
scroll to position [80, 0]
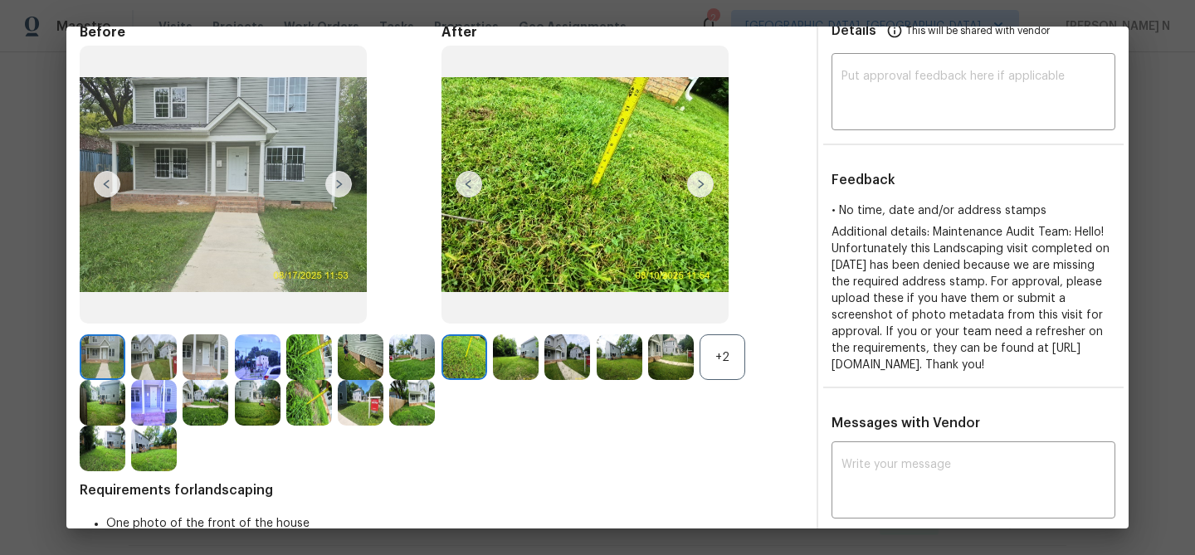
click at [208, 349] on img at bounding box center [206, 357] width 46 height 46
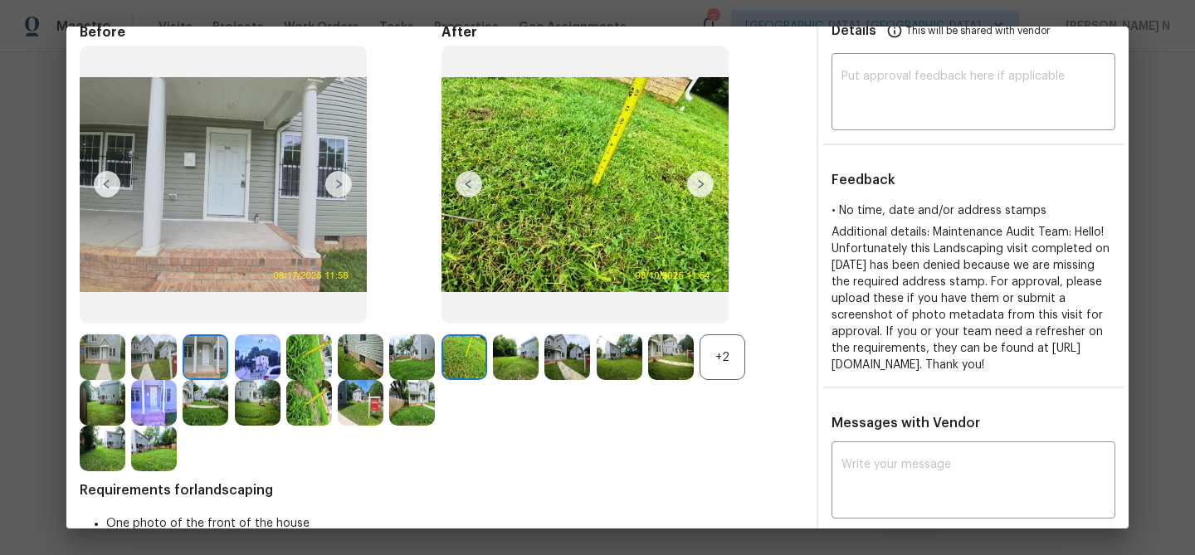
click at [103, 352] on img at bounding box center [103, 357] width 46 height 46
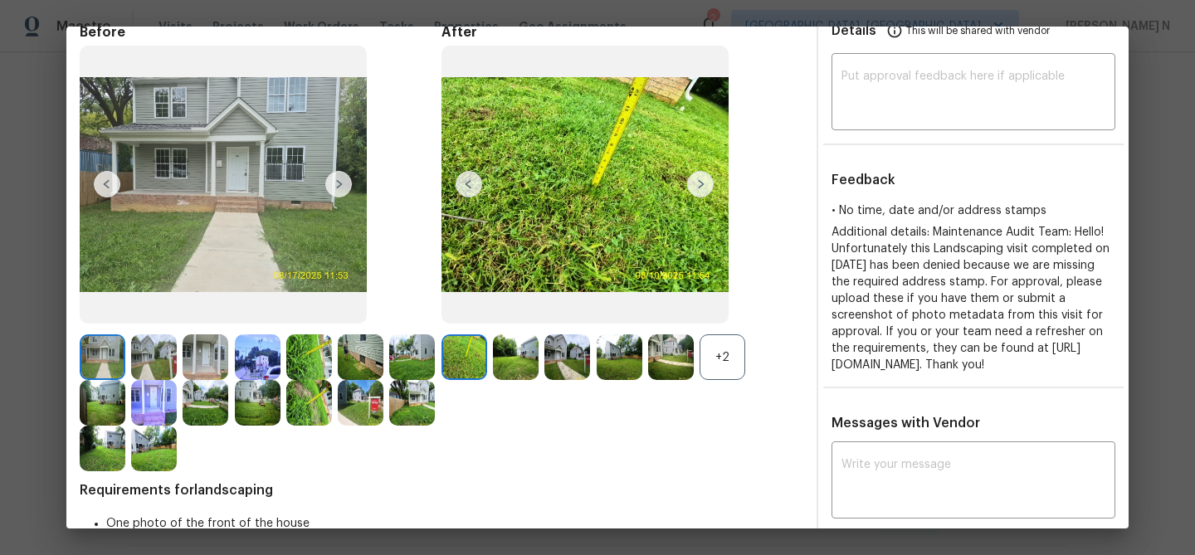
click at [202, 355] on img at bounding box center [206, 357] width 46 height 46
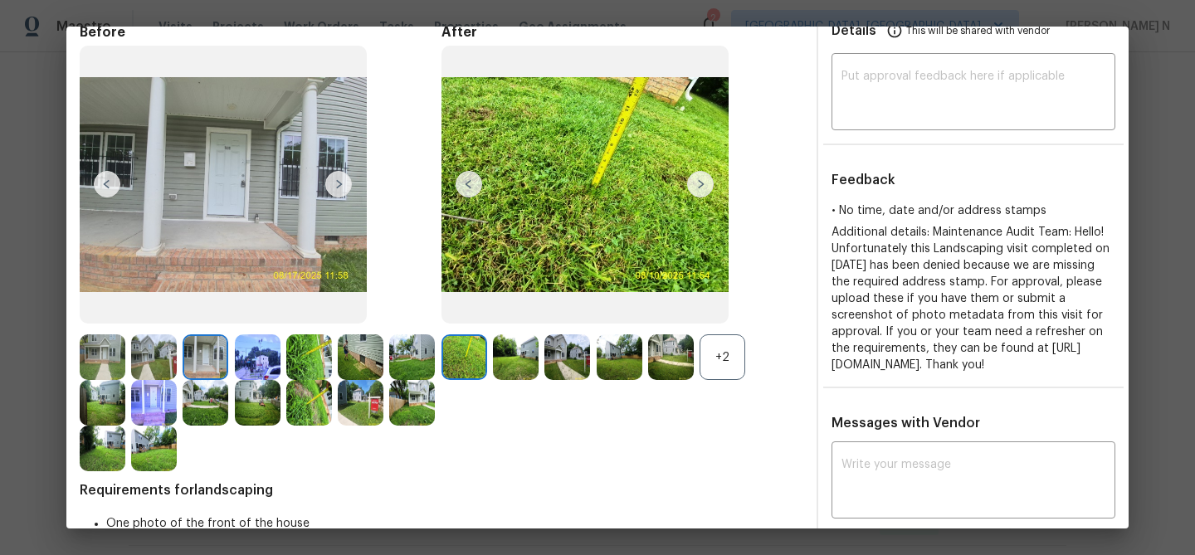
click at [148, 394] on img at bounding box center [154, 403] width 46 height 46
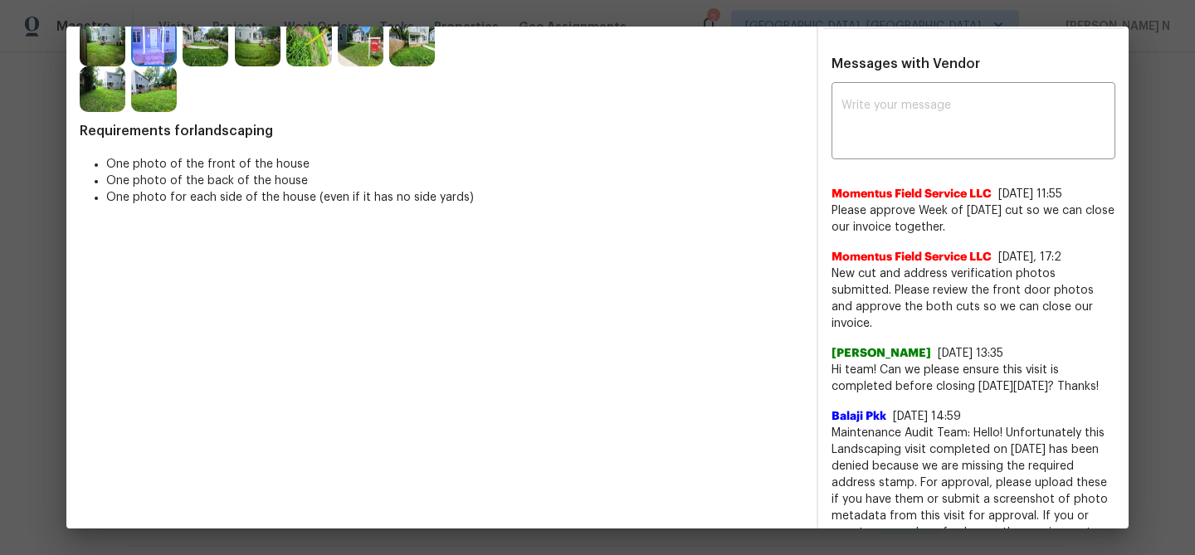
scroll to position [397, 0]
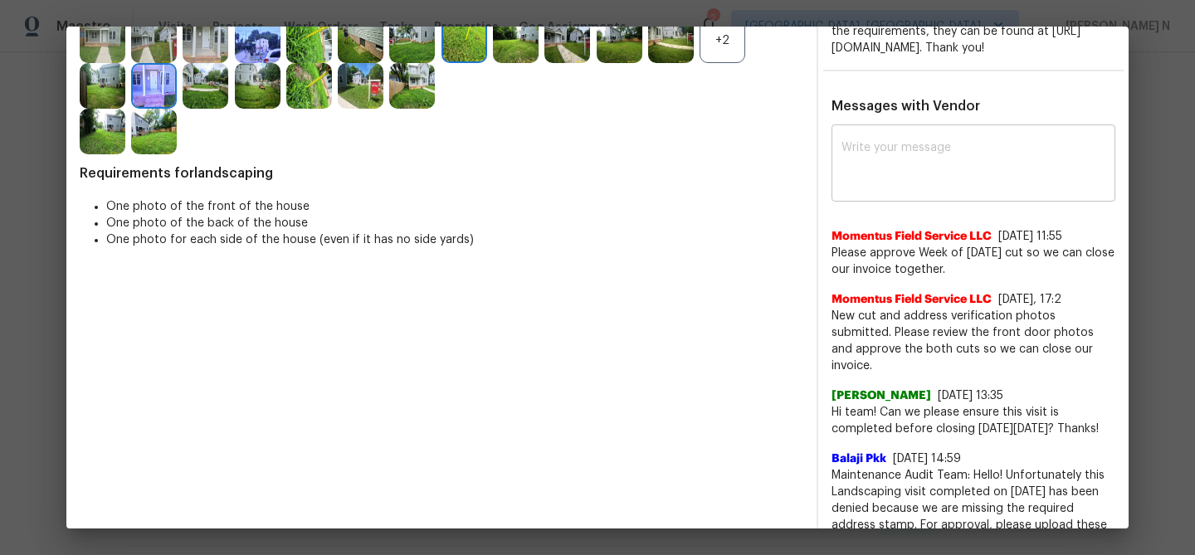
click at [946, 202] on div "x ​" at bounding box center [973, 165] width 284 height 73
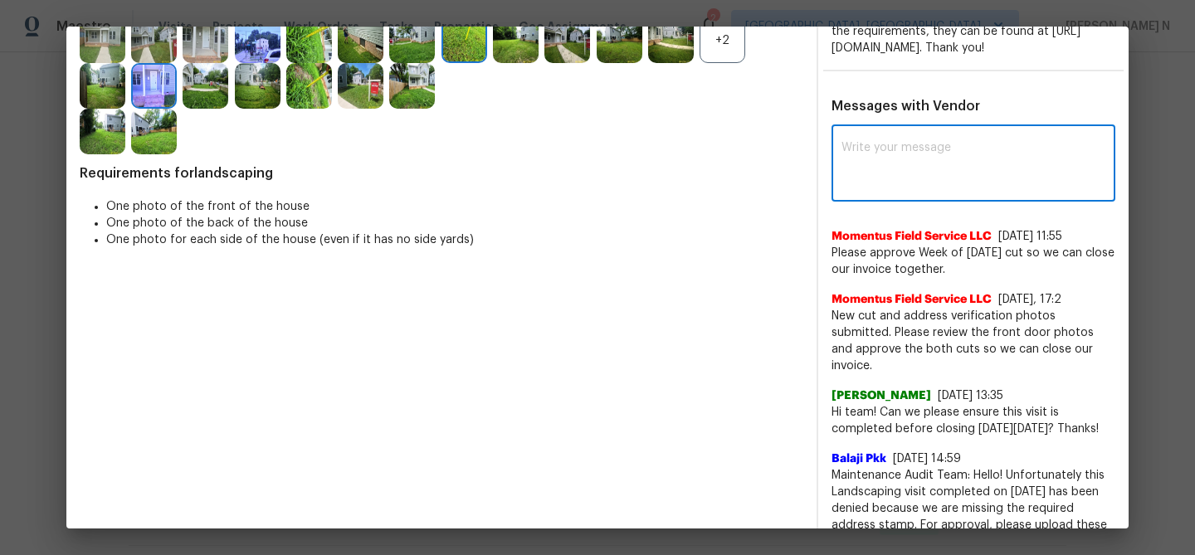
paste textarea "Maintenance Audit Team: Hello! Thank you for the feedback after further review …"
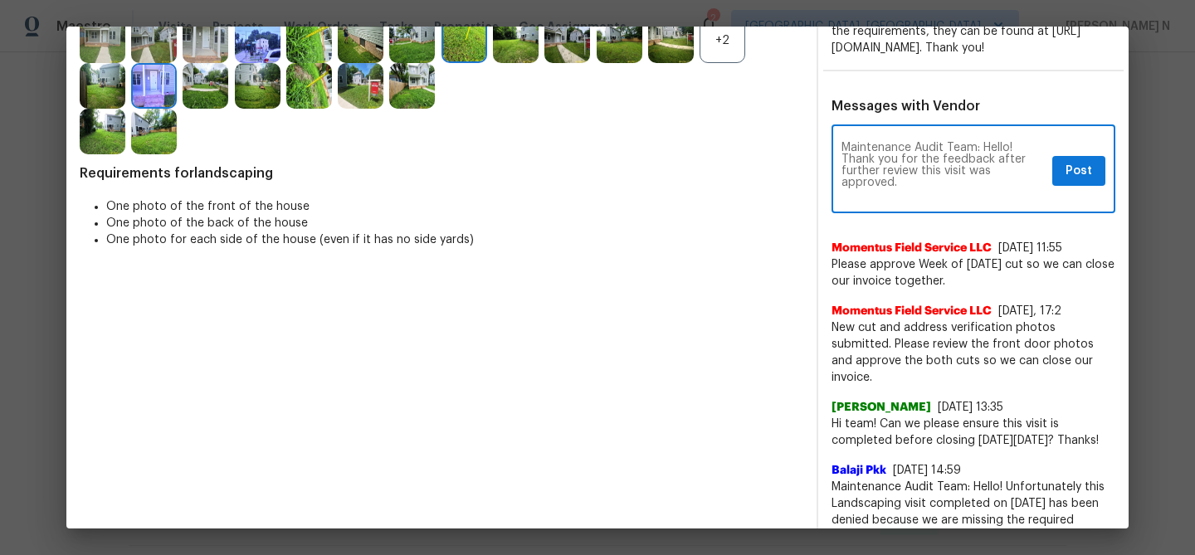
scroll to position [0, 0]
type textarea "Maintenance Audit Team: Hello! Thank you for the feedback after further review …"
click at [1086, 182] on span "Post" at bounding box center [1078, 171] width 27 height 21
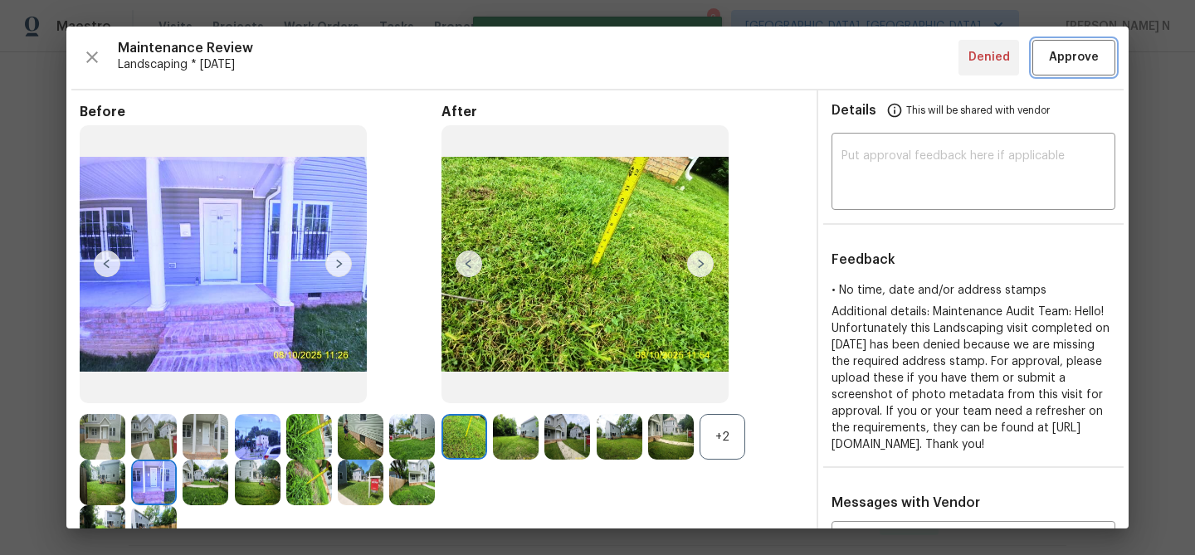
click at [1069, 49] on span "Approve" at bounding box center [1074, 57] width 50 height 21
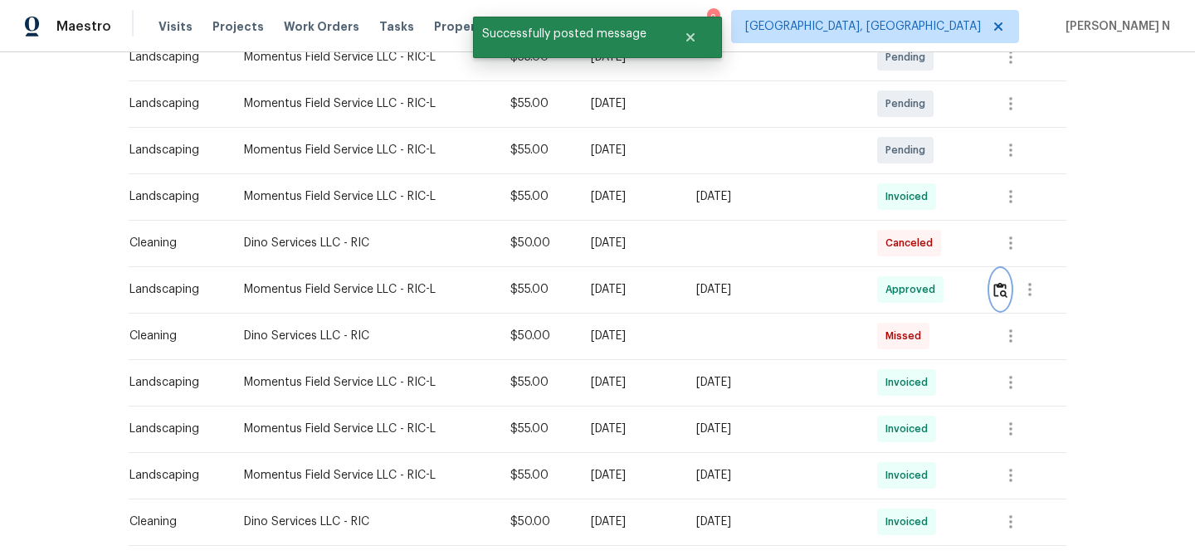
click at [1003, 288] on img "button" at bounding box center [1000, 290] width 14 height 16
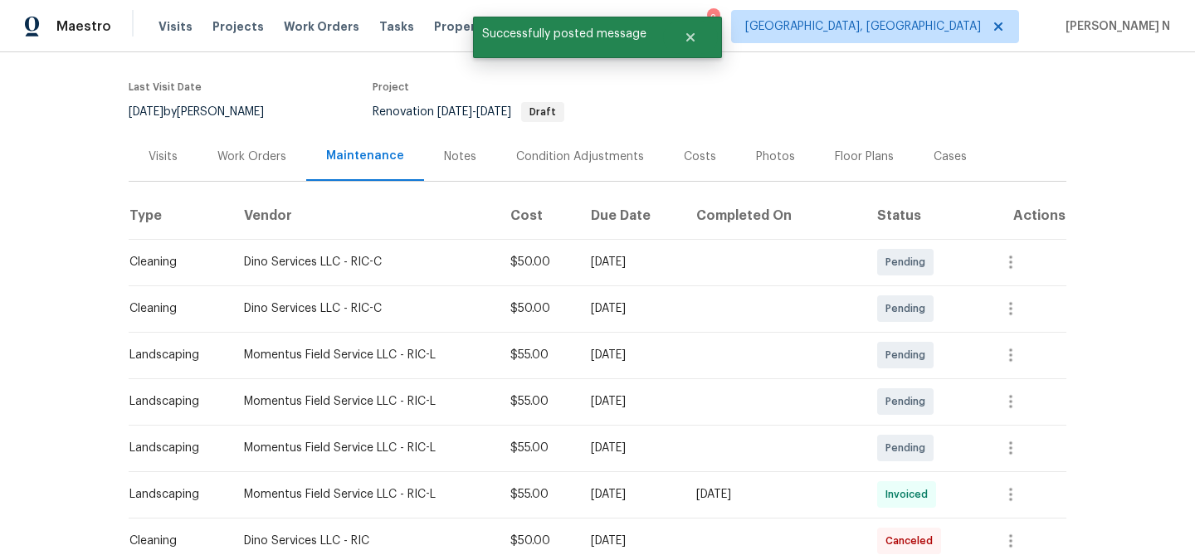
scroll to position [35, 0]
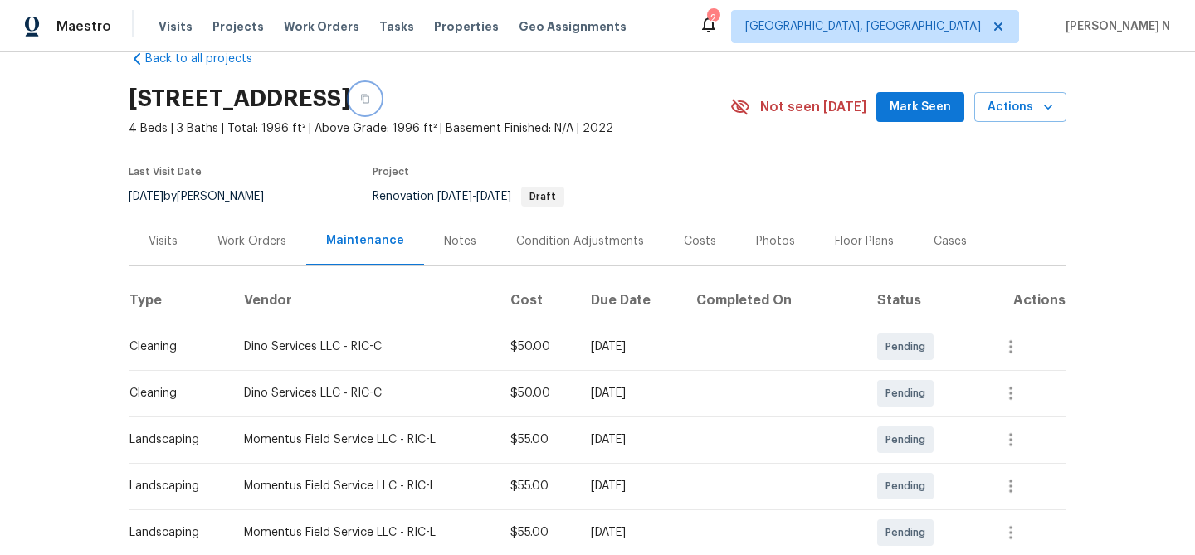
click at [380, 104] on button "button" at bounding box center [365, 99] width 30 height 30
click at [369, 102] on icon "button" at bounding box center [365, 99] width 8 height 9
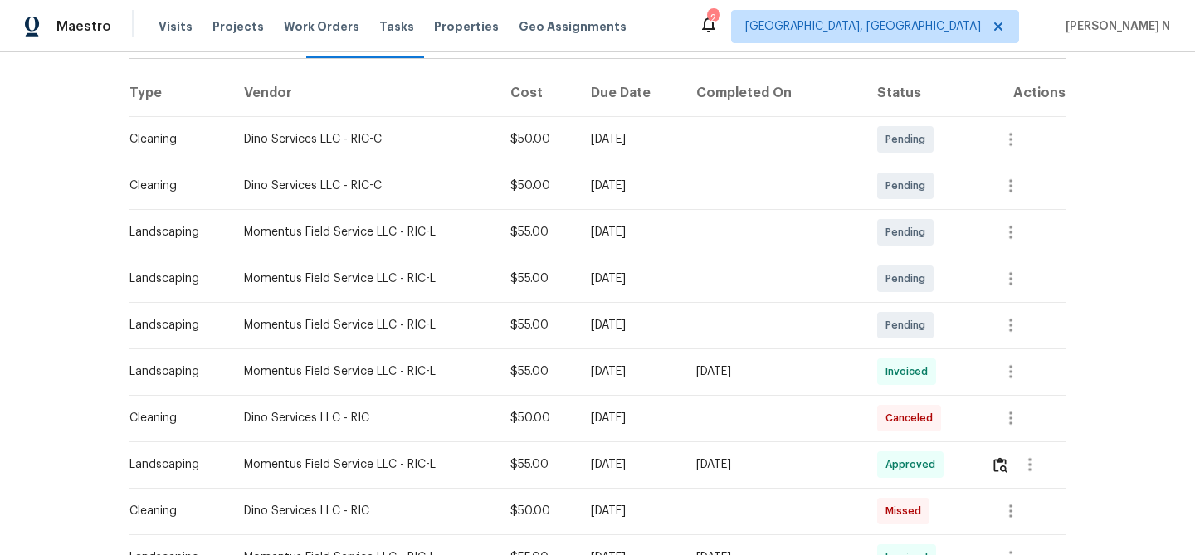
scroll to position [246, 0]
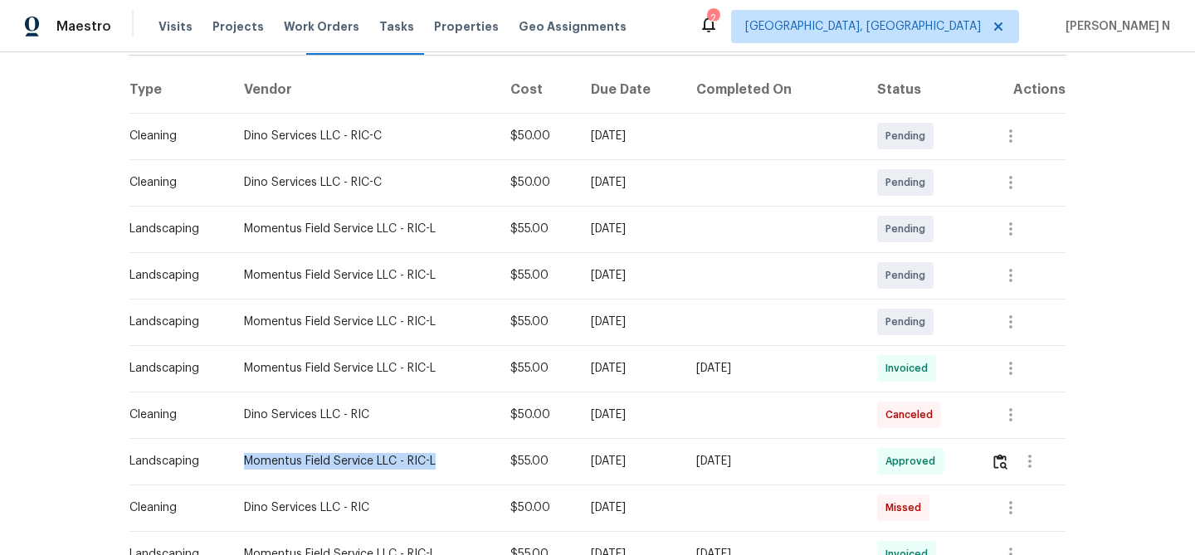
drag, startPoint x: 244, startPoint y: 460, endPoint x: 444, endPoint y: 458, distance: 199.9
click at [444, 458] on div "Momentus Field Service LLC - RIC-L" at bounding box center [364, 461] width 240 height 17
copy div "Momentus Field Service LLC - RIC-L"
click at [1003, 465] on img "button" at bounding box center [1000, 462] width 14 height 16
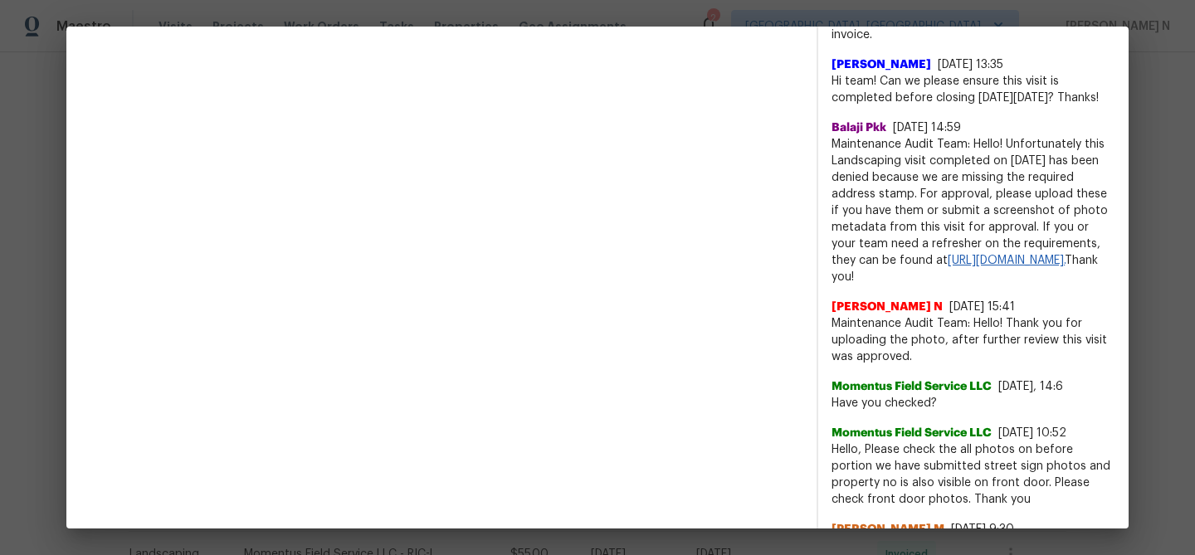
scroll to position [580, 0]
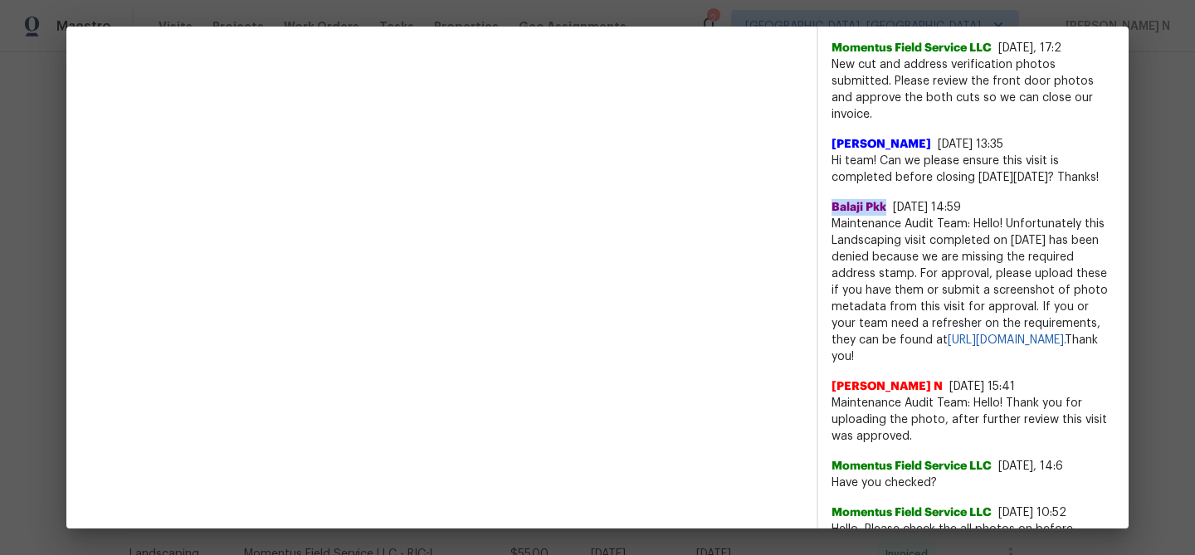
drag, startPoint x: 832, startPoint y: 203, endPoint x: 883, endPoint y: 204, distance: 51.4
click at [883, 204] on span "Balaji Pkk" at bounding box center [858, 207] width 55 height 17
copy span "Balaji Pkk"
click at [860, 223] on span "Maintenance Audit Team: Hello! Unfortunately this Landscaping visit completed o…" at bounding box center [973, 290] width 284 height 149
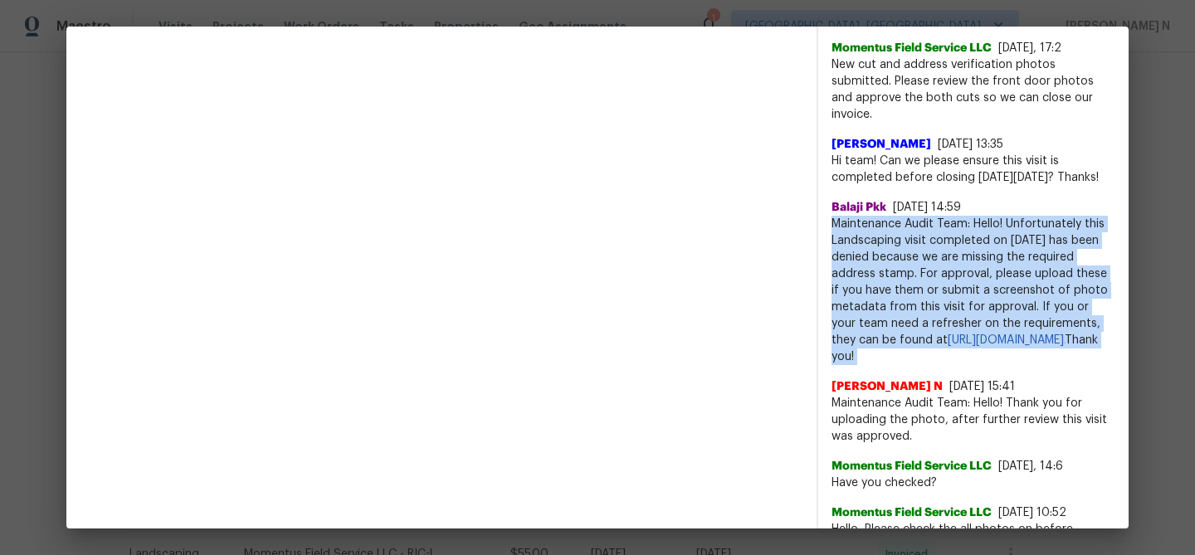
click at [860, 223] on span "Maintenance Audit Team: Hello! Unfortunately this Landscaping visit completed o…" at bounding box center [973, 290] width 284 height 149
copy span "Maintenance Audit Team: Hello! Unfortunately this Landscaping visit completed o…"
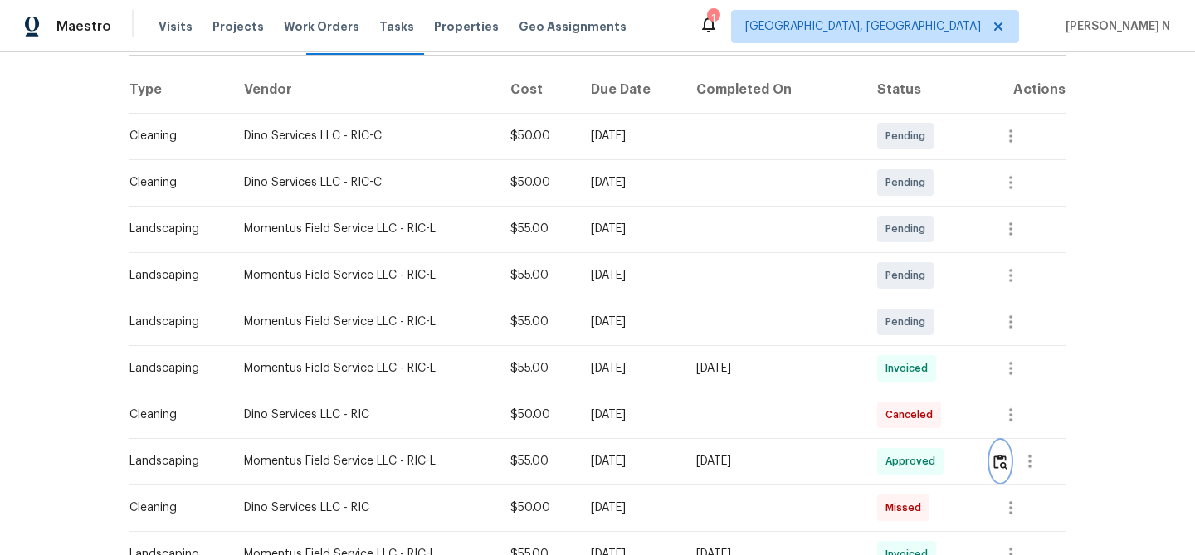
scroll to position [0, 0]
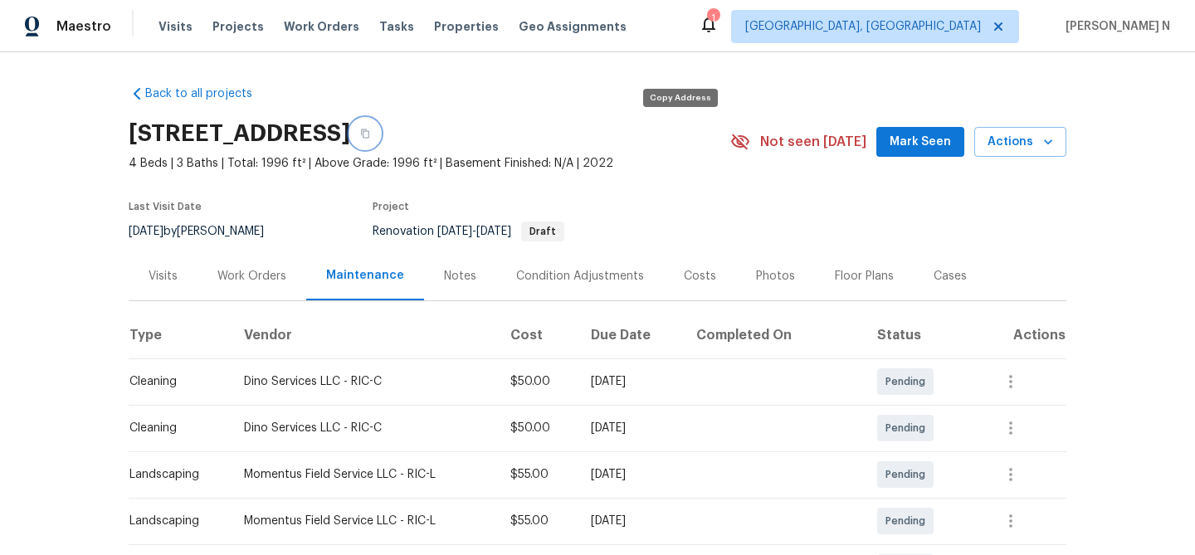
click at [380, 137] on button "button" at bounding box center [365, 134] width 30 height 30
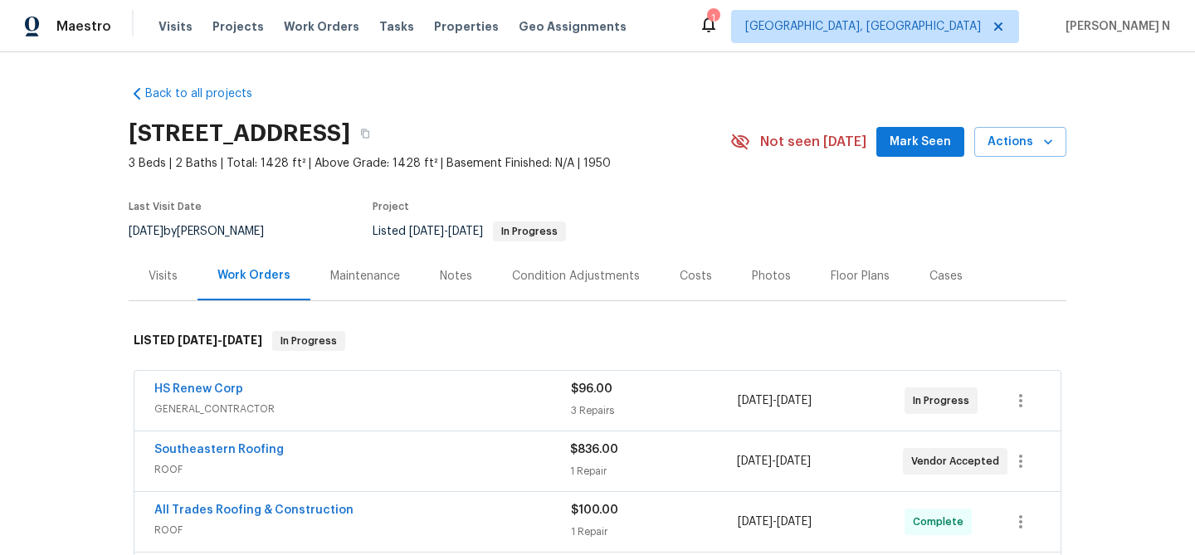
click at [337, 280] on div "Maintenance" at bounding box center [365, 276] width 70 height 17
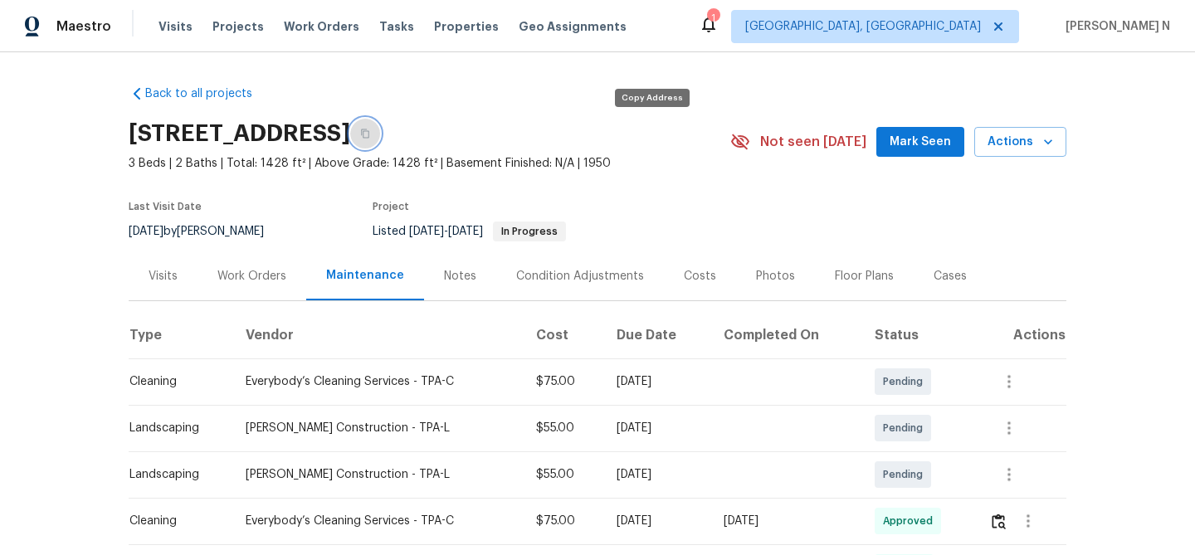
click at [380, 142] on button "button" at bounding box center [365, 134] width 30 height 30
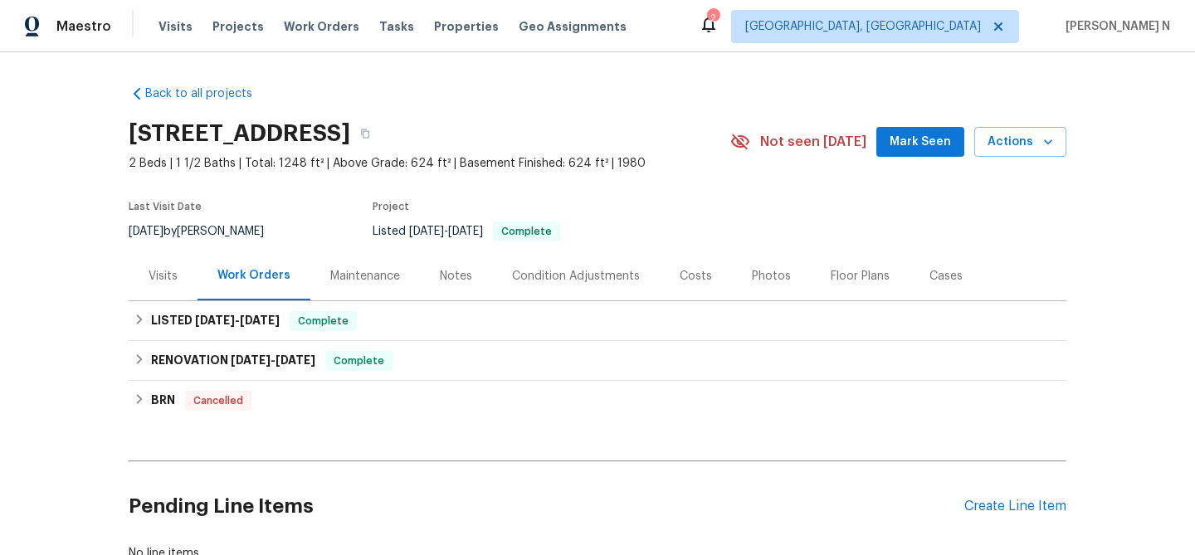
click at [358, 280] on div "Maintenance" at bounding box center [365, 276] width 70 height 17
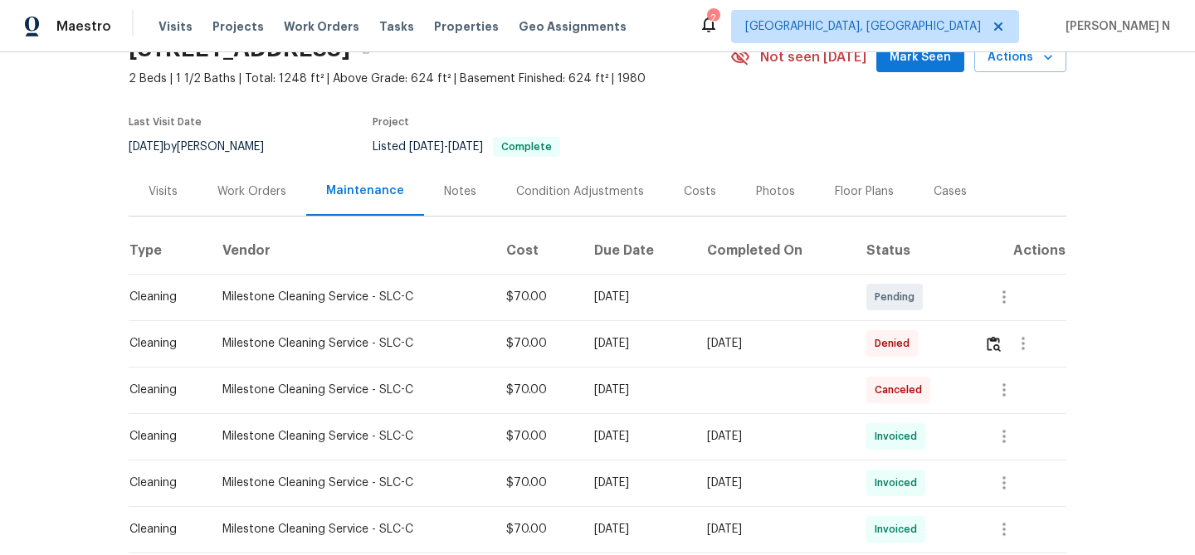
scroll to position [90, 0]
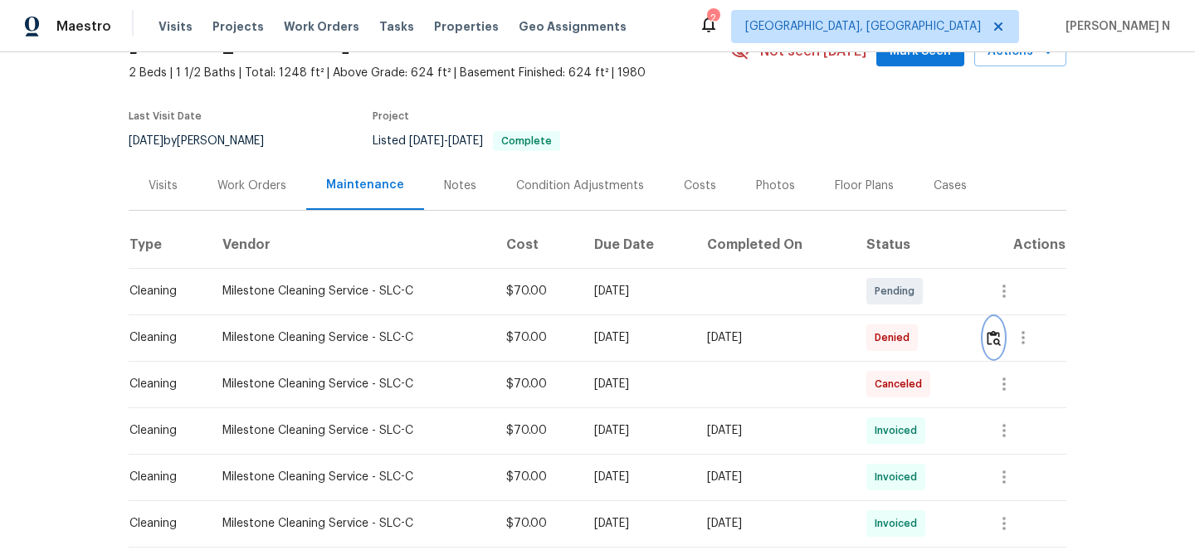
click at [1000, 336] on img "button" at bounding box center [993, 338] width 14 height 16
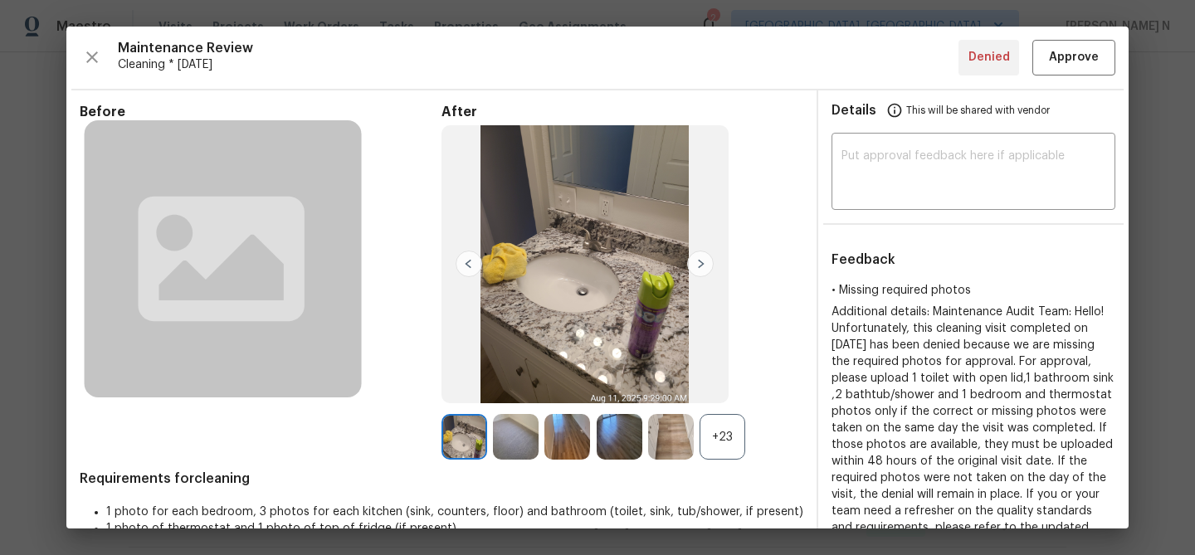
click at [728, 436] on div "+23" at bounding box center [722, 437] width 46 height 46
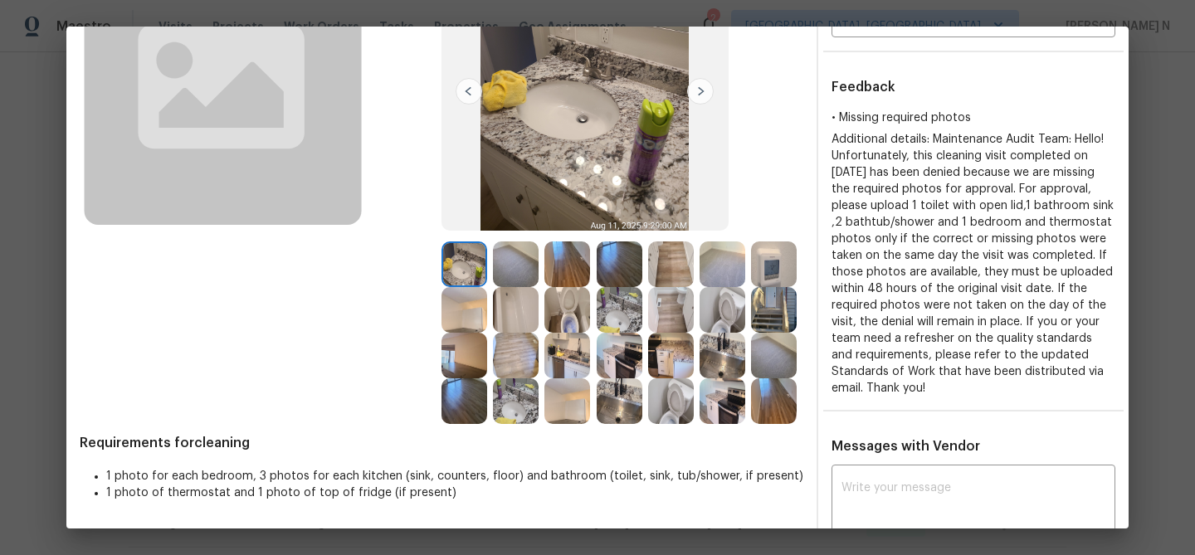
scroll to position [166, 0]
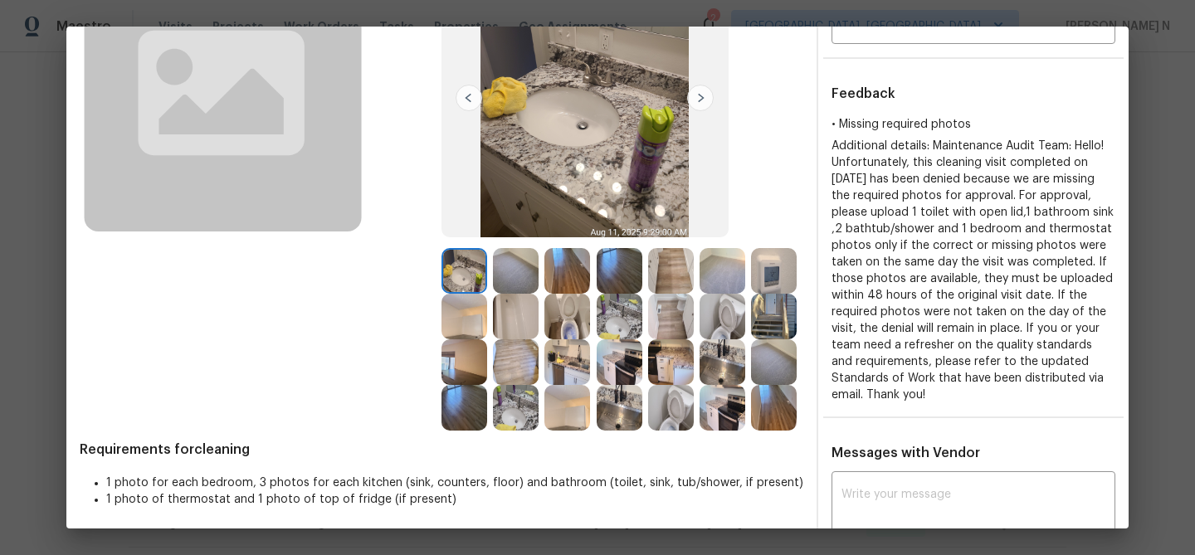
click at [765, 386] on img at bounding box center [774, 408] width 46 height 46
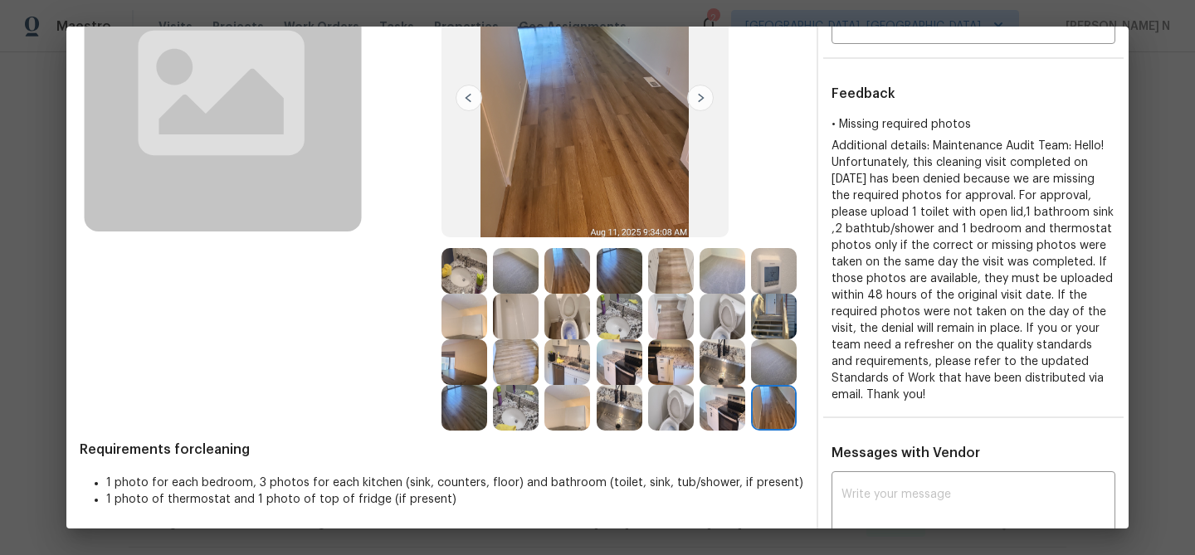
click at [781, 329] on img at bounding box center [774, 317] width 46 height 46
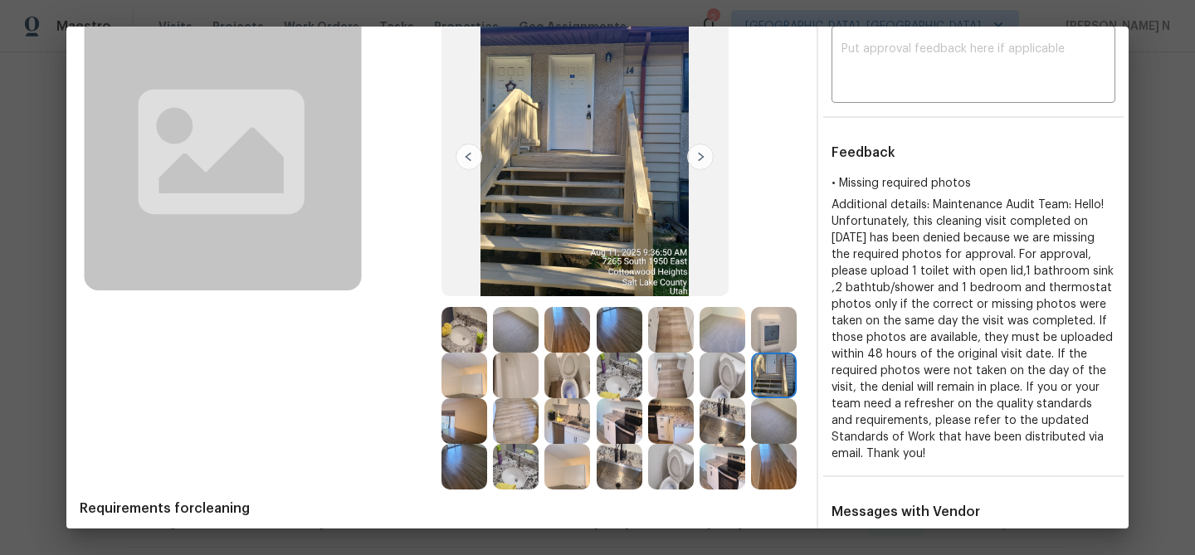
scroll to position [192, 0]
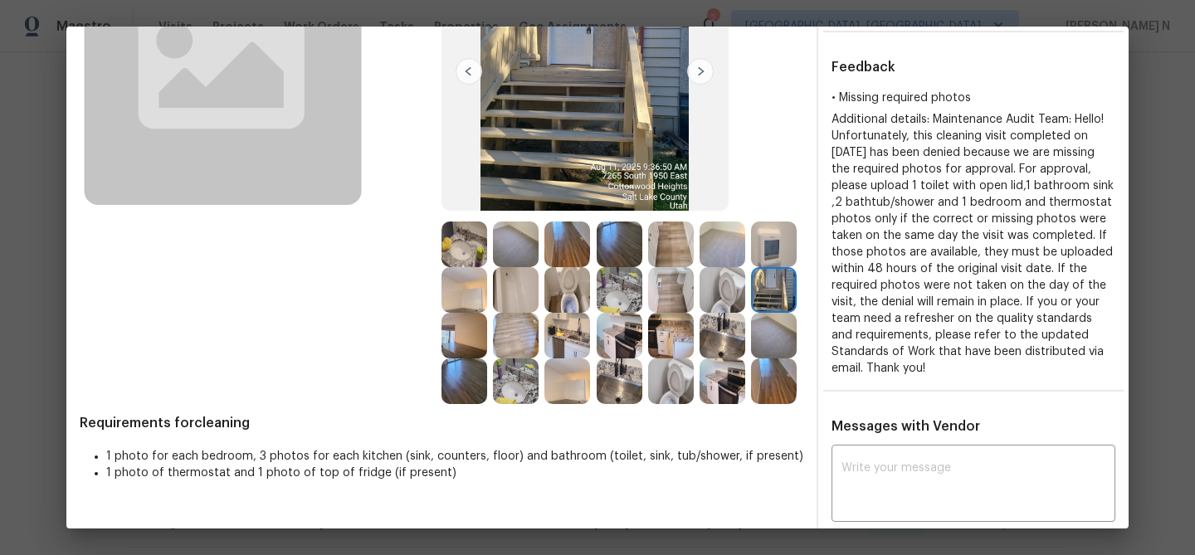
click at [562, 372] on img at bounding box center [567, 381] width 46 height 46
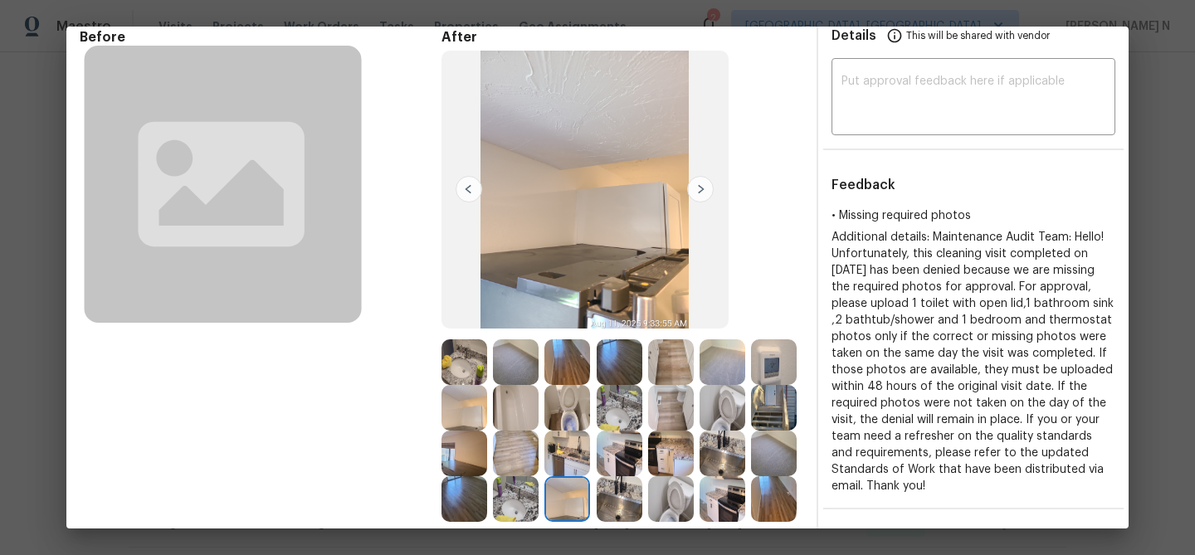
scroll to position [77, 0]
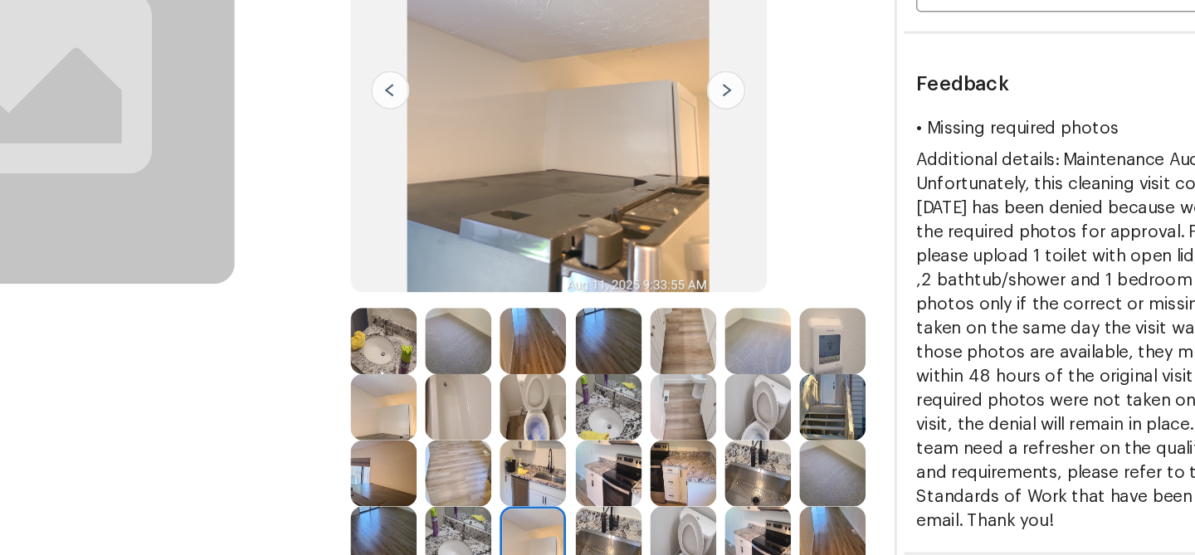
click at [470, 372] on img at bounding box center [464, 360] width 46 height 46
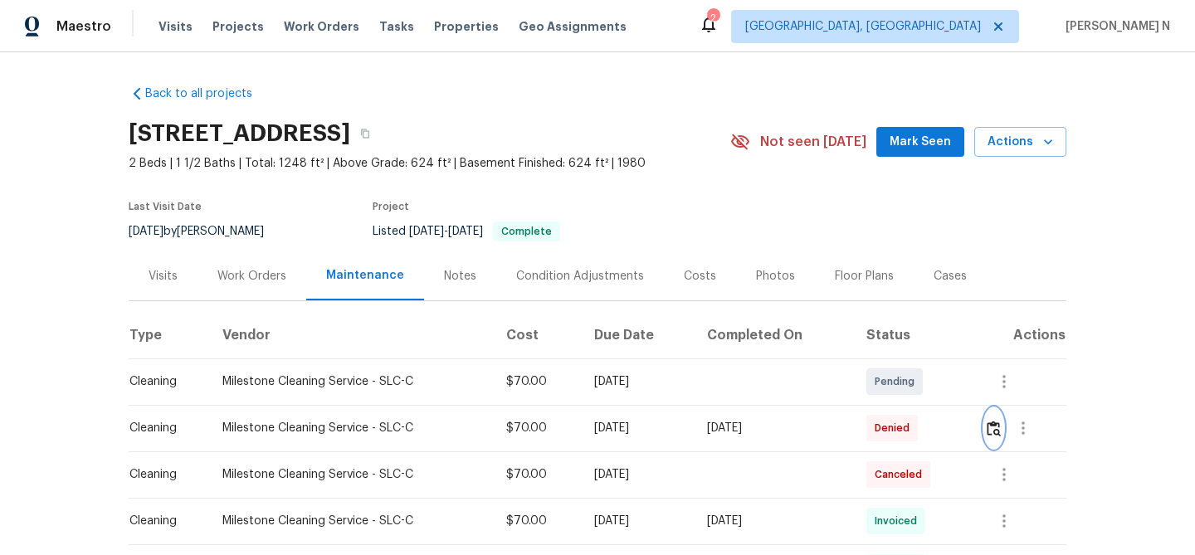
scroll to position [100, 0]
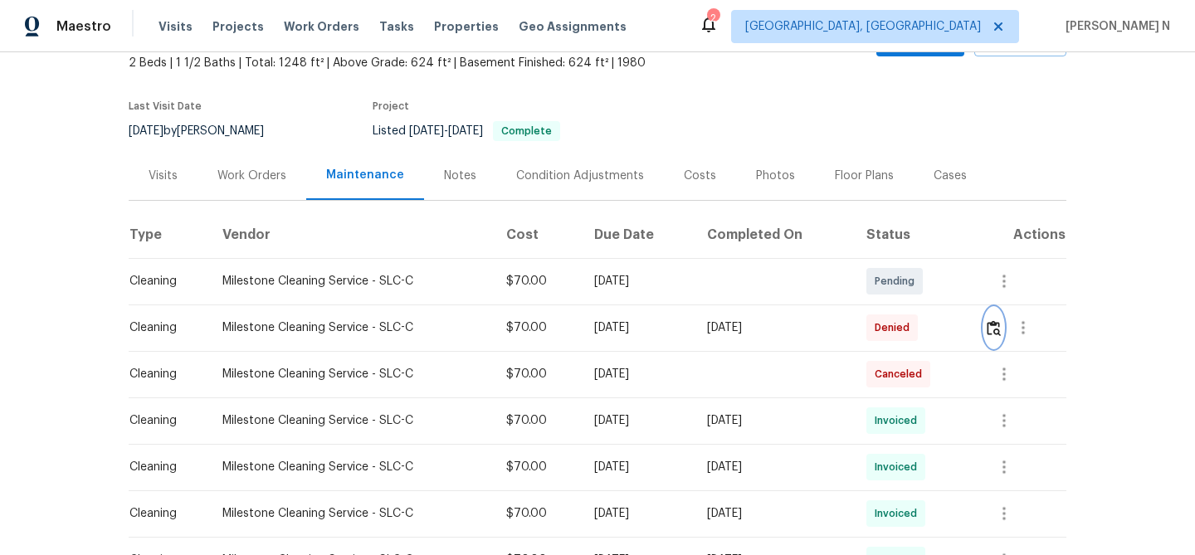
click at [1000, 329] on img "button" at bounding box center [993, 328] width 14 height 16
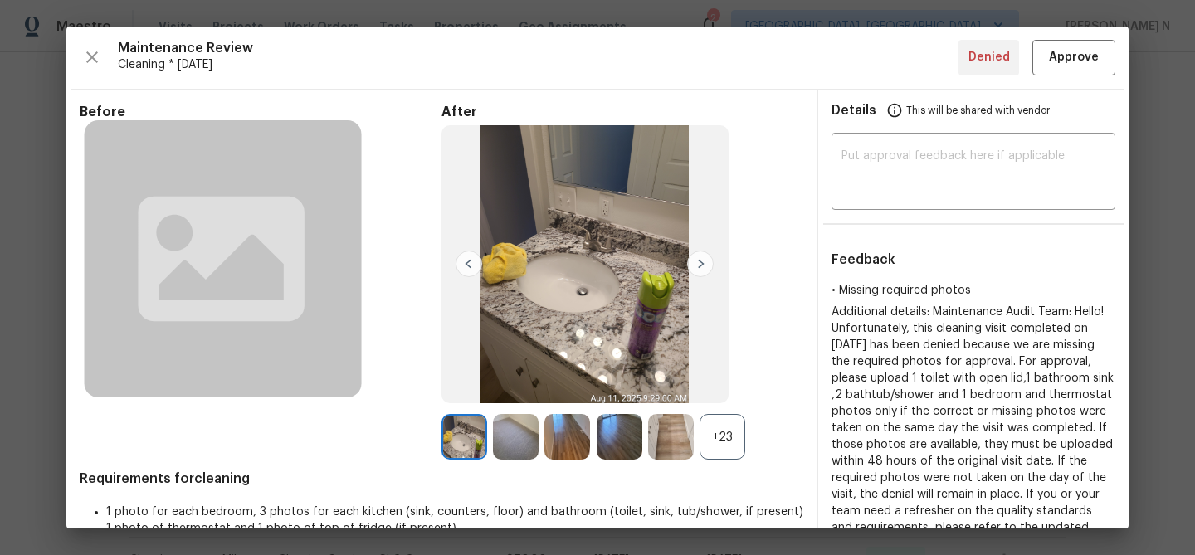
click at [721, 453] on div "+23" at bounding box center [722, 437] width 46 height 46
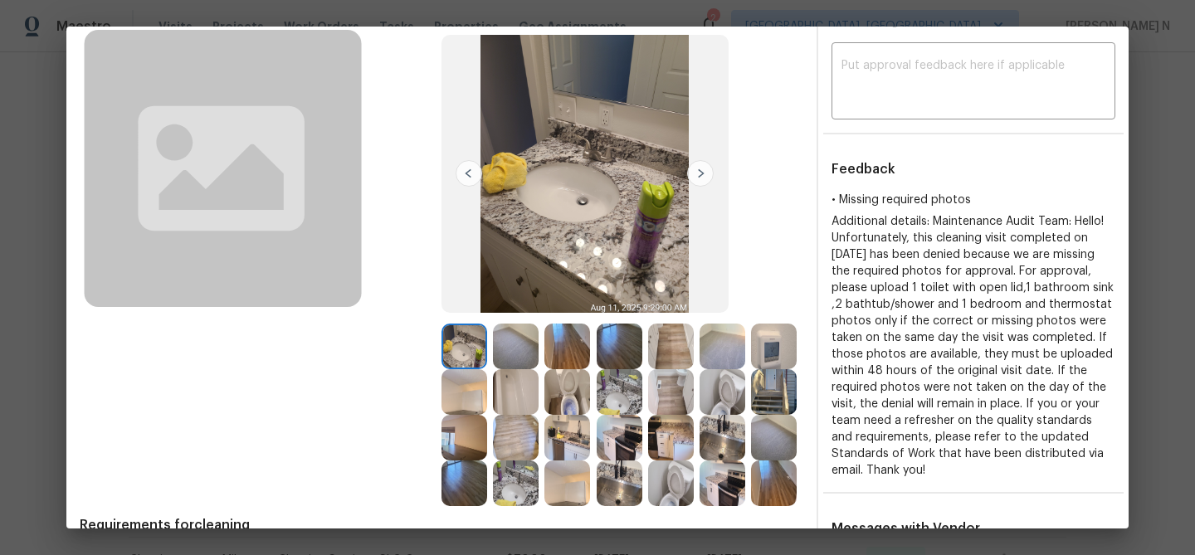
scroll to position [108, 0]
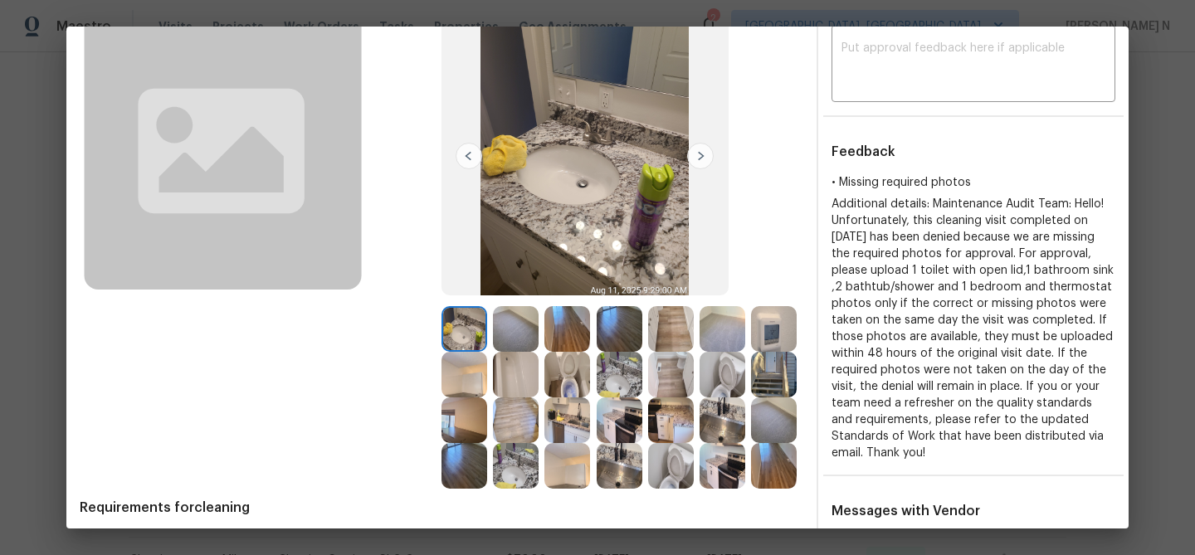
click at [772, 372] on img at bounding box center [774, 375] width 46 height 46
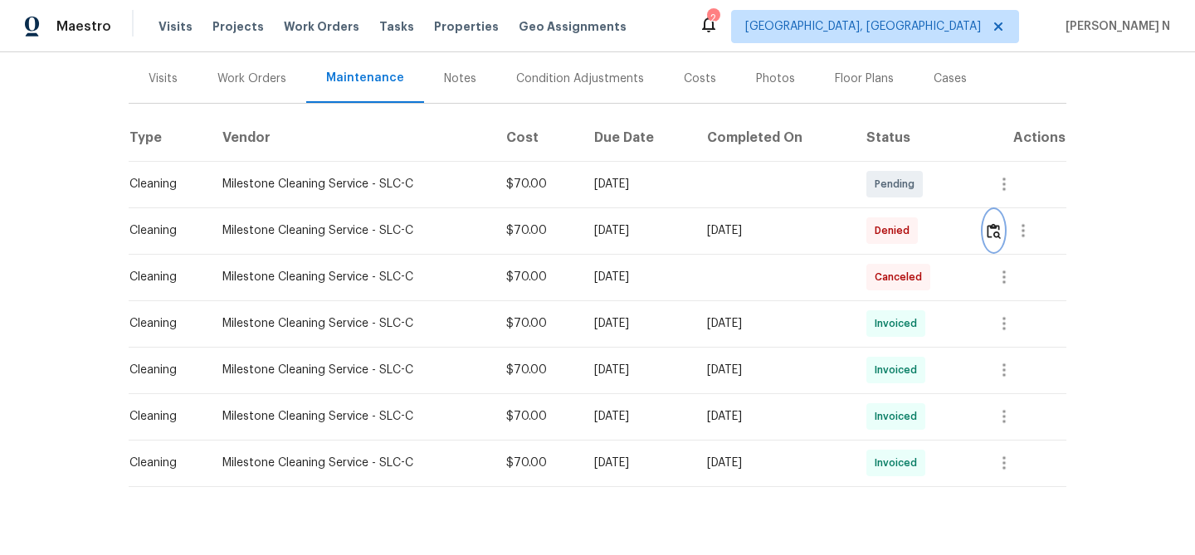
scroll to position [217, 0]
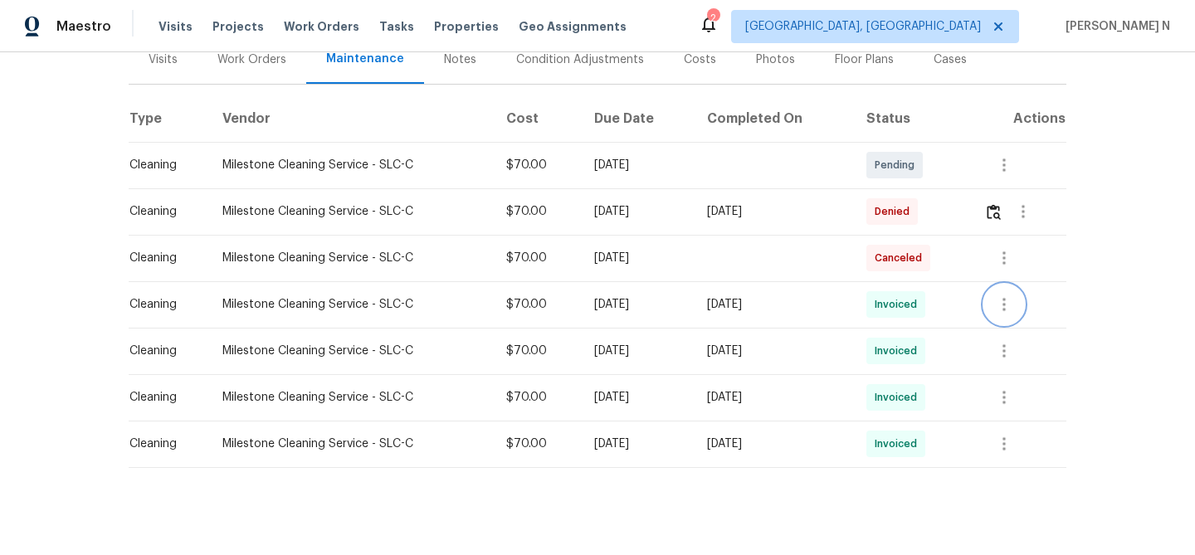
click at [1014, 302] on icon "button" at bounding box center [1004, 304] width 20 height 20
click at [1021, 329] on li "View details" at bounding box center [1047, 332] width 116 height 27
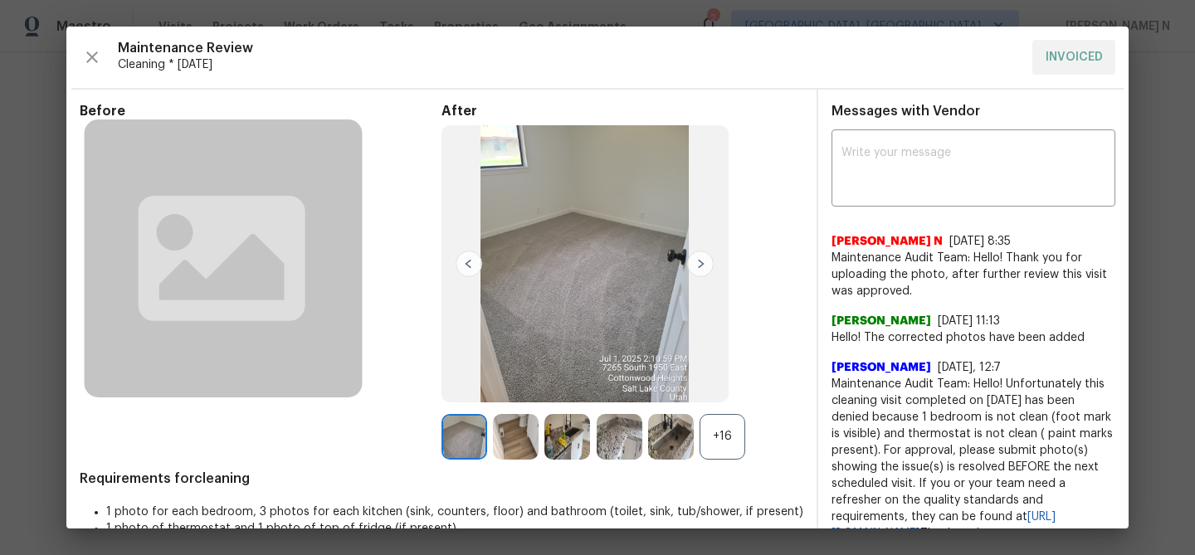
click at [710, 460] on div "Before After +16 Requirements for cleaning 1 photo for each bedroom, 3 photos f…" at bounding box center [441, 377] width 723 height 548
click at [718, 450] on div "+16" at bounding box center [722, 437] width 46 height 46
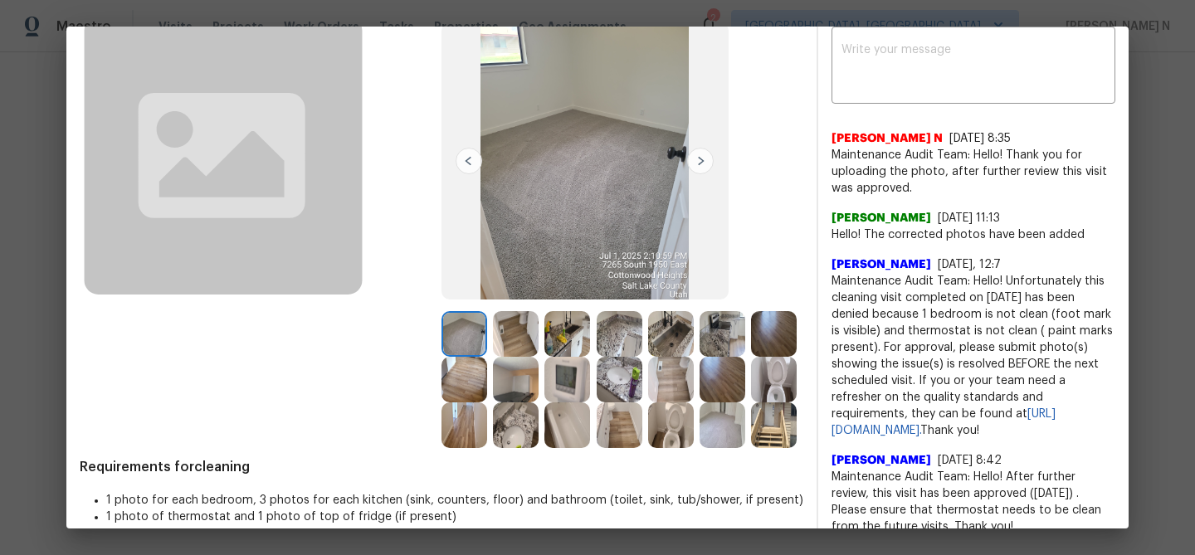
scroll to position [122, 0]
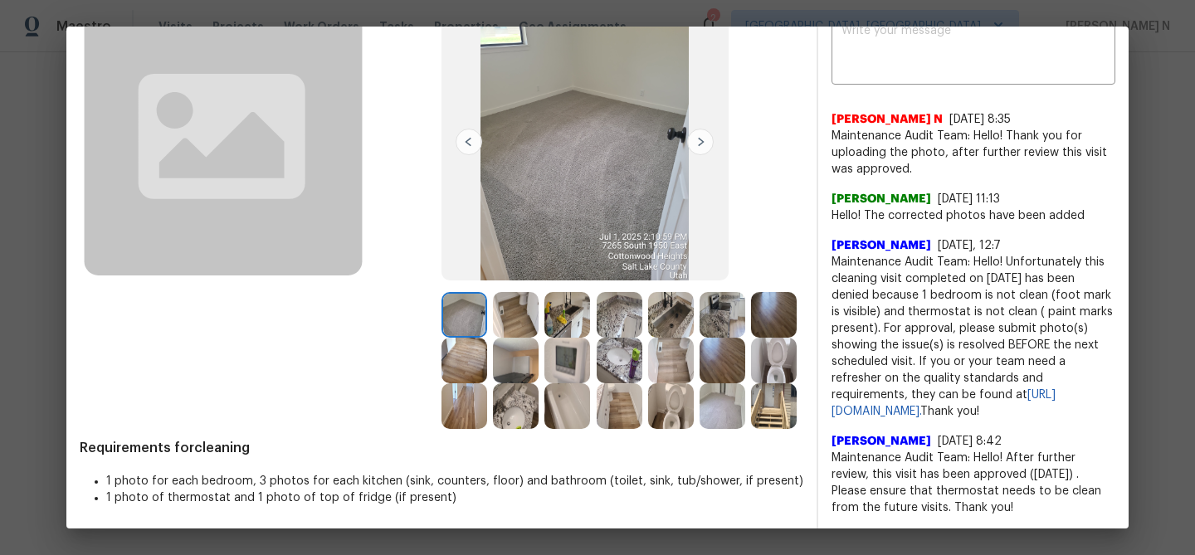
click at [788, 388] on img at bounding box center [774, 406] width 46 height 46
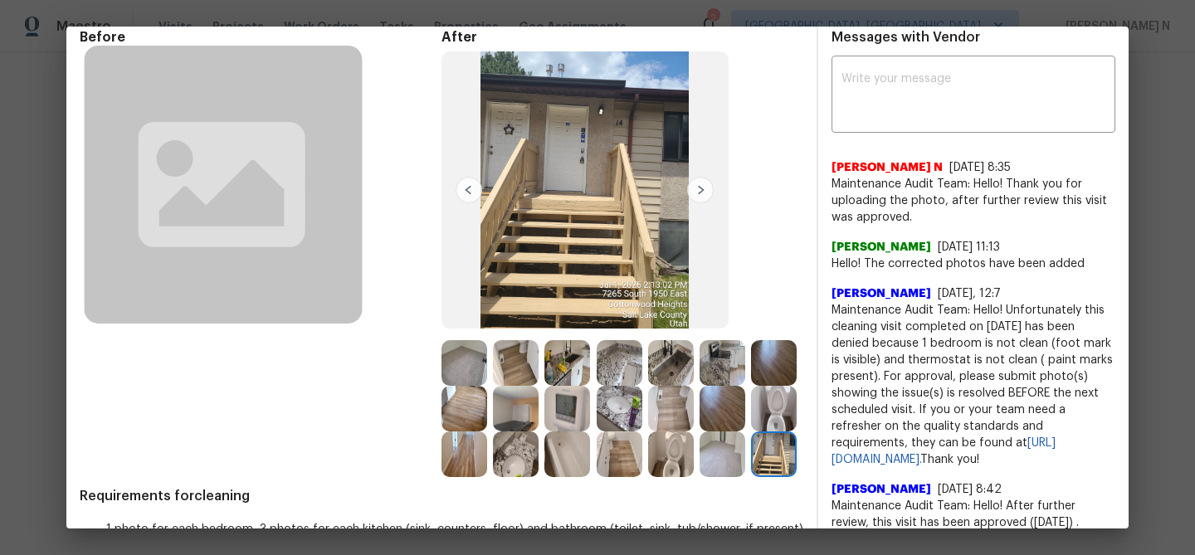
scroll to position [75, 0]
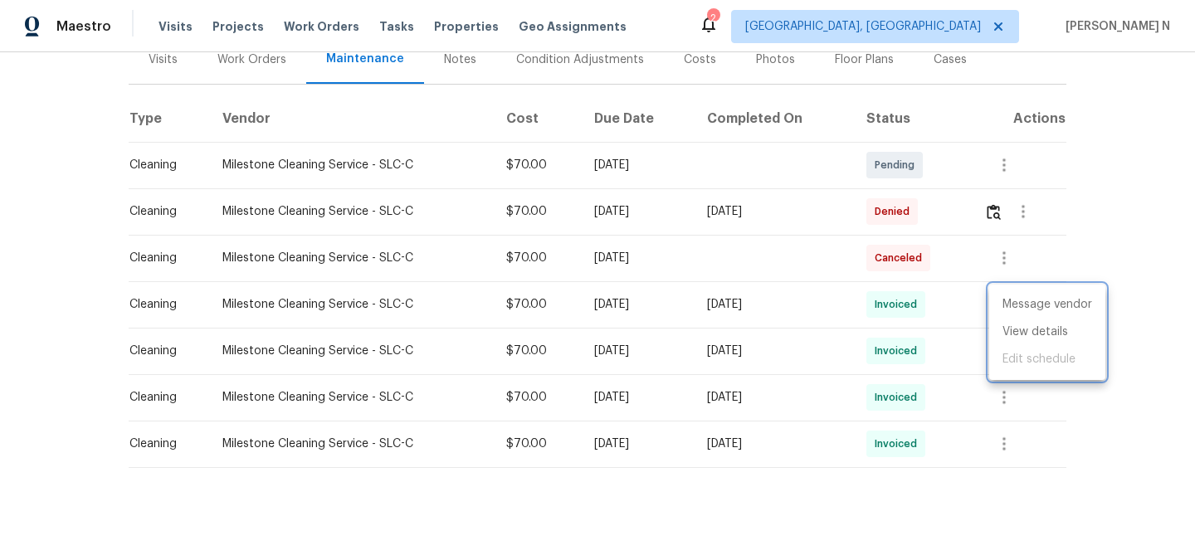
click at [1009, 211] on div at bounding box center [597, 277] width 1195 height 555
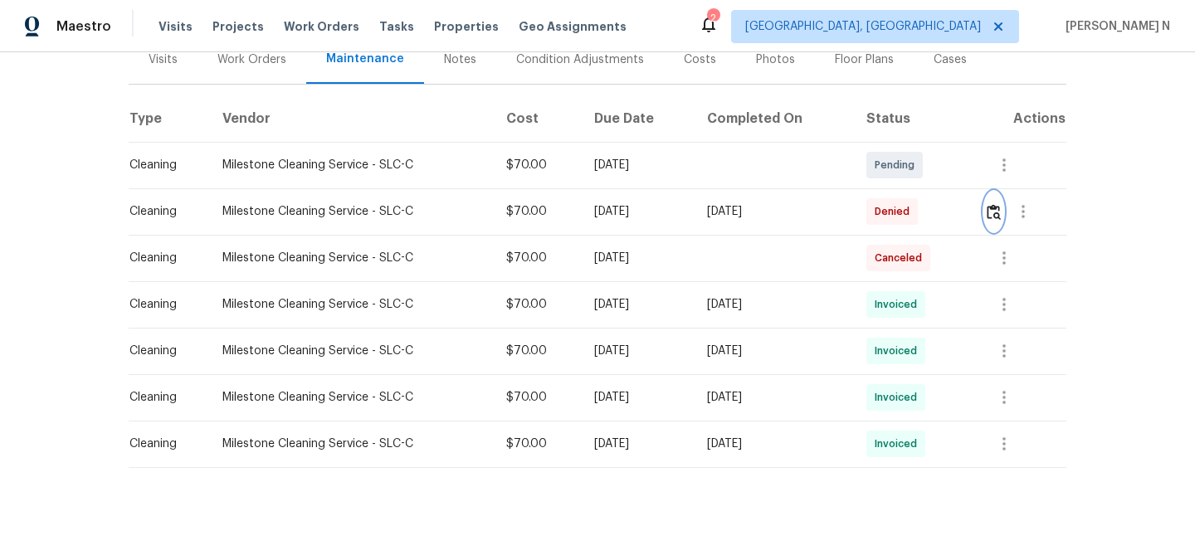
click at [1000, 211] on img "button" at bounding box center [993, 212] width 14 height 16
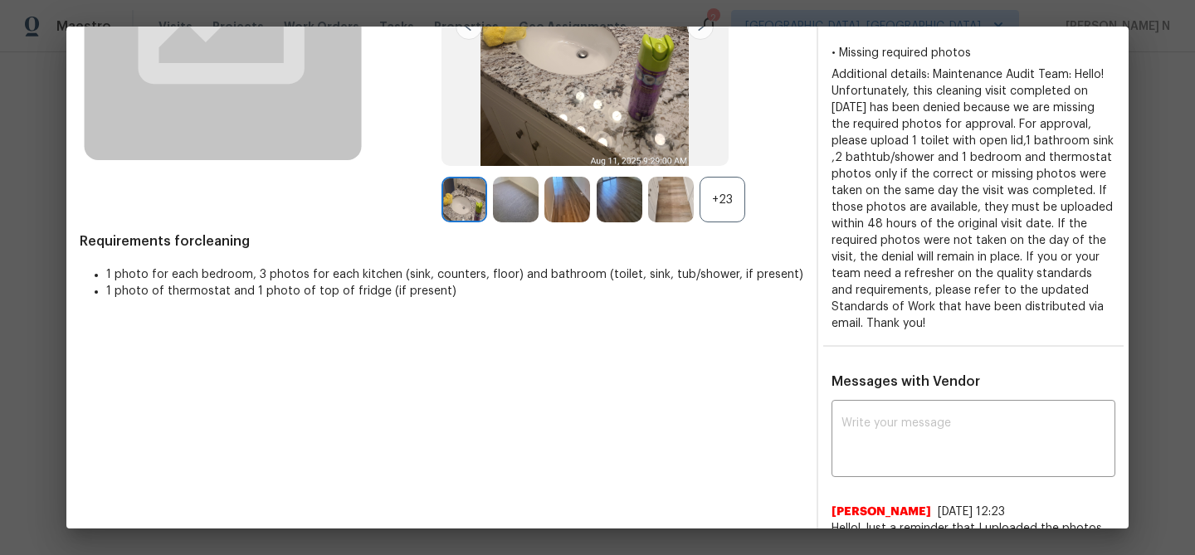
scroll to position [317, 0]
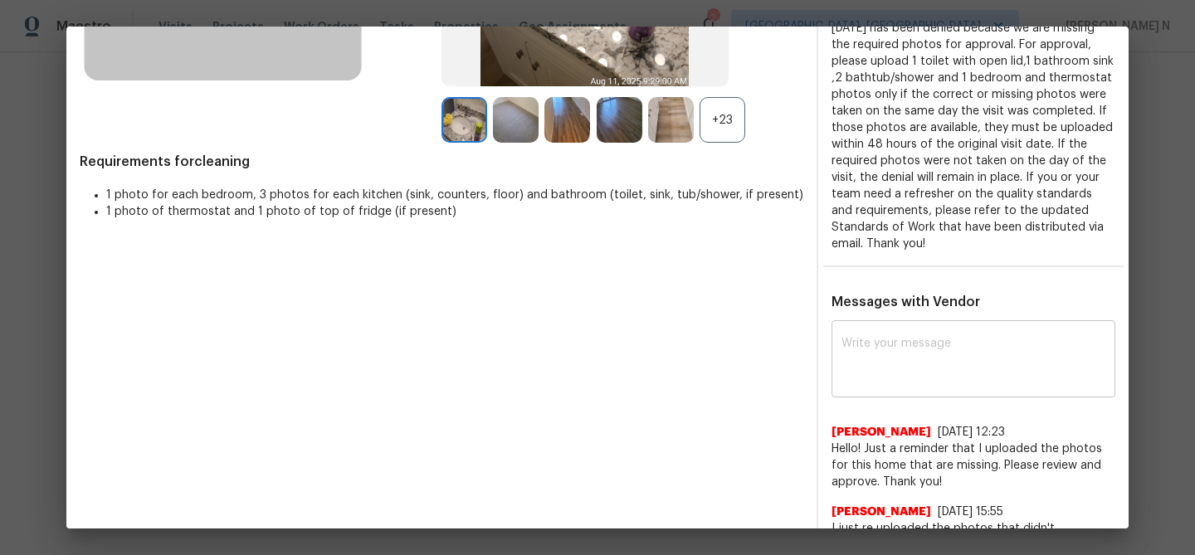
click at [913, 358] on textarea at bounding box center [973, 361] width 264 height 46
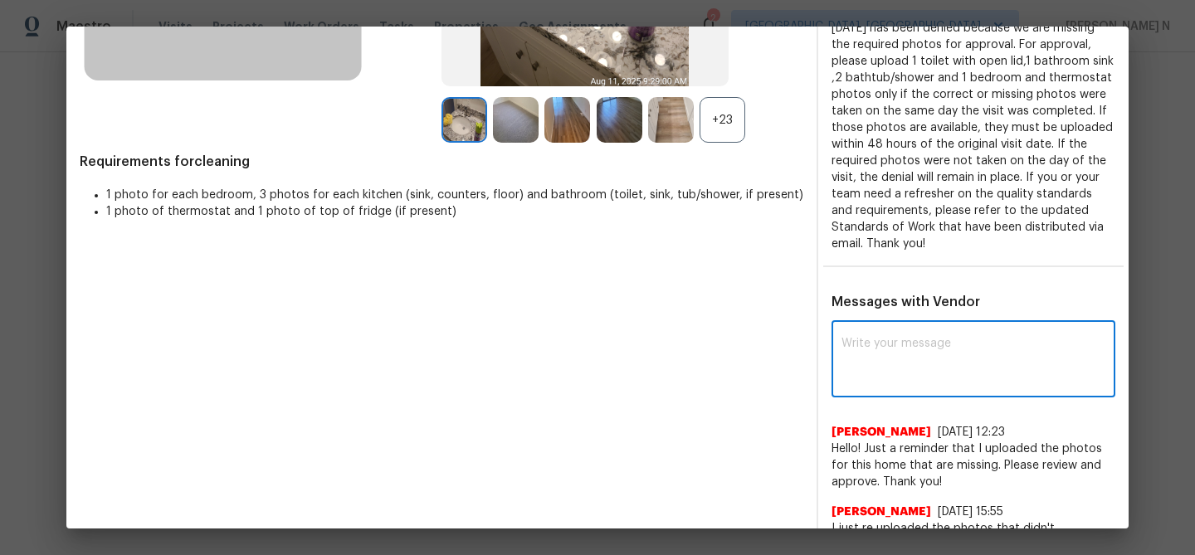
paste textarea "Maintenance Audit Team: Hello! Thank you for uploading the photo, after further…"
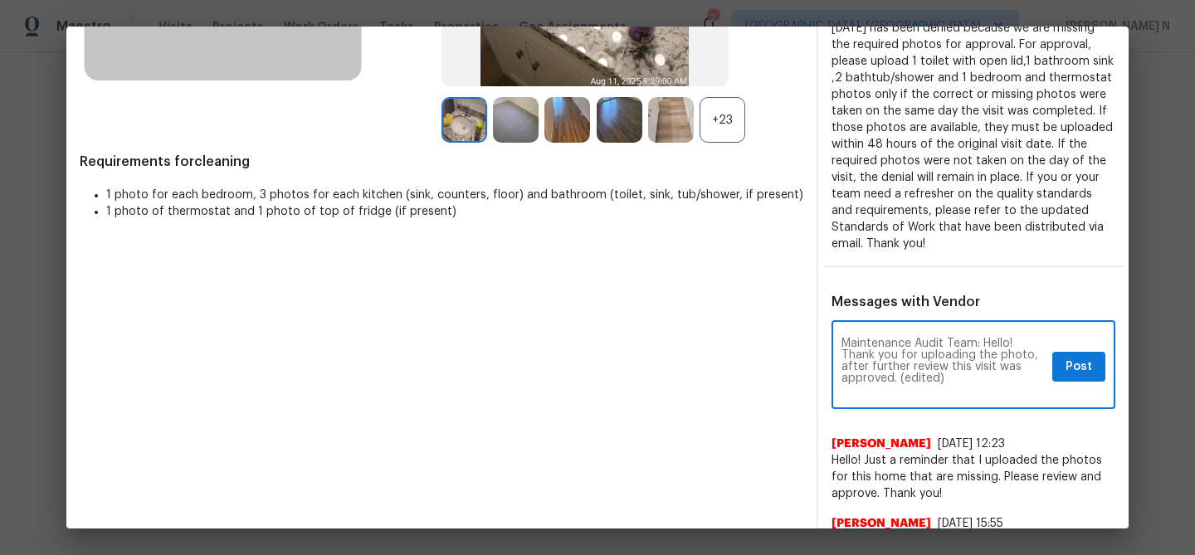
scroll to position [0, 0]
drag, startPoint x: 901, startPoint y: 377, endPoint x: 995, endPoint y: 372, distance: 93.9
click at [992, 375] on textarea "Maintenance Audit Team: Hello! Thank you for uploading the photo, after further…" at bounding box center [943, 367] width 204 height 58
type textarea "Maintenance Audit Team: Hello! Thank you for uploading the photo, after further…"
click at [1074, 369] on span "Post" at bounding box center [1078, 367] width 27 height 21
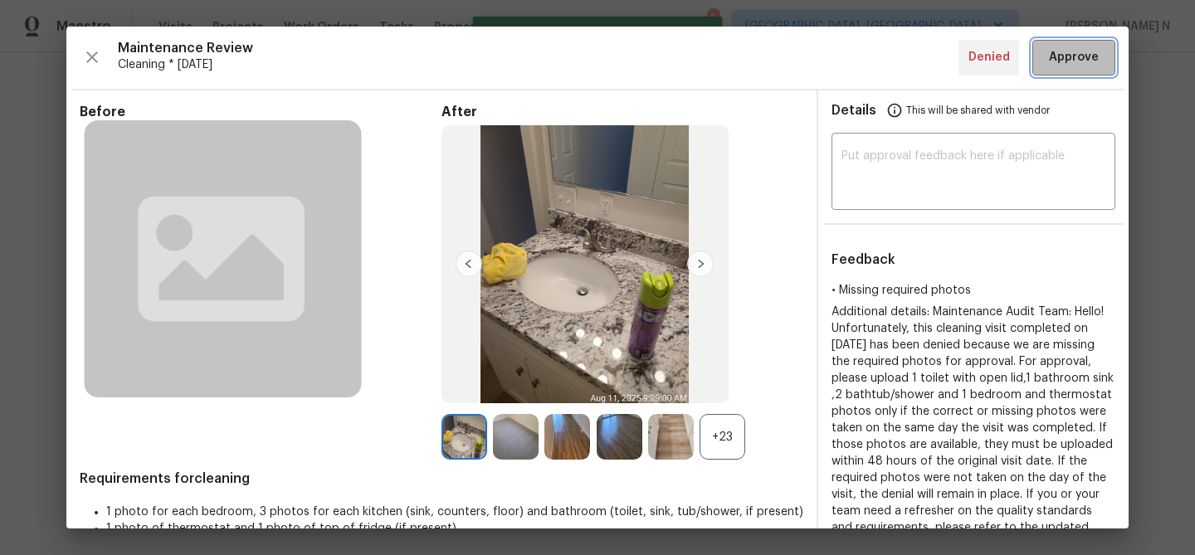
click at [1068, 61] on span "Approve" at bounding box center [1074, 57] width 50 height 21
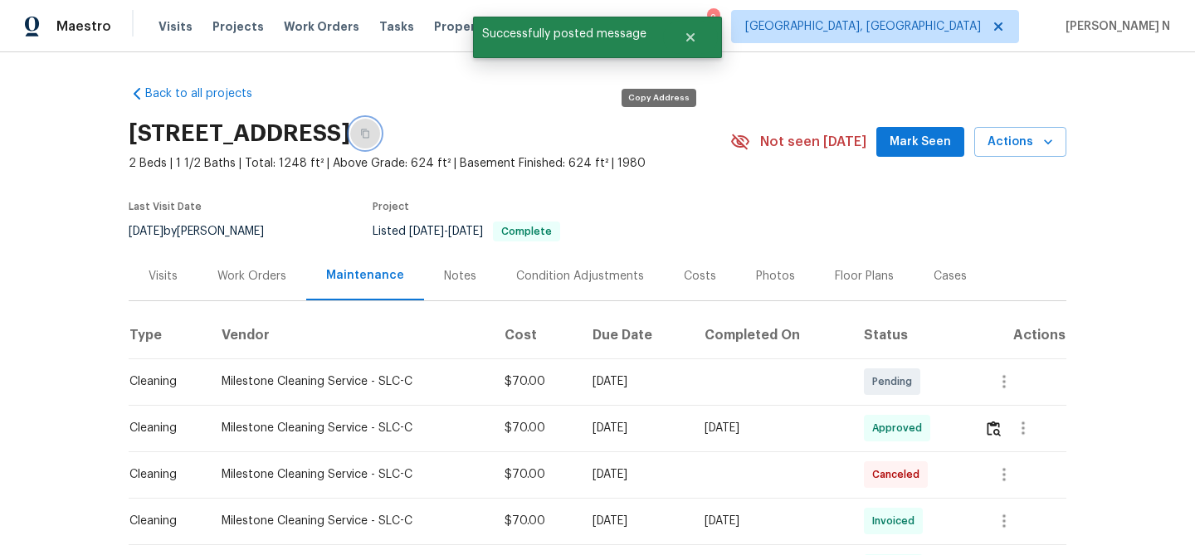
click at [380, 141] on button "button" at bounding box center [365, 134] width 30 height 30
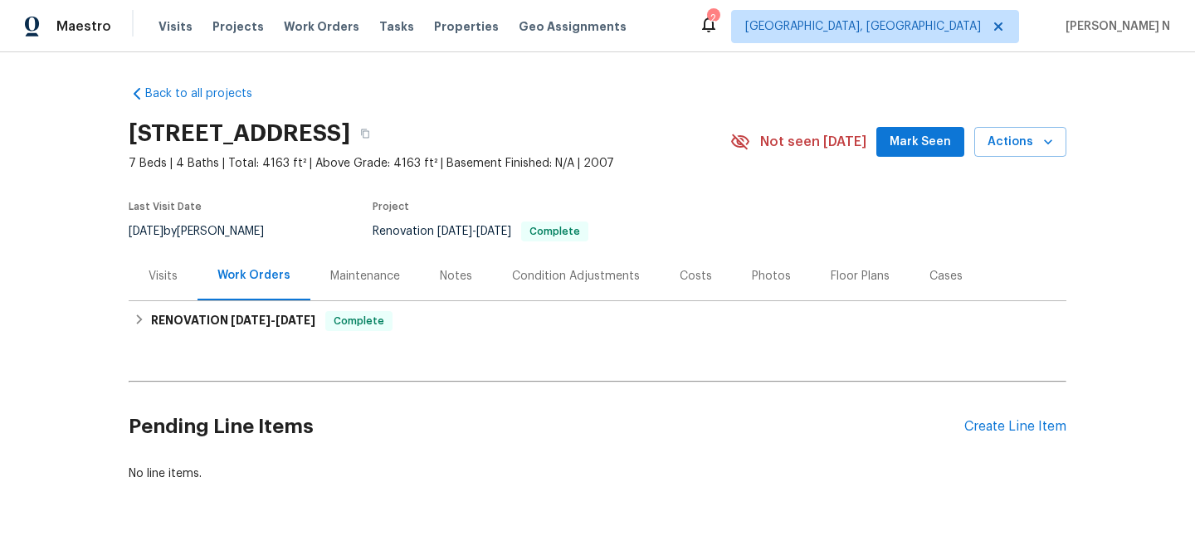
click at [375, 282] on div "Maintenance" at bounding box center [365, 276] width 70 height 17
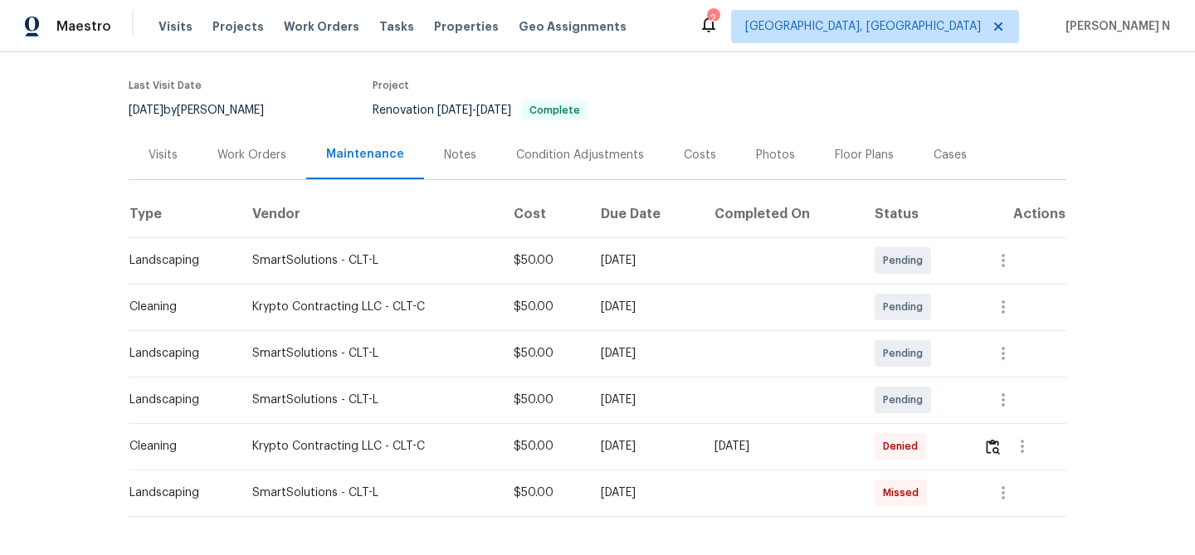
scroll to position [183, 0]
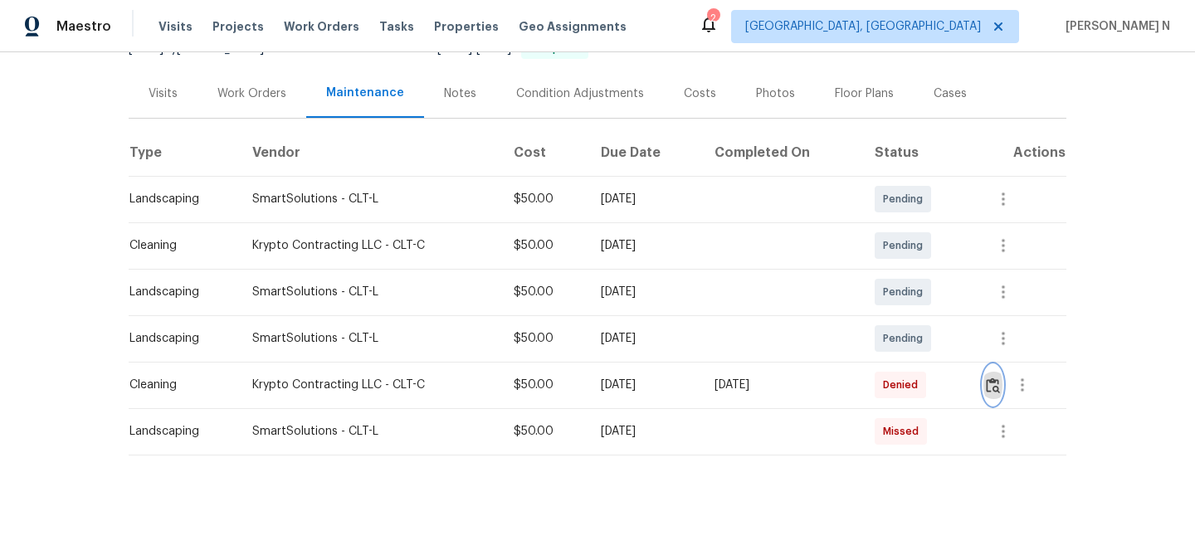
click at [1000, 397] on button "button" at bounding box center [992, 385] width 19 height 40
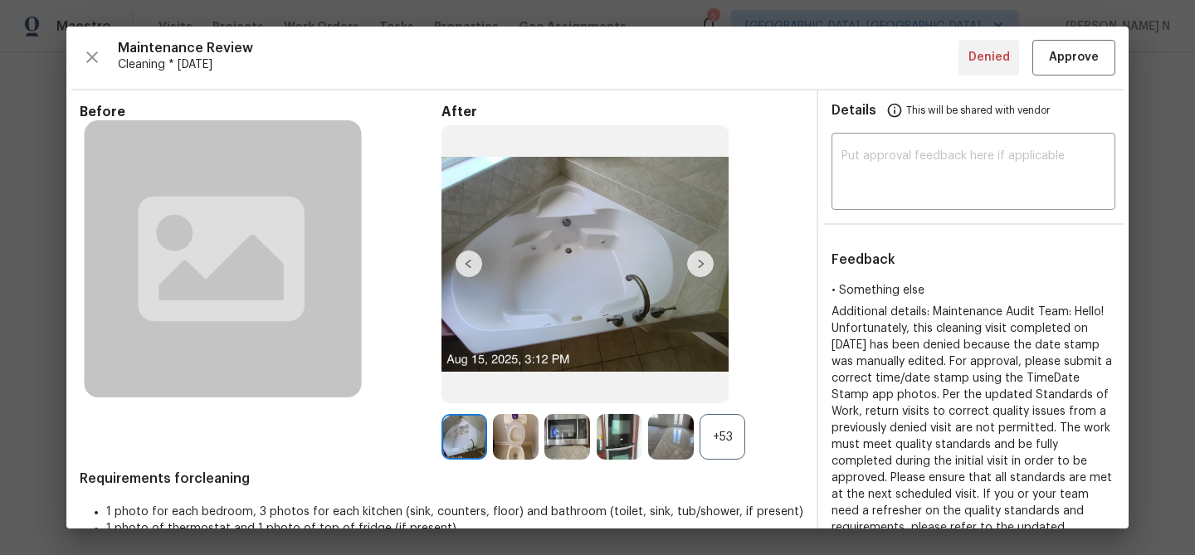
click at [741, 431] on div "+53" at bounding box center [722, 437] width 46 height 46
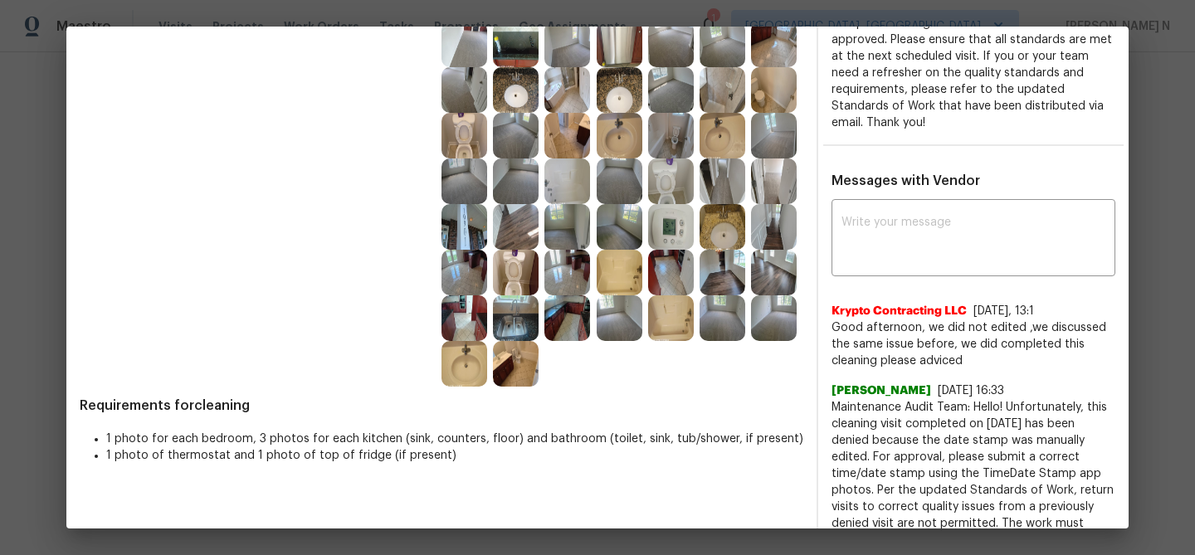
scroll to position [446, 0]
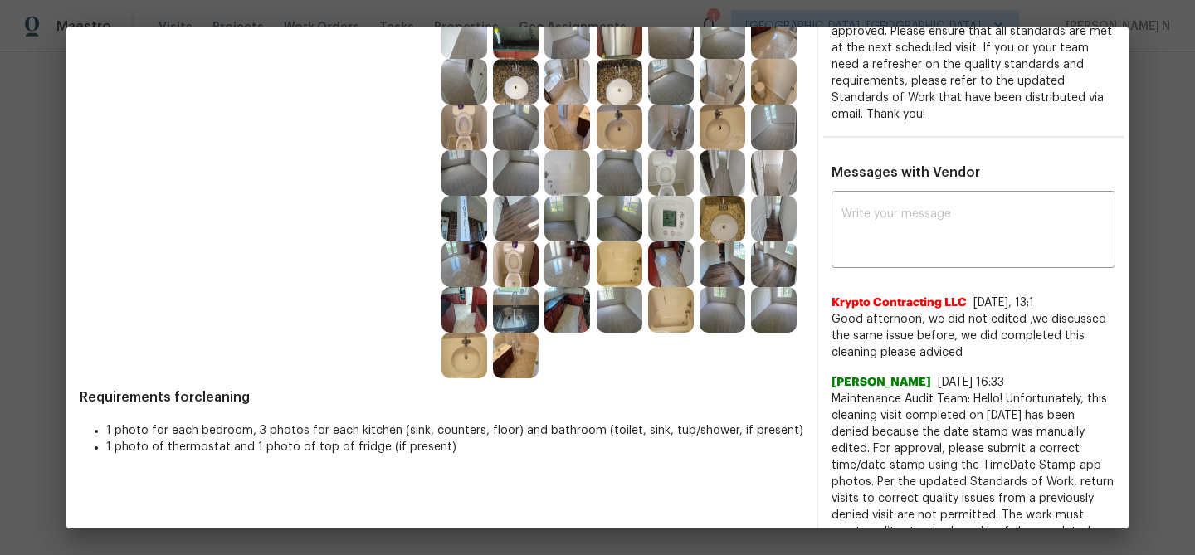
click at [681, 227] on img at bounding box center [671, 219] width 46 height 46
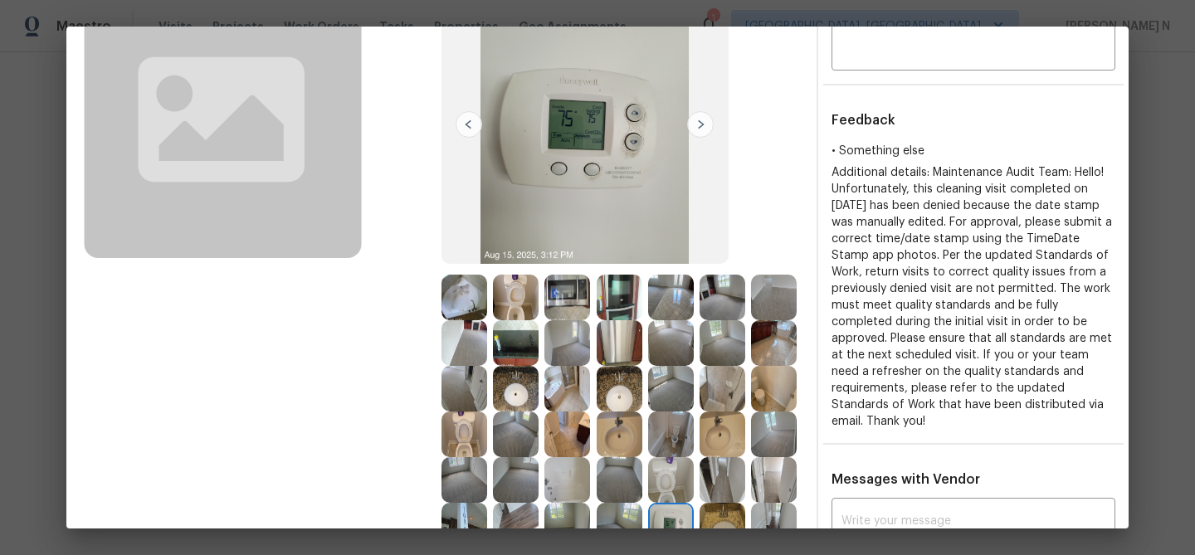
scroll to position [142, 0]
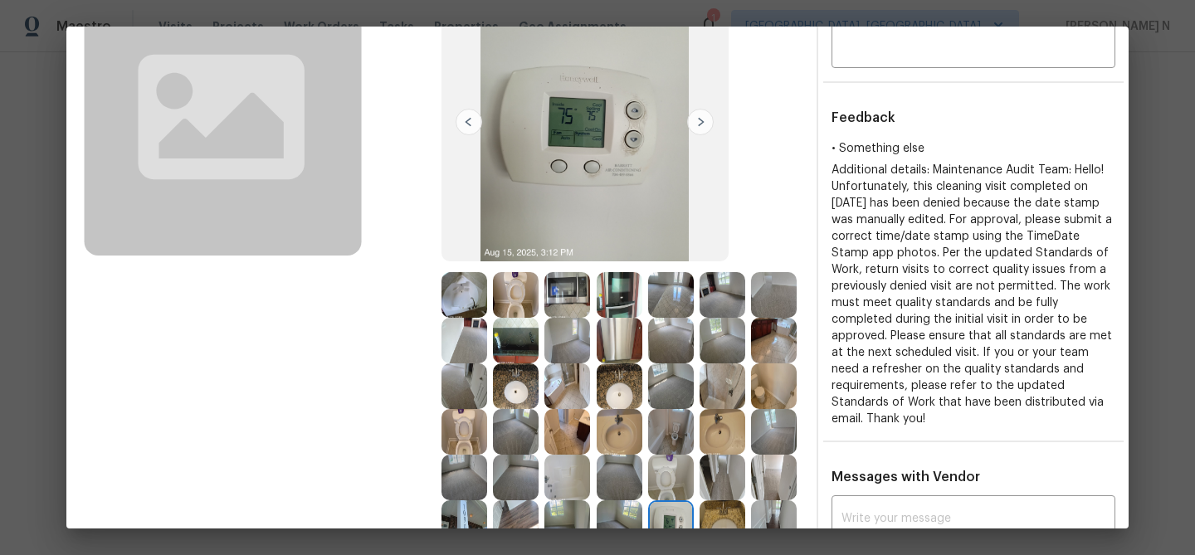
click at [480, 284] on img at bounding box center [464, 295] width 46 height 46
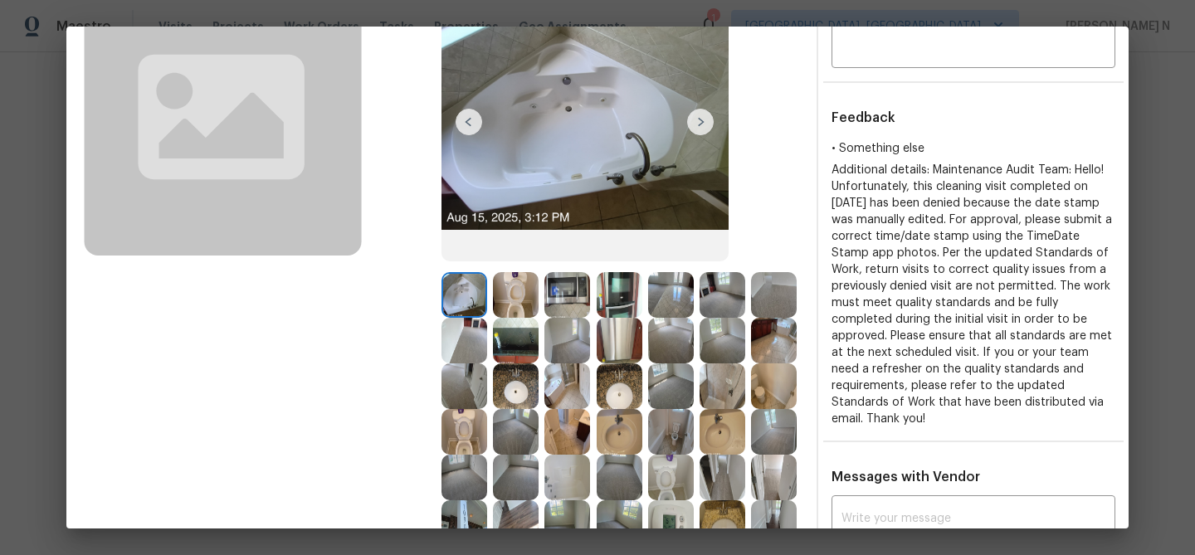
click at [728, 445] on img at bounding box center [722, 432] width 46 height 46
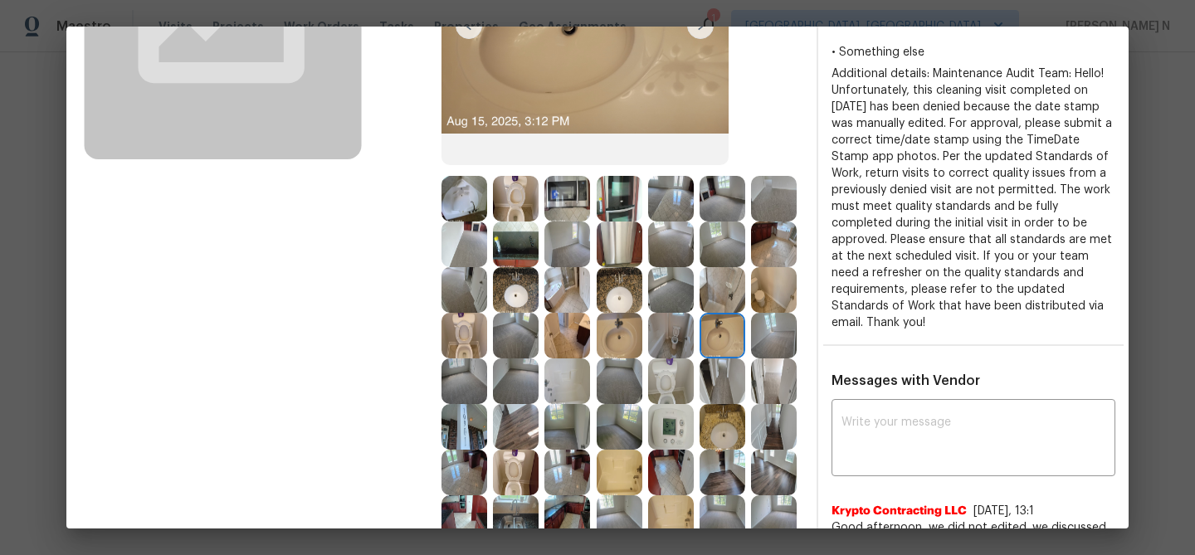
scroll to position [244, 0]
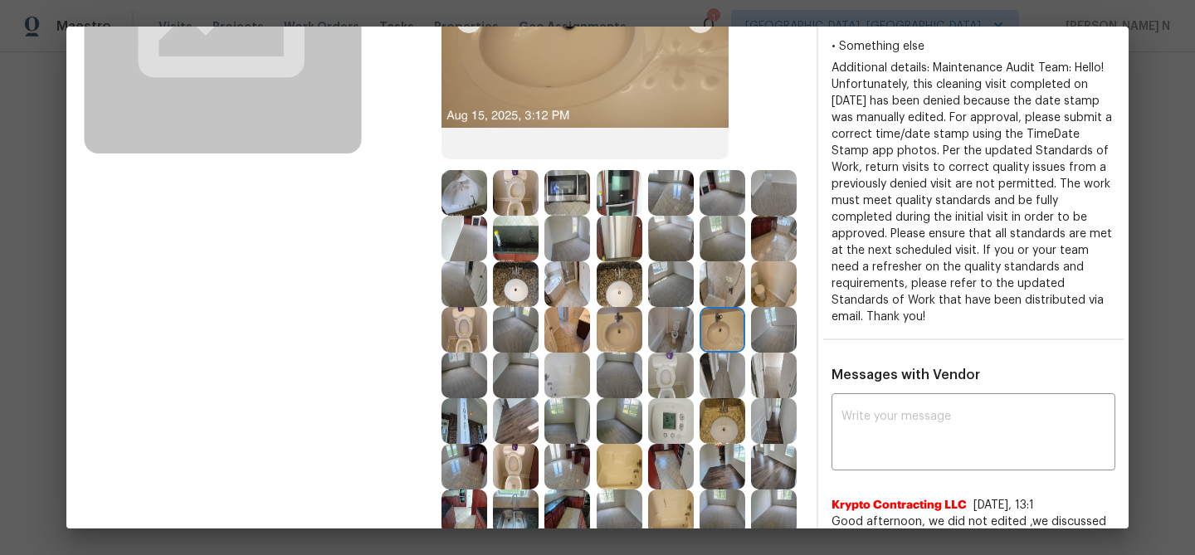
click at [728, 445] on img at bounding box center [722, 467] width 46 height 46
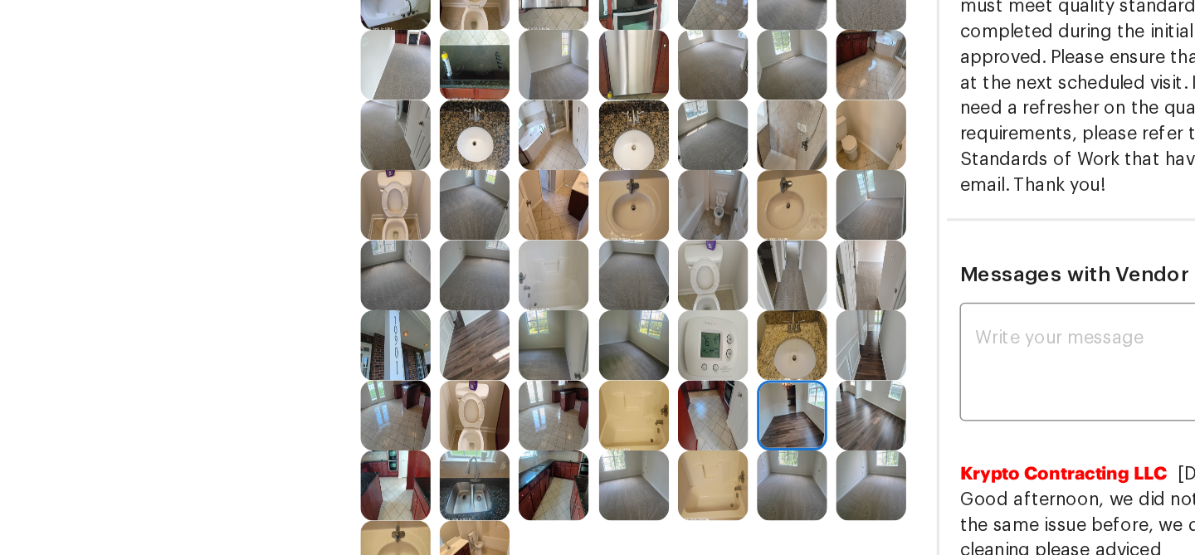
scroll to position [317, 0]
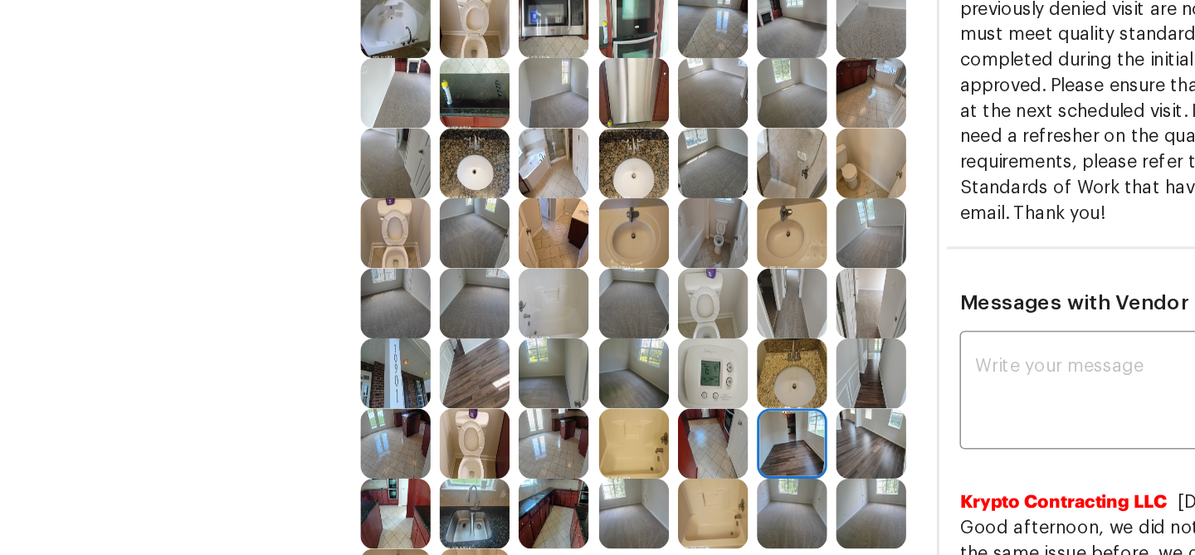
click at [459, 161] on img at bounding box center [464, 166] width 46 height 46
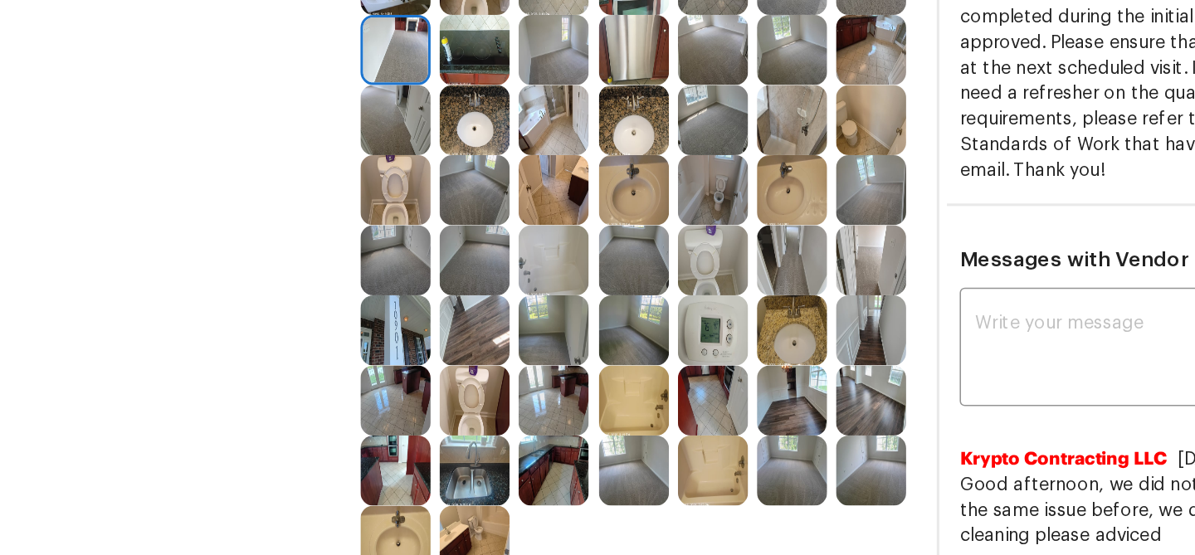
scroll to position [393, 0]
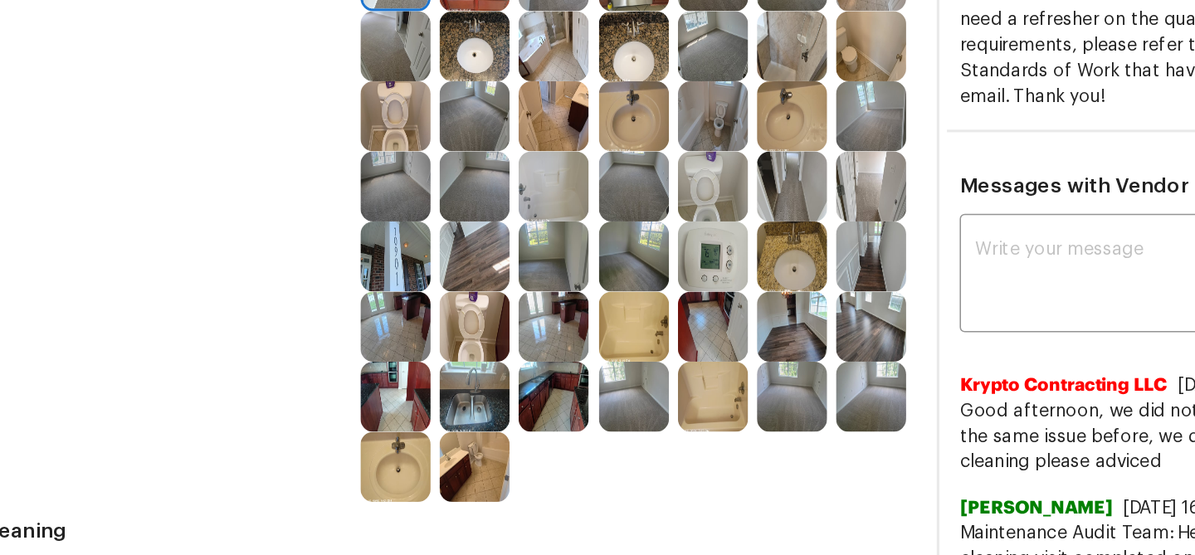
click at [470, 265] on img at bounding box center [464, 272] width 46 height 46
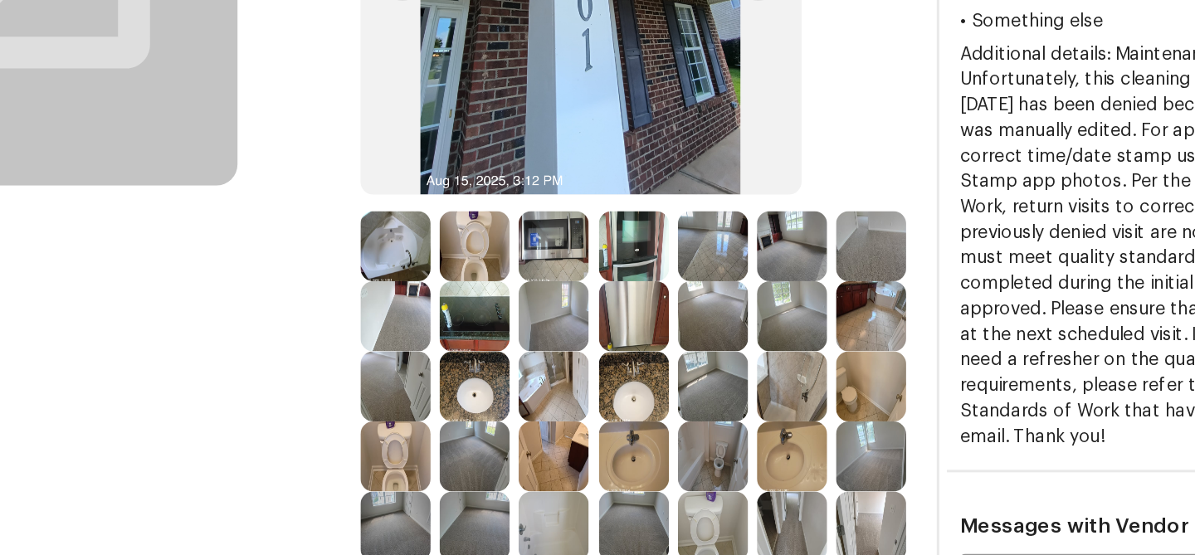
scroll to position [217, 0]
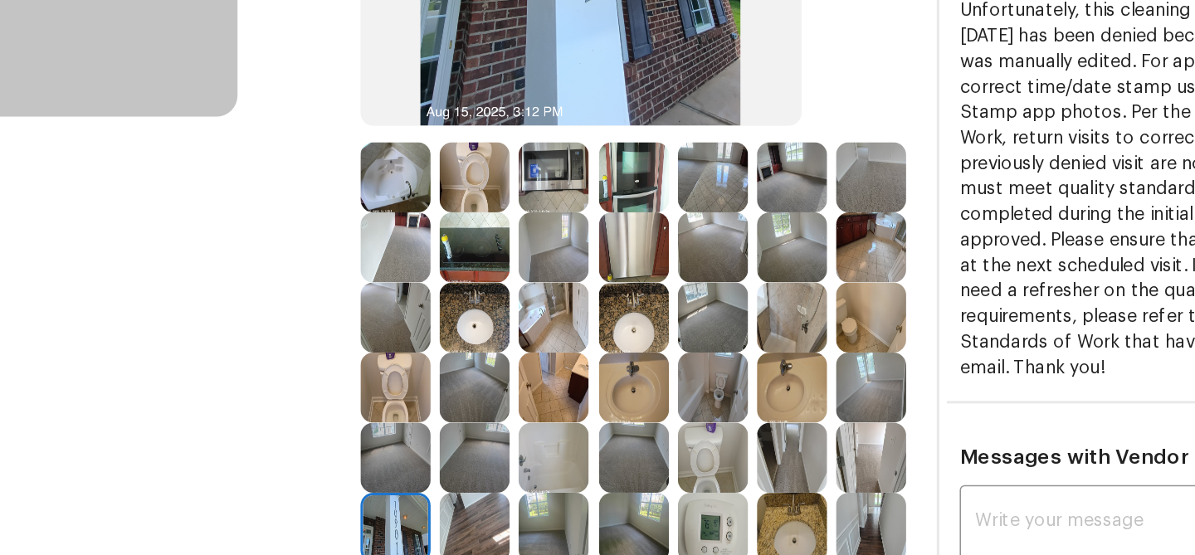
click at [580, 259] on img at bounding box center [567, 266] width 46 height 46
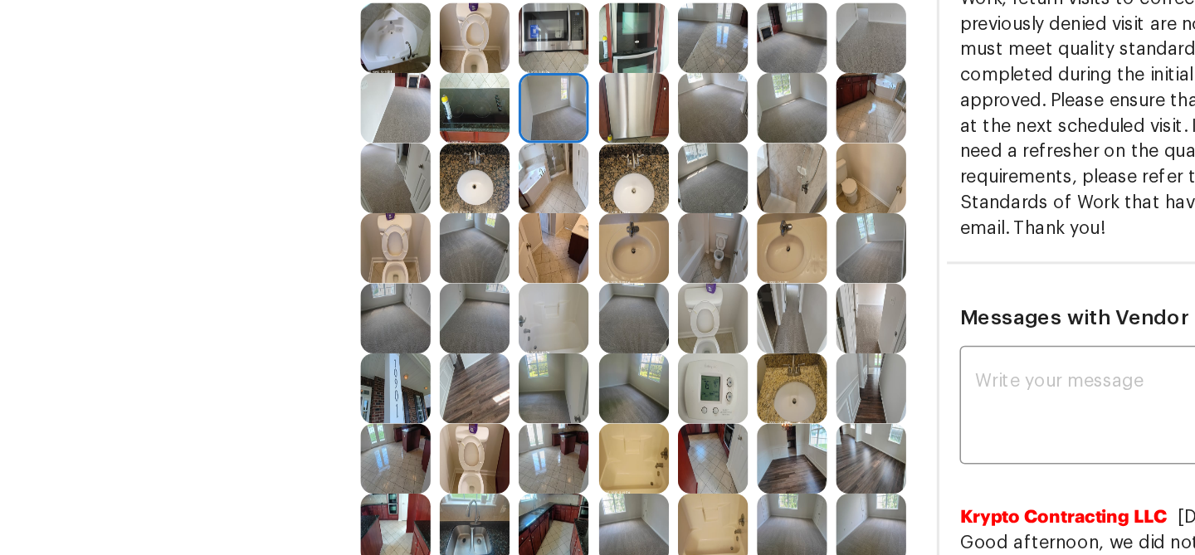
scroll to position [319, 0]
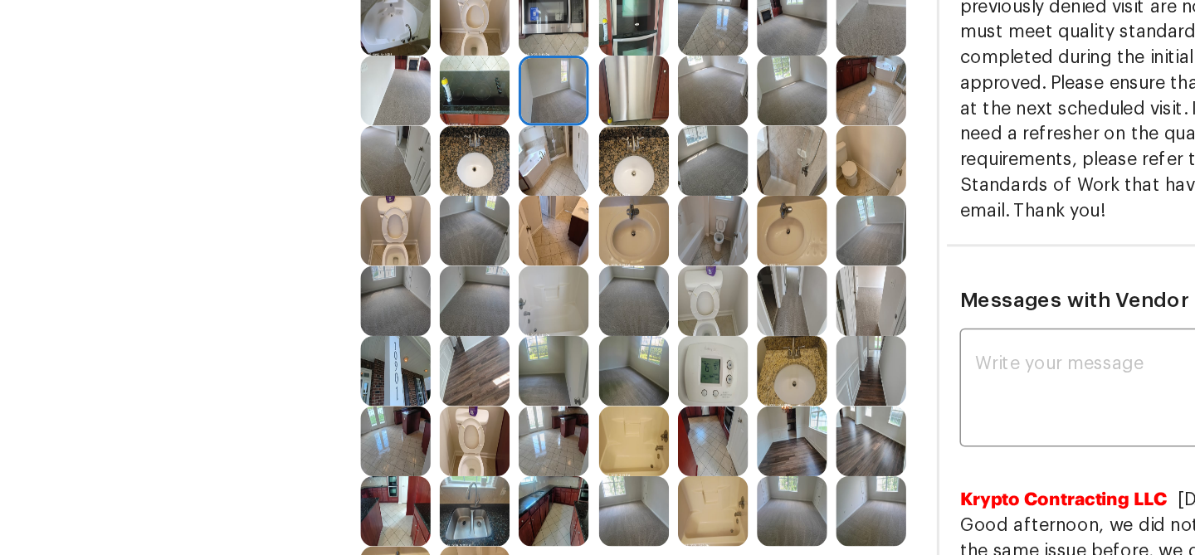
click at [665, 310] on img at bounding box center [671, 301] width 46 height 46
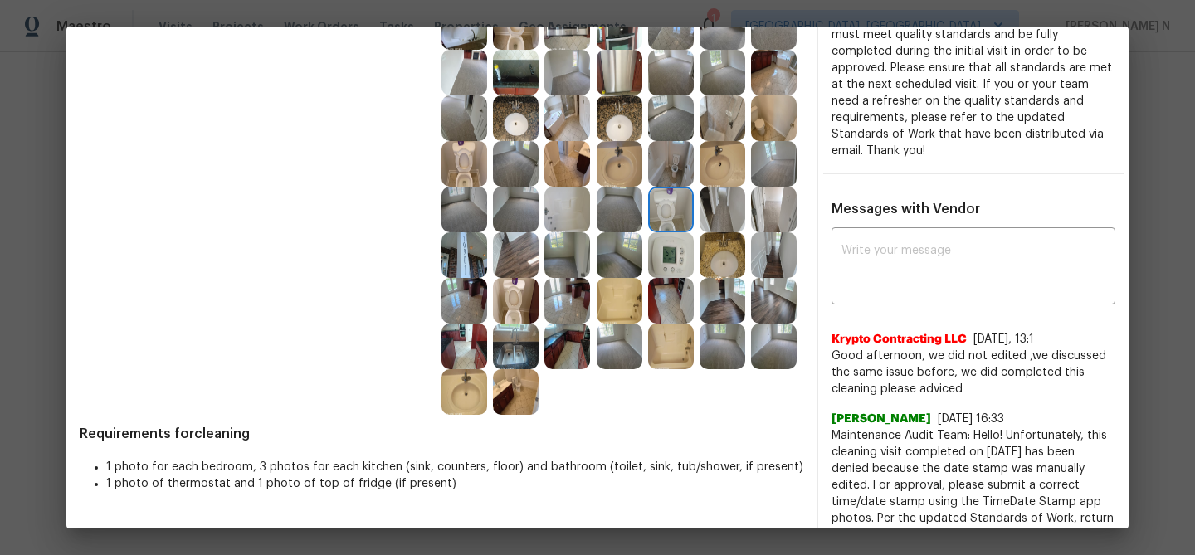
scroll to position [445, 0]
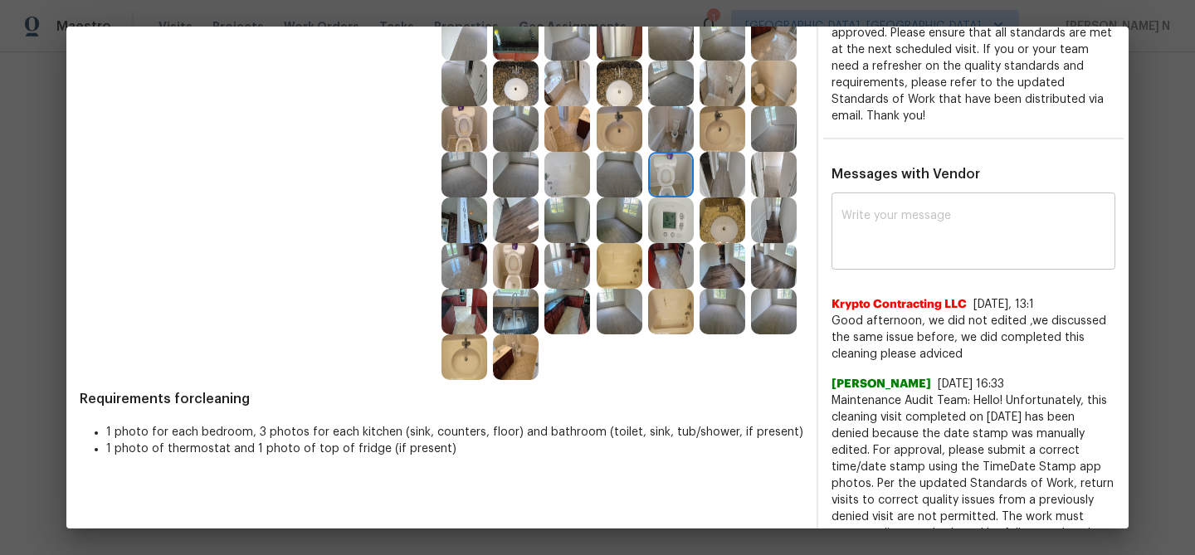
click at [948, 245] on textarea at bounding box center [973, 233] width 264 height 46
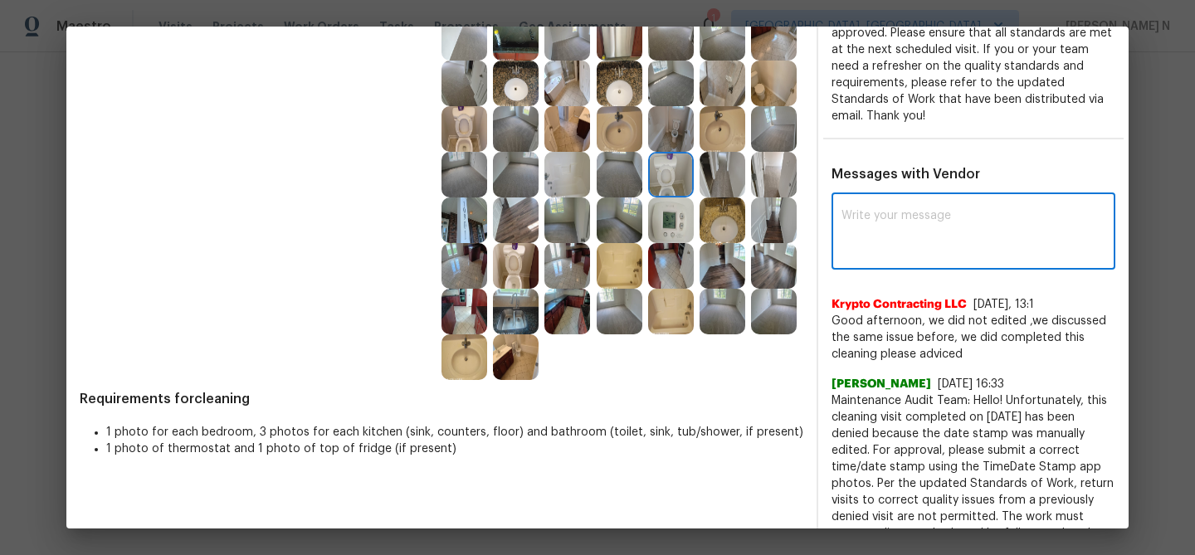
paste textarea "Maintenance Audit Team: Hello! Thank you for the feedback after further review …"
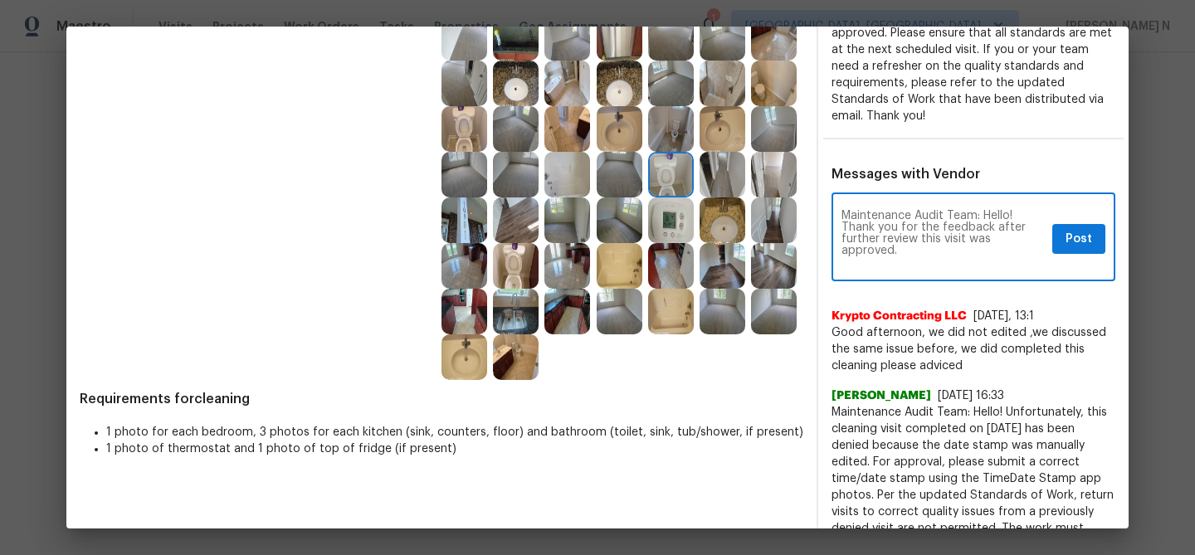
scroll to position [0, 0]
type textarea "Maintenance Audit Team: Hello! Thank you for the feedback after further review …"
click at [1085, 237] on span "Post" at bounding box center [1078, 239] width 27 height 21
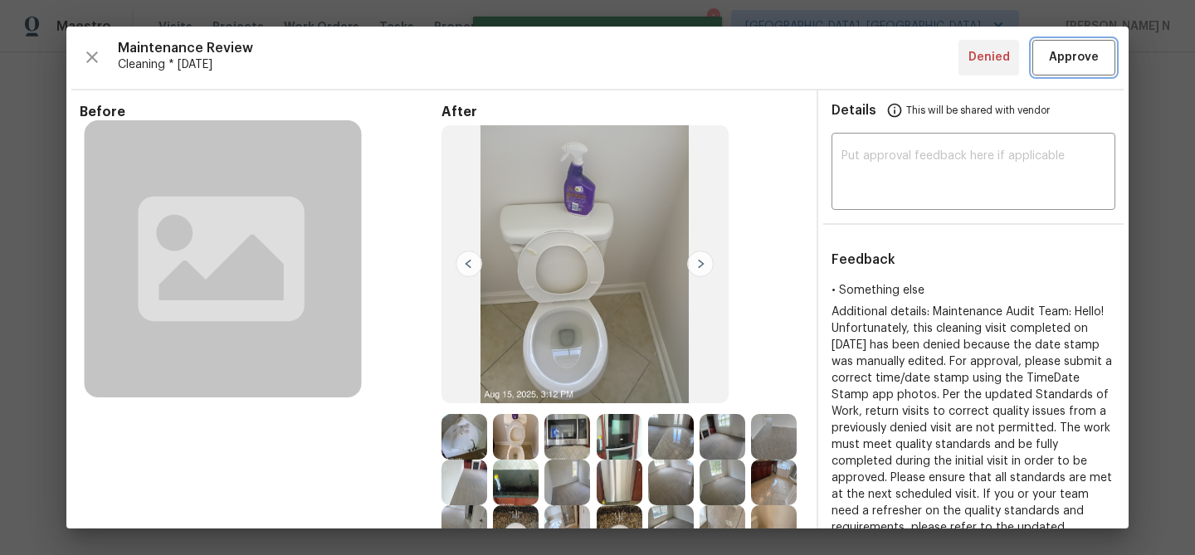
click at [1073, 70] on button "Approve" at bounding box center [1073, 58] width 83 height 36
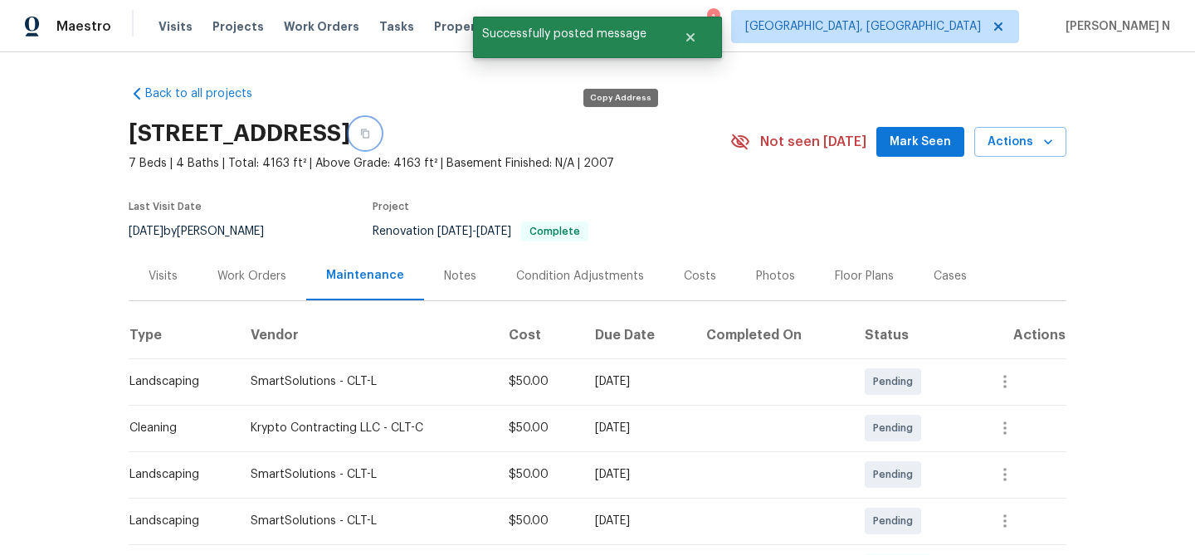
click at [380, 144] on button "button" at bounding box center [365, 134] width 30 height 30
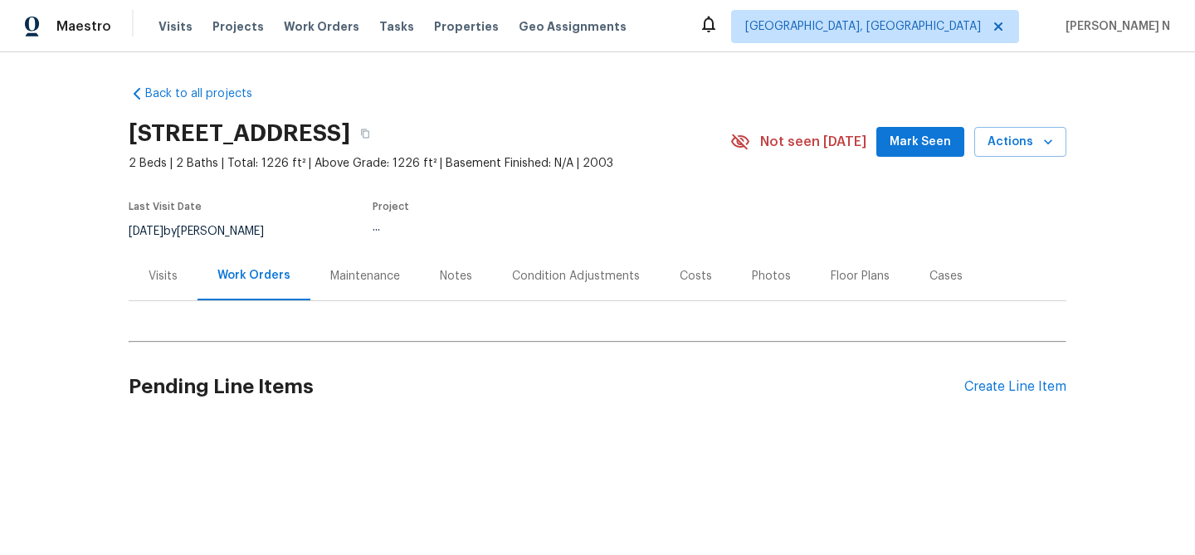
click at [333, 270] on div "Maintenance" at bounding box center [365, 276] width 70 height 17
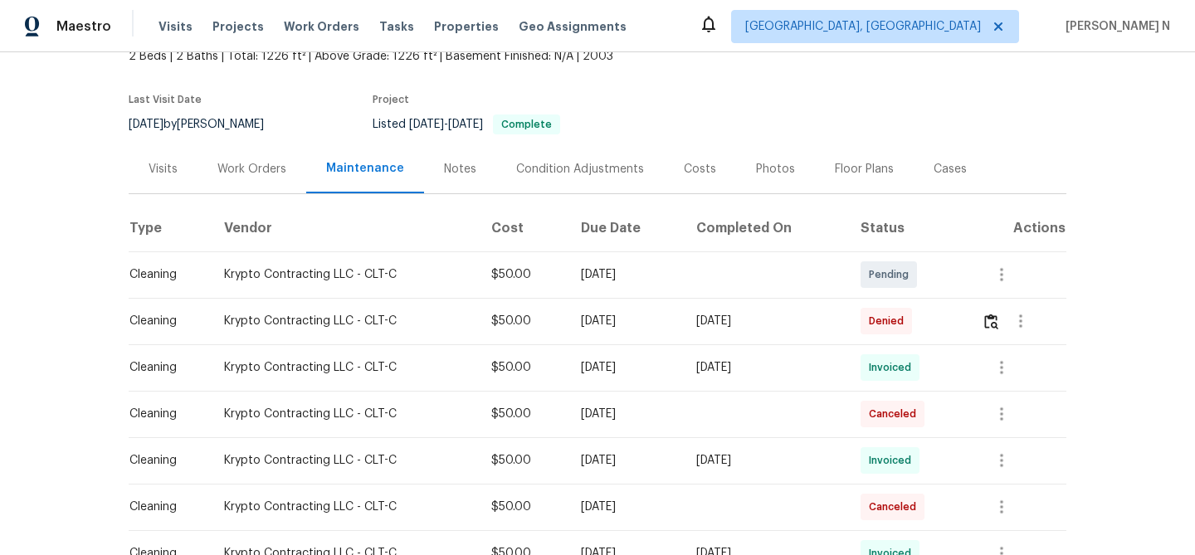
scroll to position [115, 0]
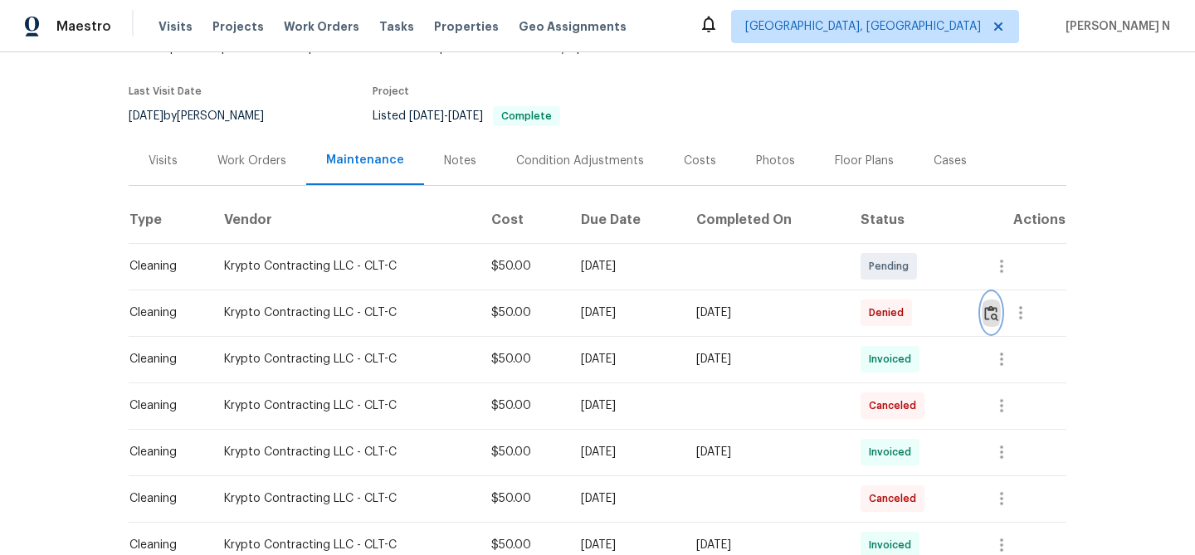
click at [992, 318] on img "button" at bounding box center [991, 313] width 14 height 16
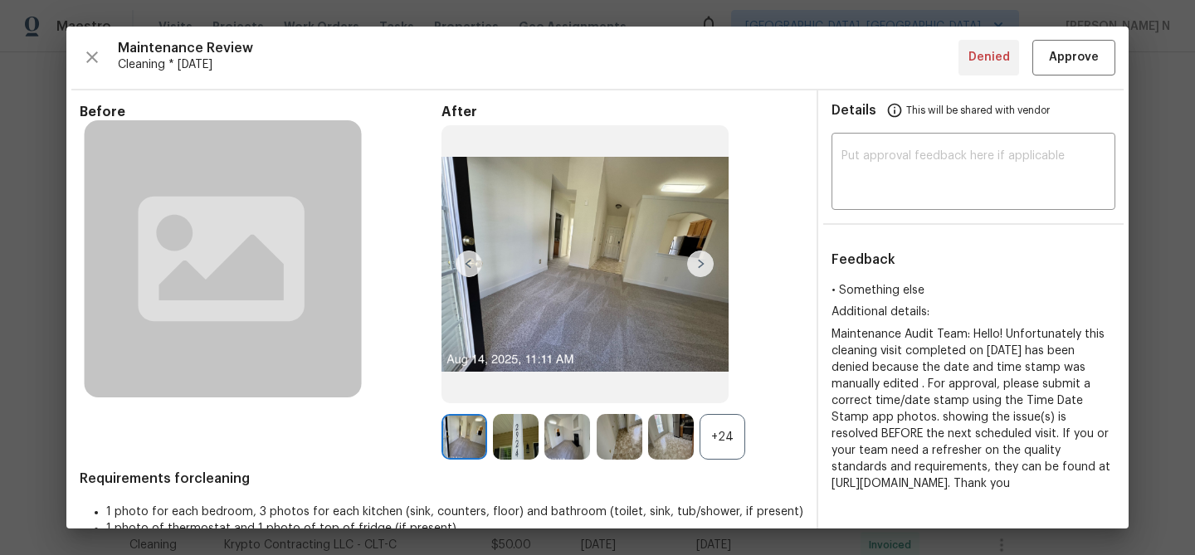
click at [727, 444] on div "+24" at bounding box center [722, 437] width 46 height 46
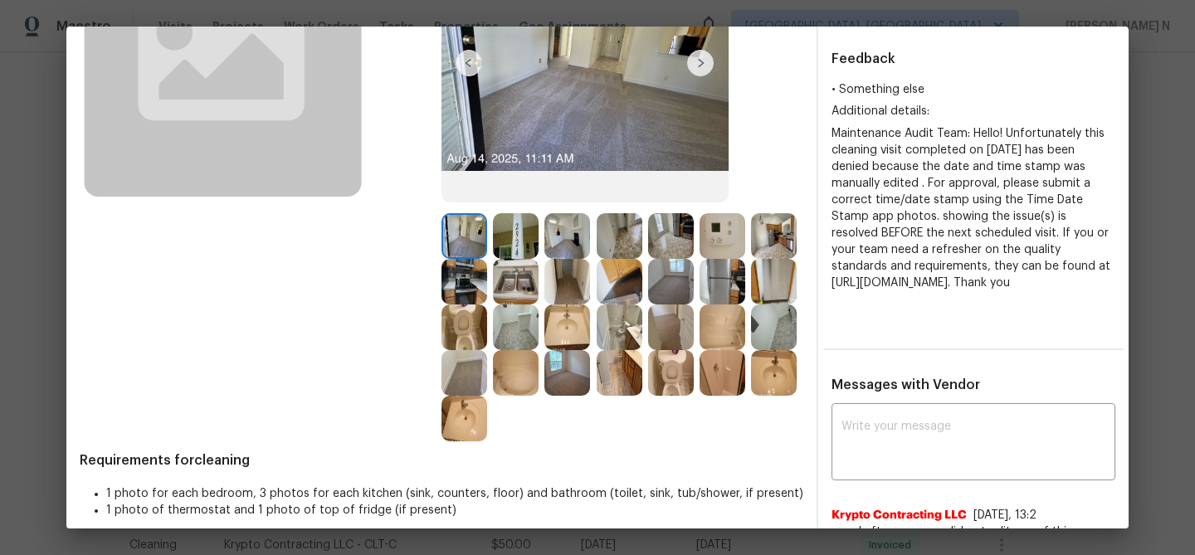
scroll to position [200, 0]
click at [725, 387] on img at bounding box center [722, 374] width 46 height 46
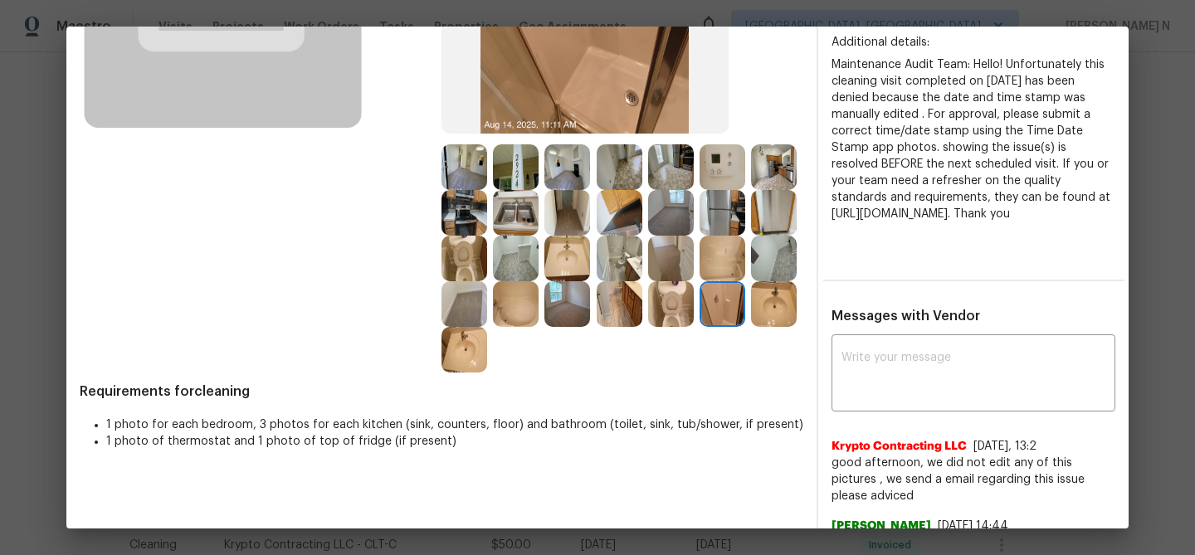
scroll to position [280, 0]
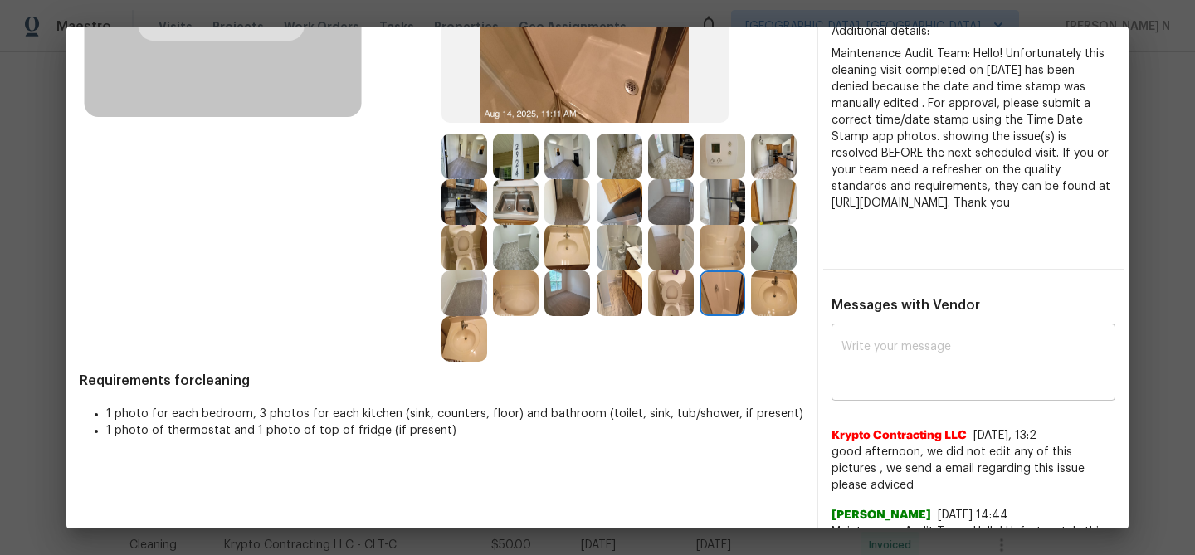
click at [914, 387] on textarea at bounding box center [973, 364] width 264 height 46
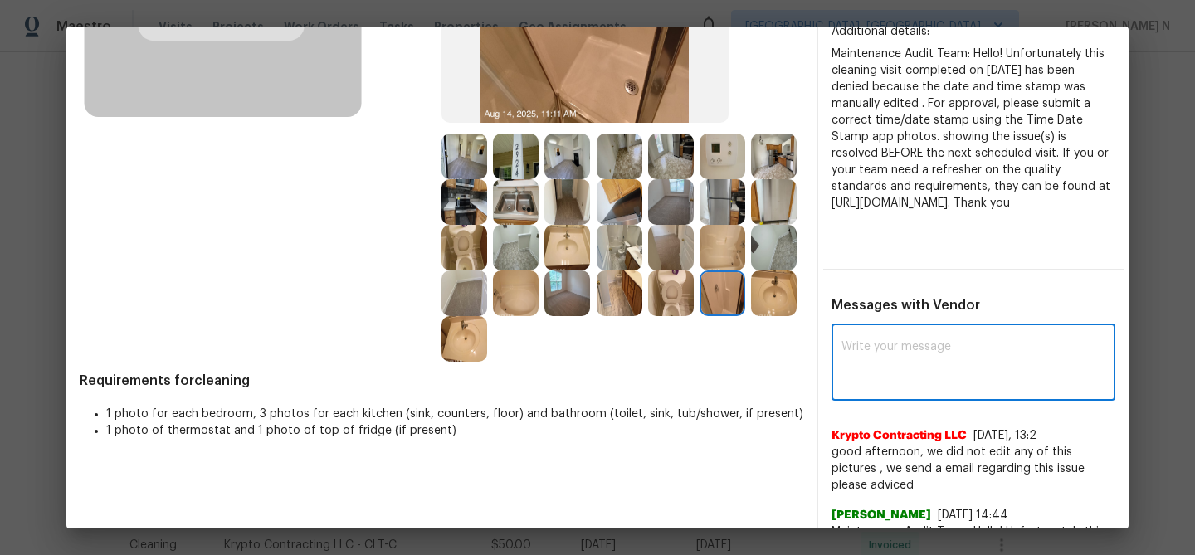
paste textarea "Maintenance Audit Team: Hello! Thank you for the feedback after further review …"
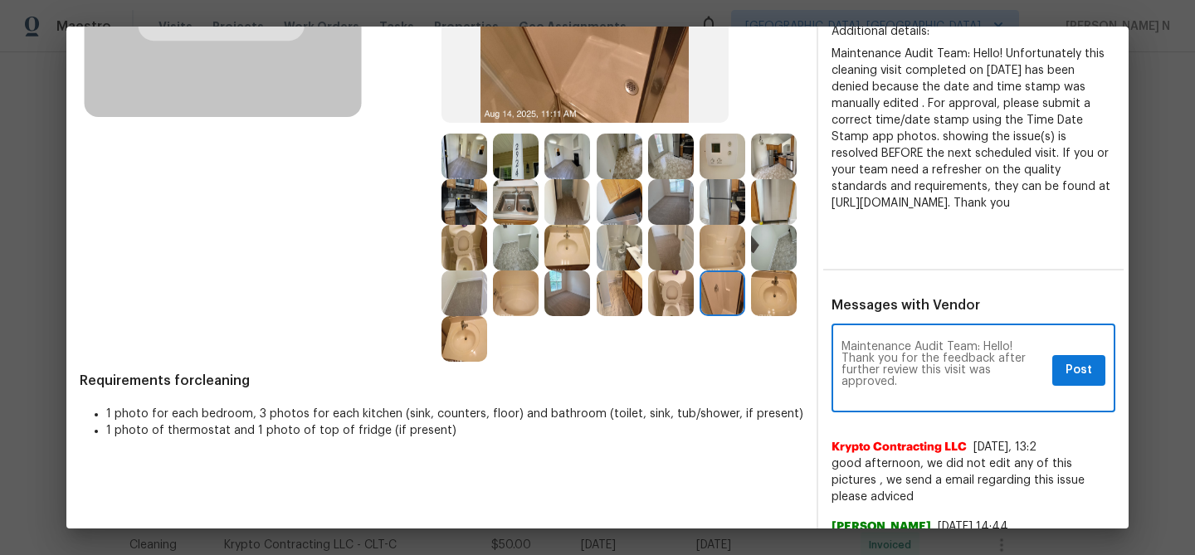
scroll to position [0, 0]
type textarea "Maintenance Audit Team: Hello! Thank you for the feedback after further review …"
click at [1085, 386] on button "Post" at bounding box center [1078, 370] width 53 height 31
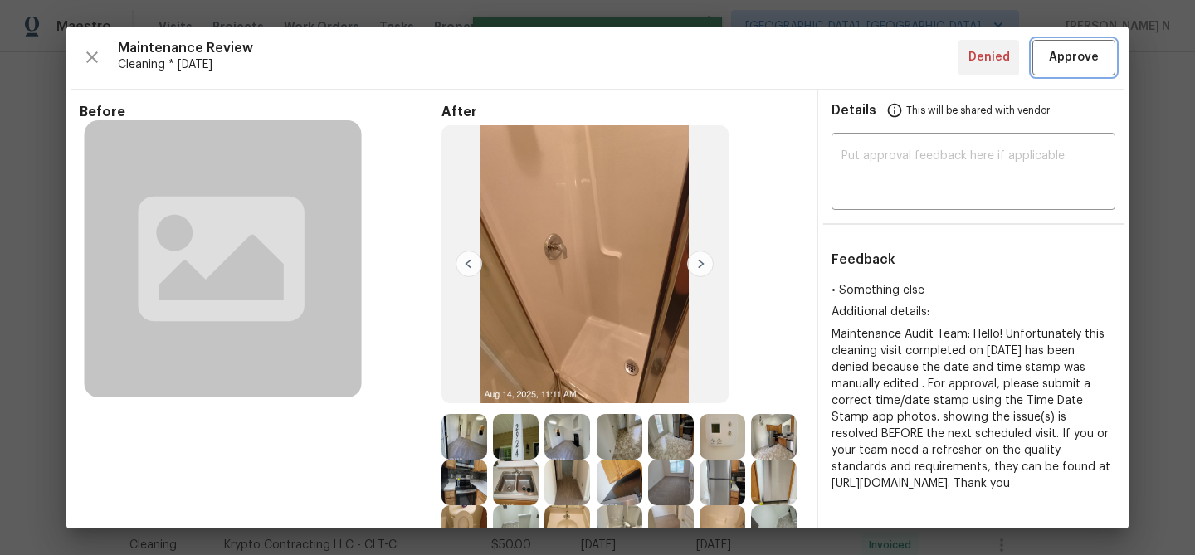
click at [1052, 62] on span "Approve" at bounding box center [1074, 57] width 50 height 21
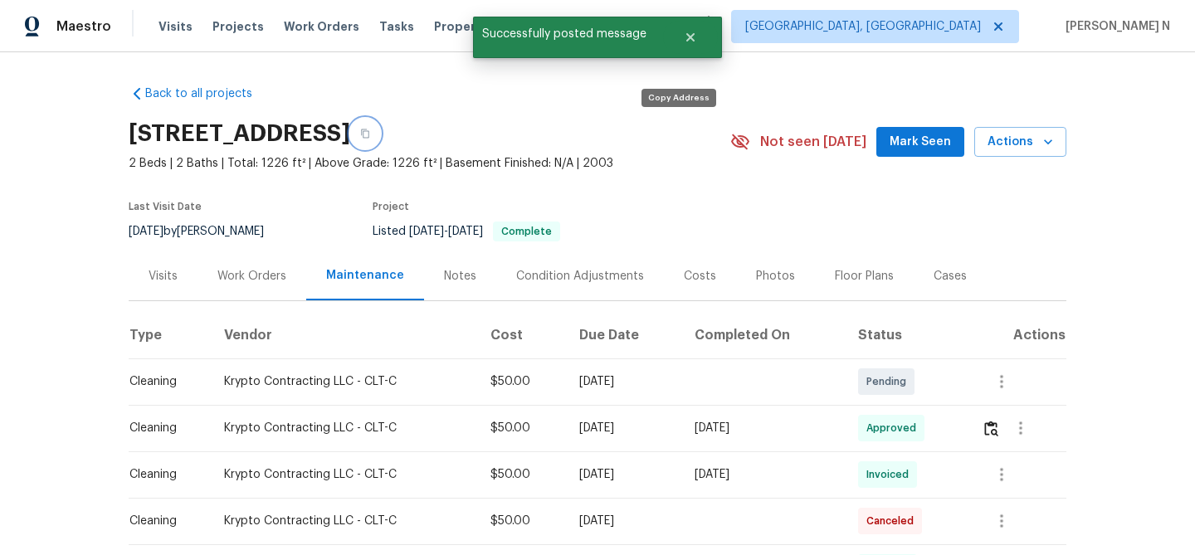
click at [380, 143] on button "button" at bounding box center [365, 134] width 30 height 30
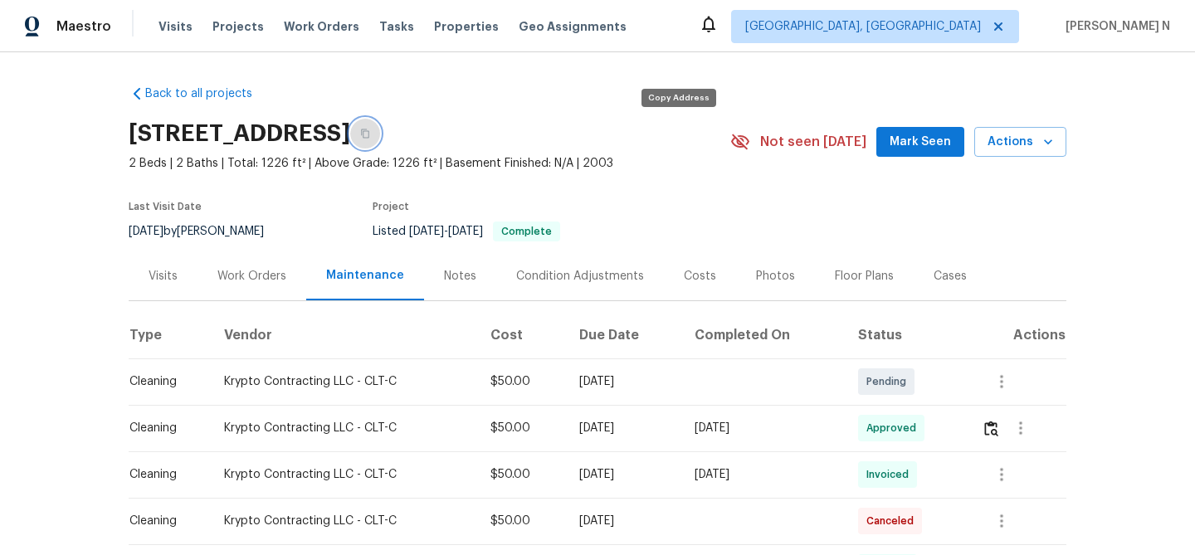
click at [380, 139] on button "button" at bounding box center [365, 134] width 30 height 30
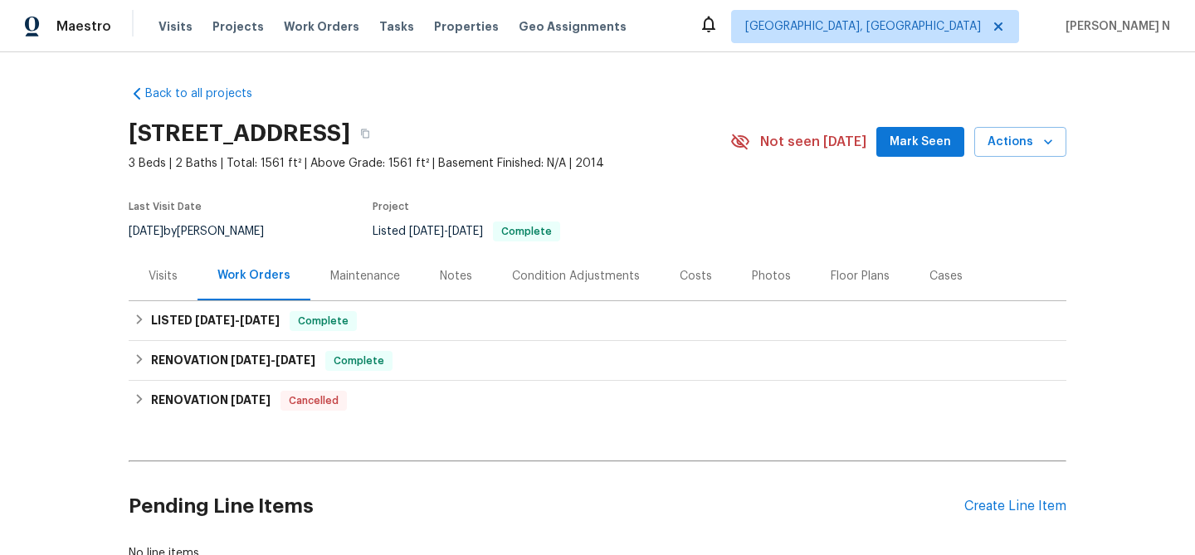
click at [382, 285] on div "Maintenance" at bounding box center [365, 276] width 70 height 17
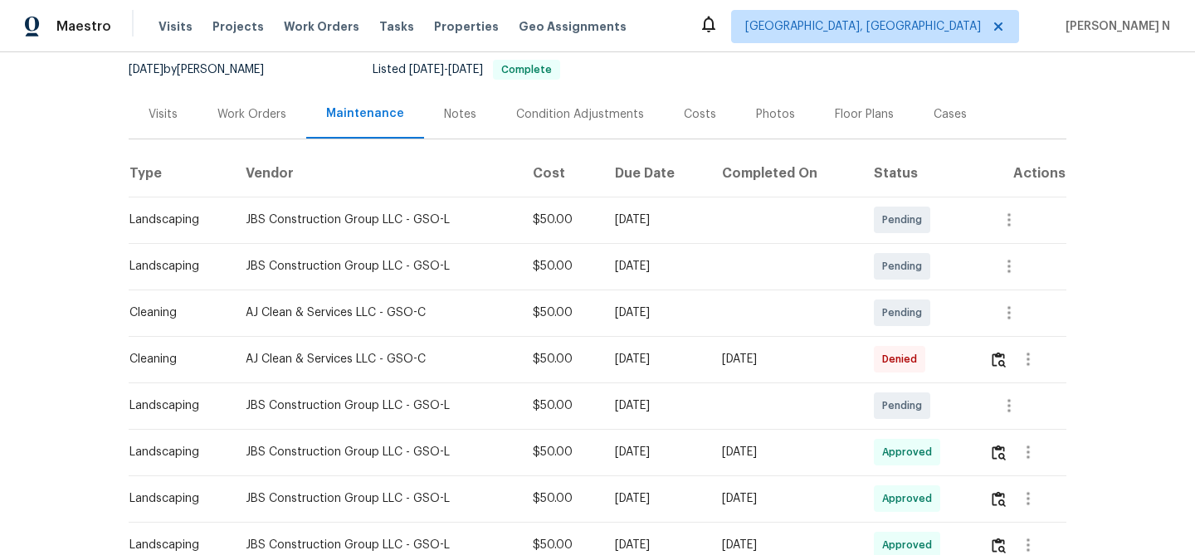
scroll to position [192, 0]
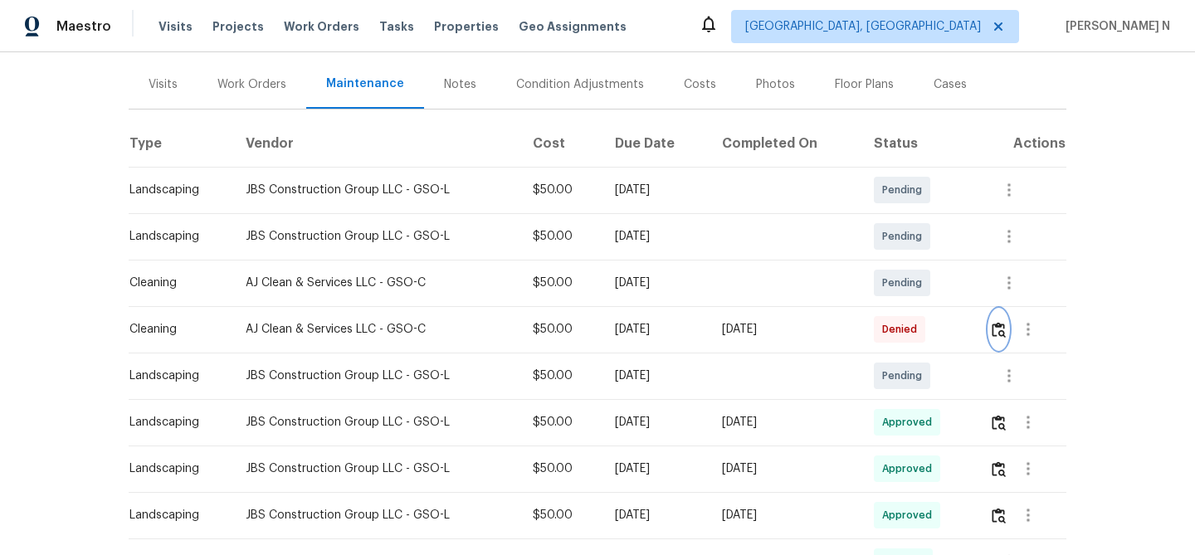
click at [1005, 338] on img "button" at bounding box center [998, 330] width 14 height 16
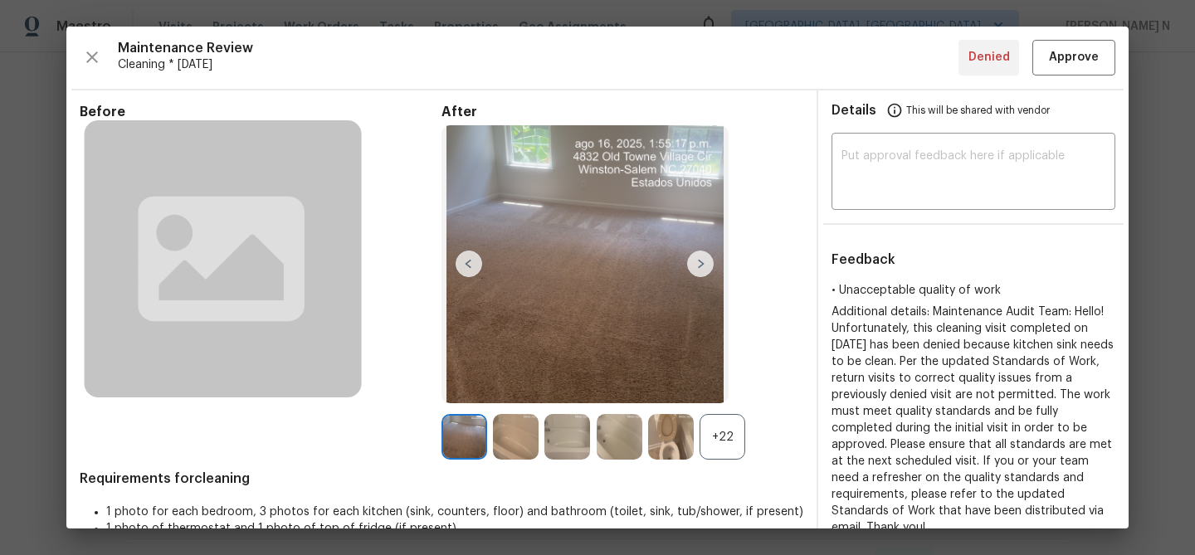
click at [724, 445] on div "+22" at bounding box center [722, 437] width 46 height 46
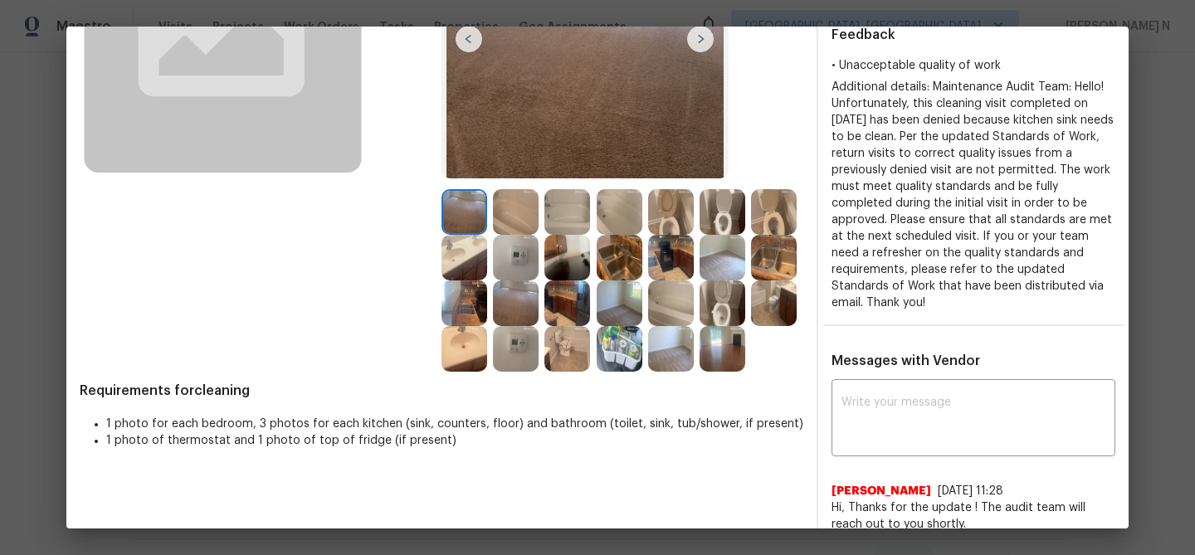
scroll to position [195, 0]
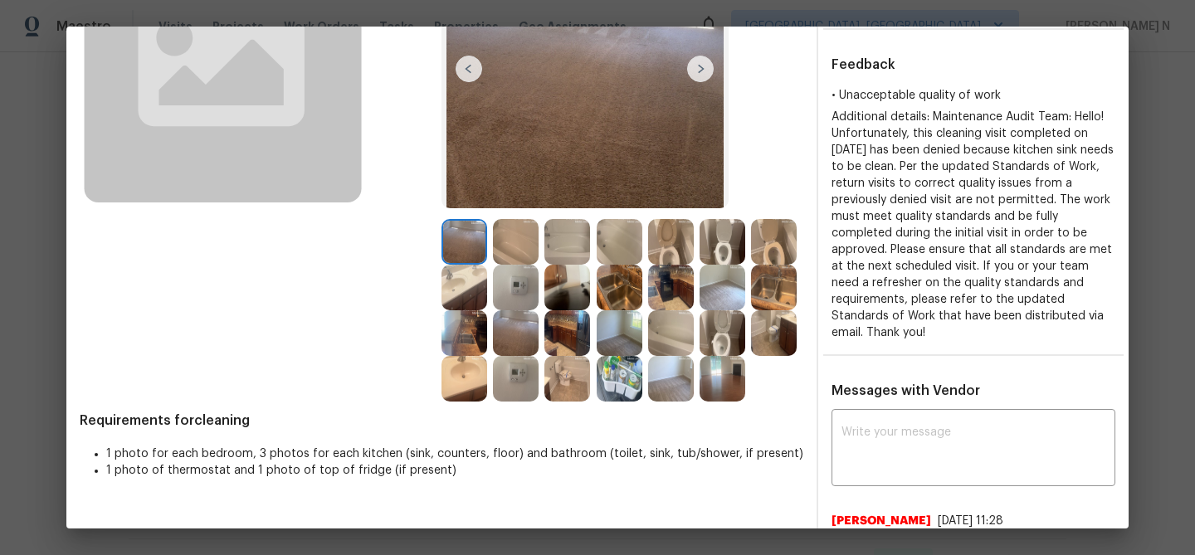
click at [782, 285] on img at bounding box center [774, 288] width 46 height 46
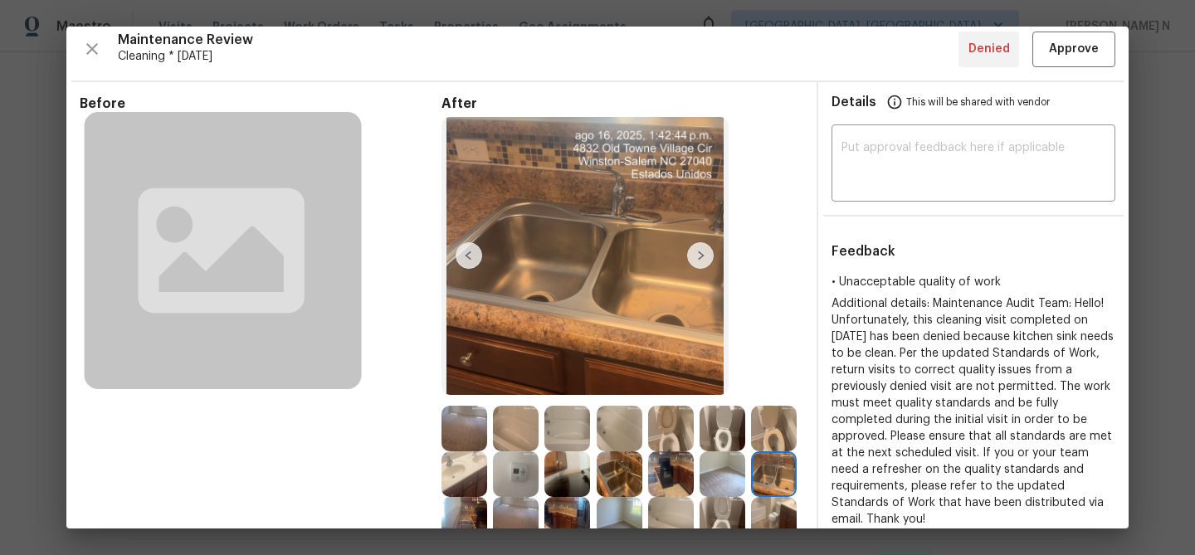
scroll to position [0, 0]
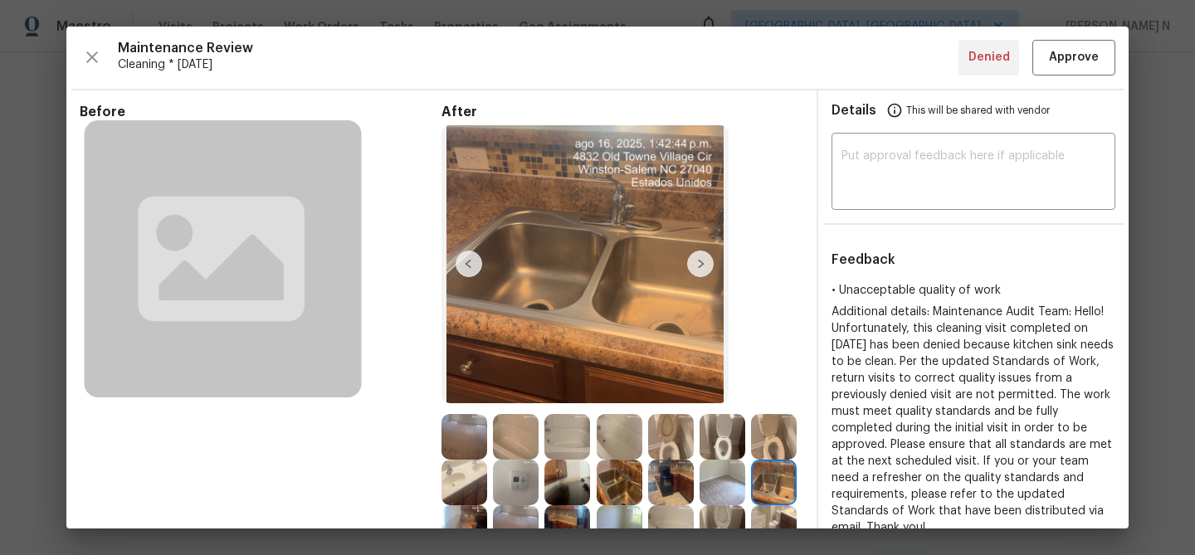
click at [584, 243] on img at bounding box center [584, 264] width 287 height 278
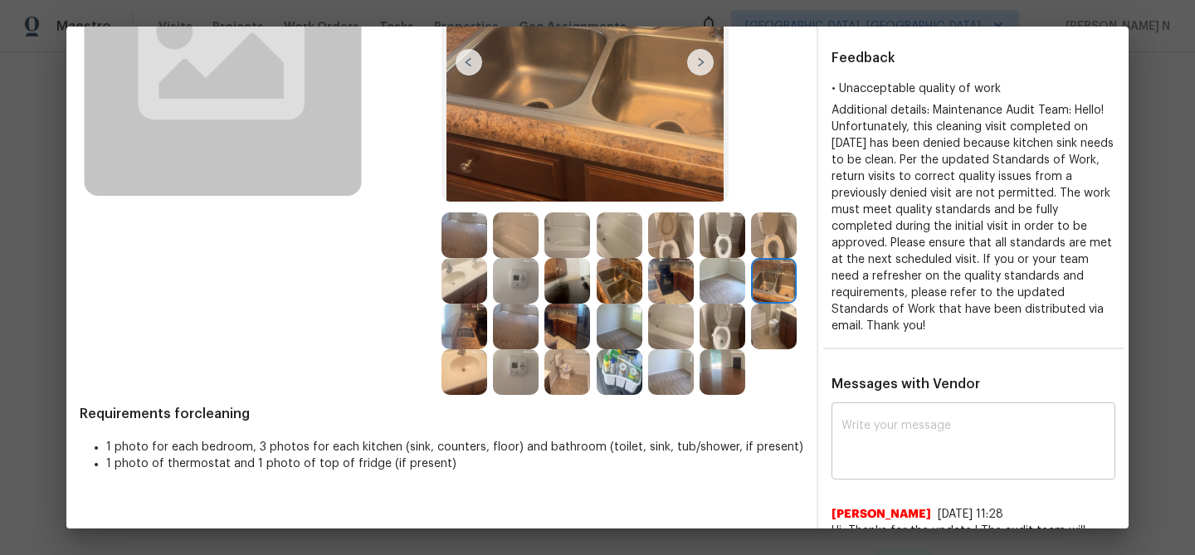
scroll to position [231, 0]
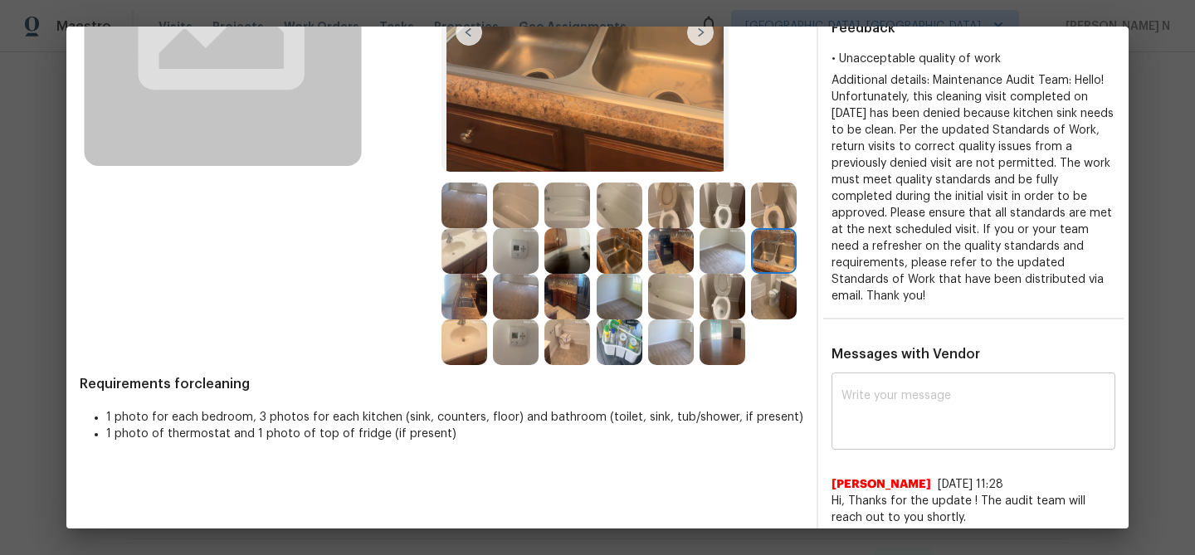
click at [908, 402] on textarea at bounding box center [973, 413] width 264 height 46
paste textarea "Maintenance Audit Team: Hello! Thank you for the feedback after further review …"
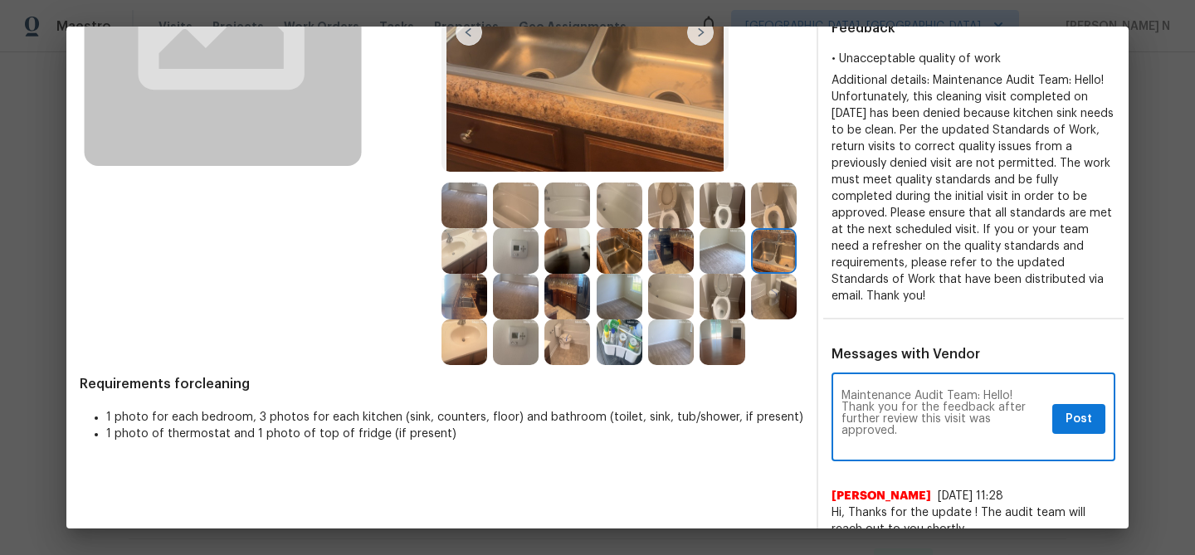
scroll to position [0, 0]
type textarea "Maintenance Audit Team: Hello! Thank you for the feedback after further review …"
click at [1090, 409] on span "Post" at bounding box center [1078, 419] width 27 height 21
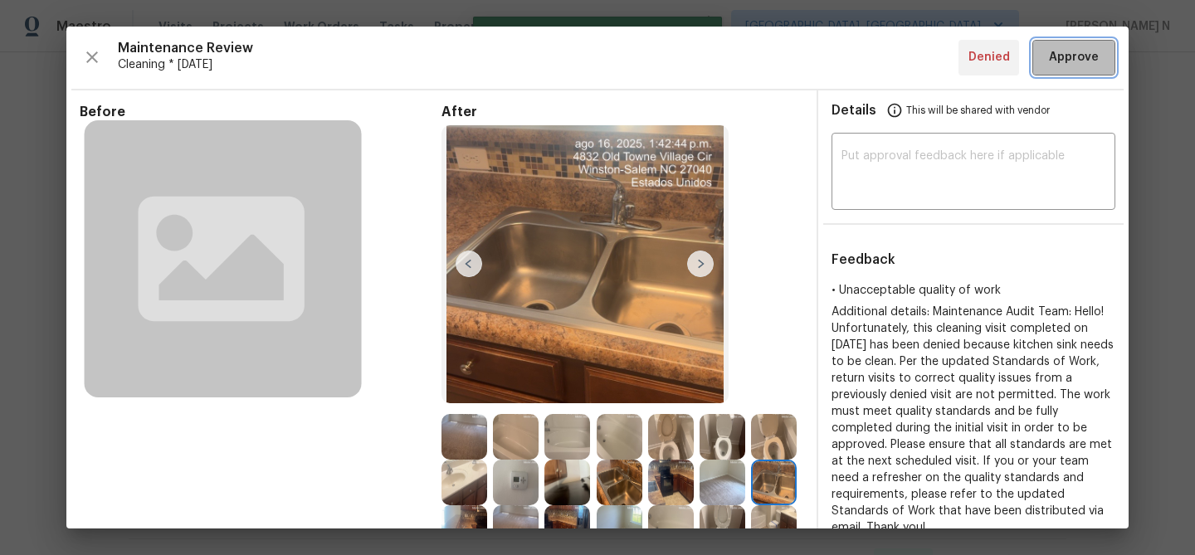
click at [1067, 66] on span "Approve" at bounding box center [1074, 57] width 50 height 21
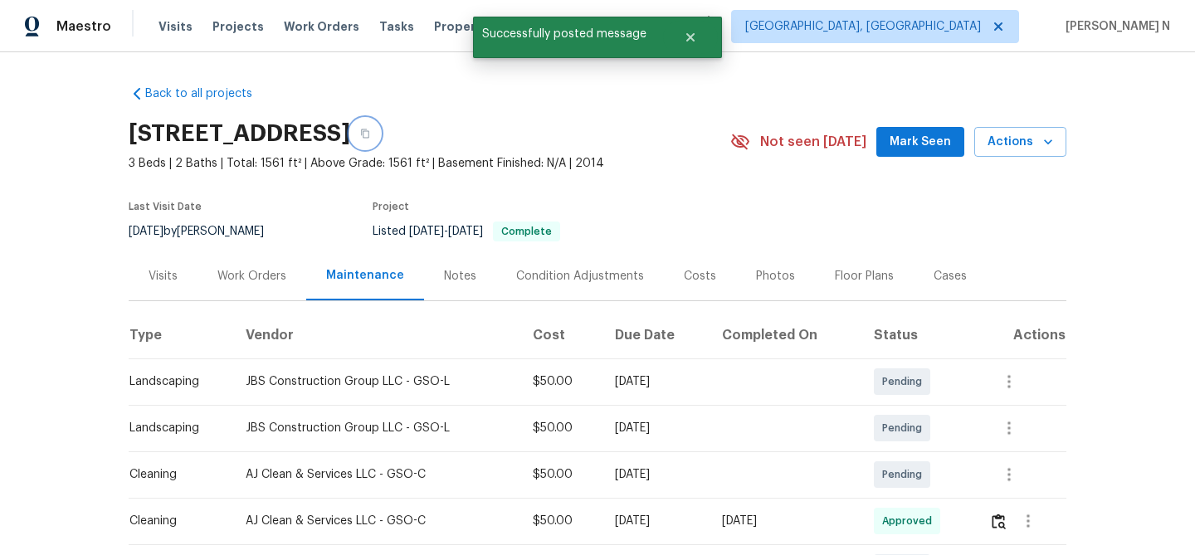
click at [380, 139] on button "button" at bounding box center [365, 134] width 30 height 30
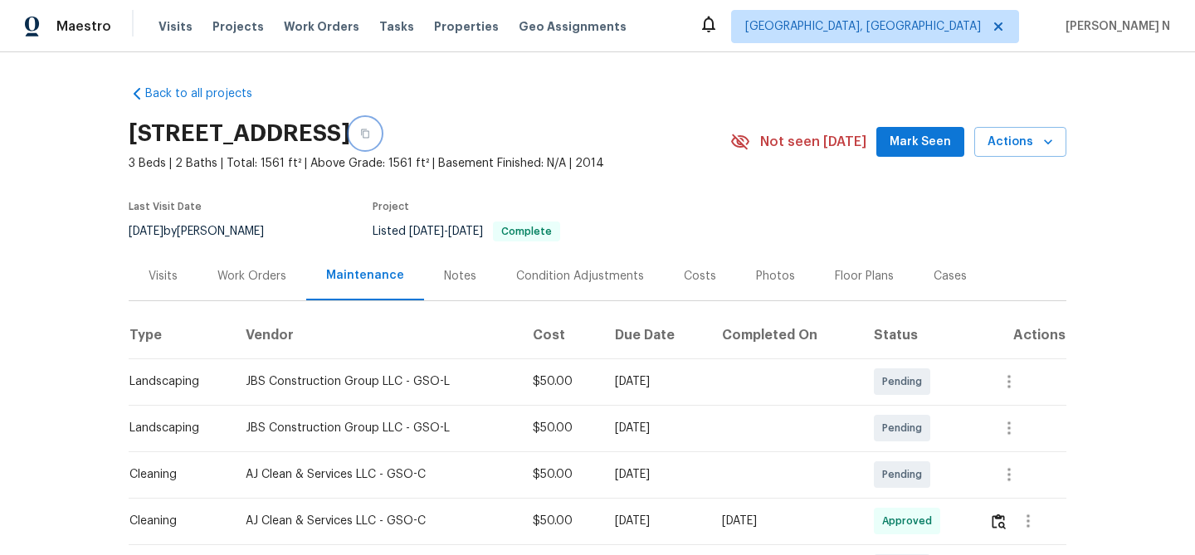
click at [380, 147] on button "button" at bounding box center [365, 134] width 30 height 30
